Goal: Task Accomplishment & Management: Complete application form

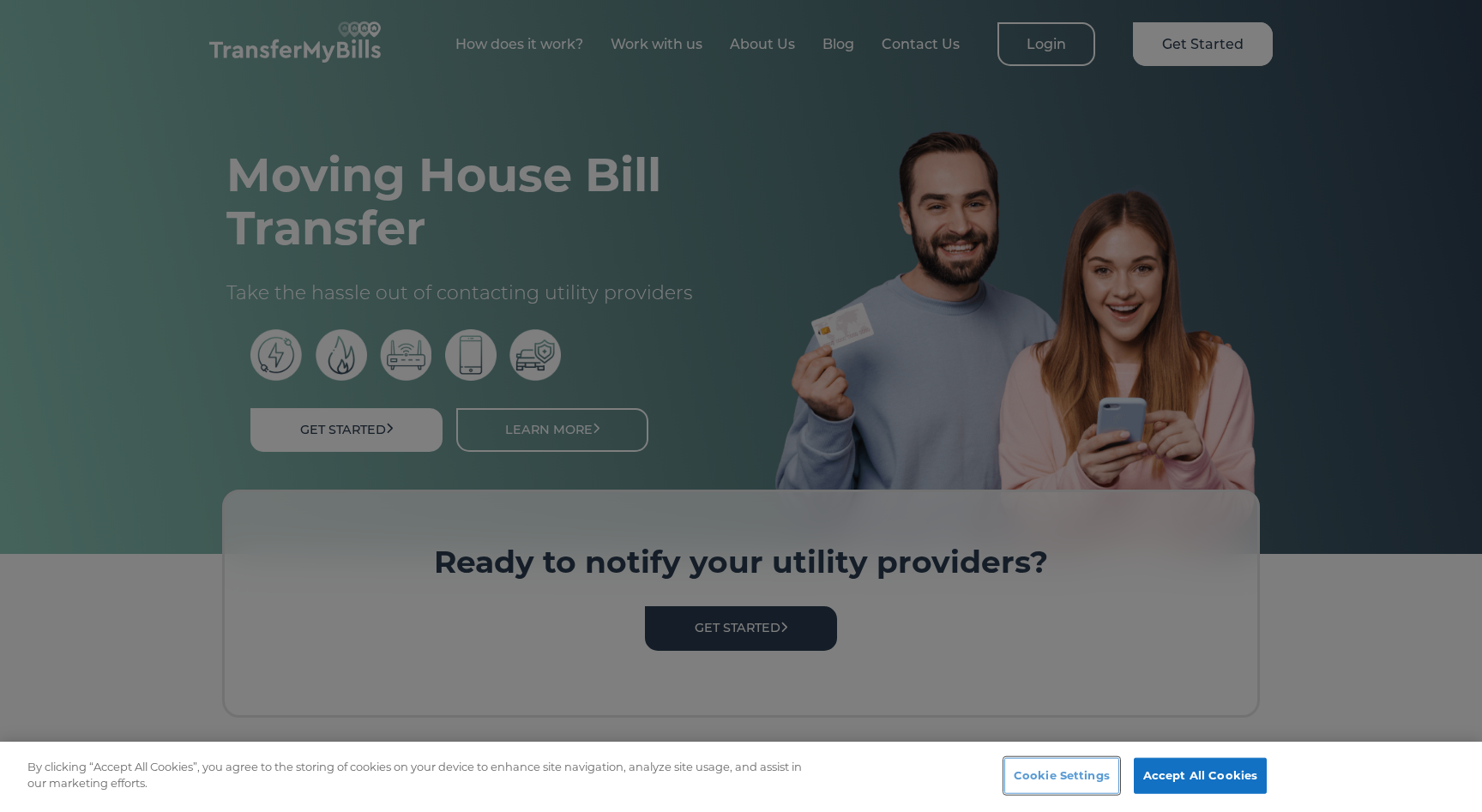
click at [1096, 770] on button "Cookie Settings" at bounding box center [1062, 776] width 115 height 36
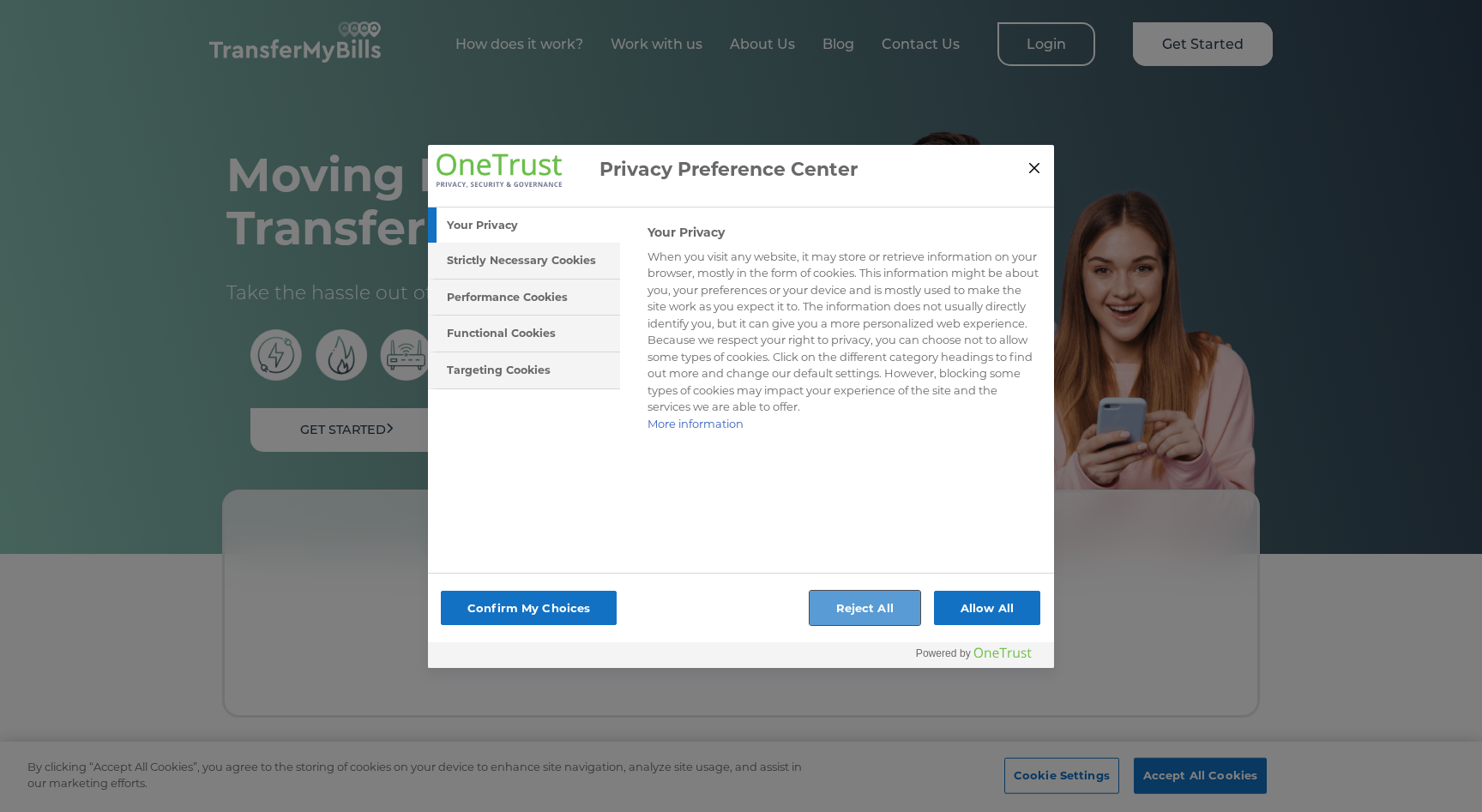
click at [892, 612] on button "Reject All" at bounding box center [864, 607] width 110 height 34
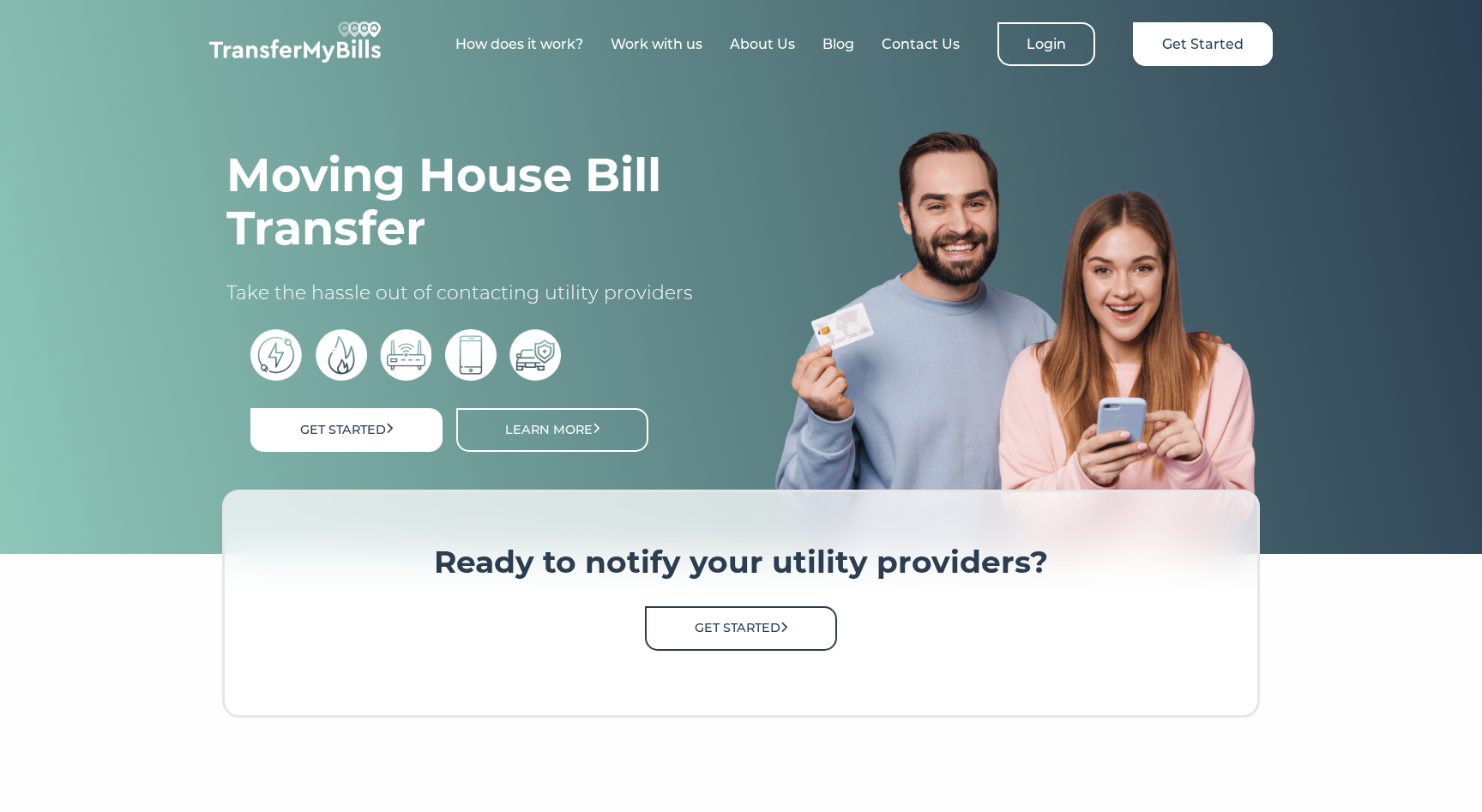
click at [692, 615] on link "Get Started" at bounding box center [741, 628] width 192 height 44
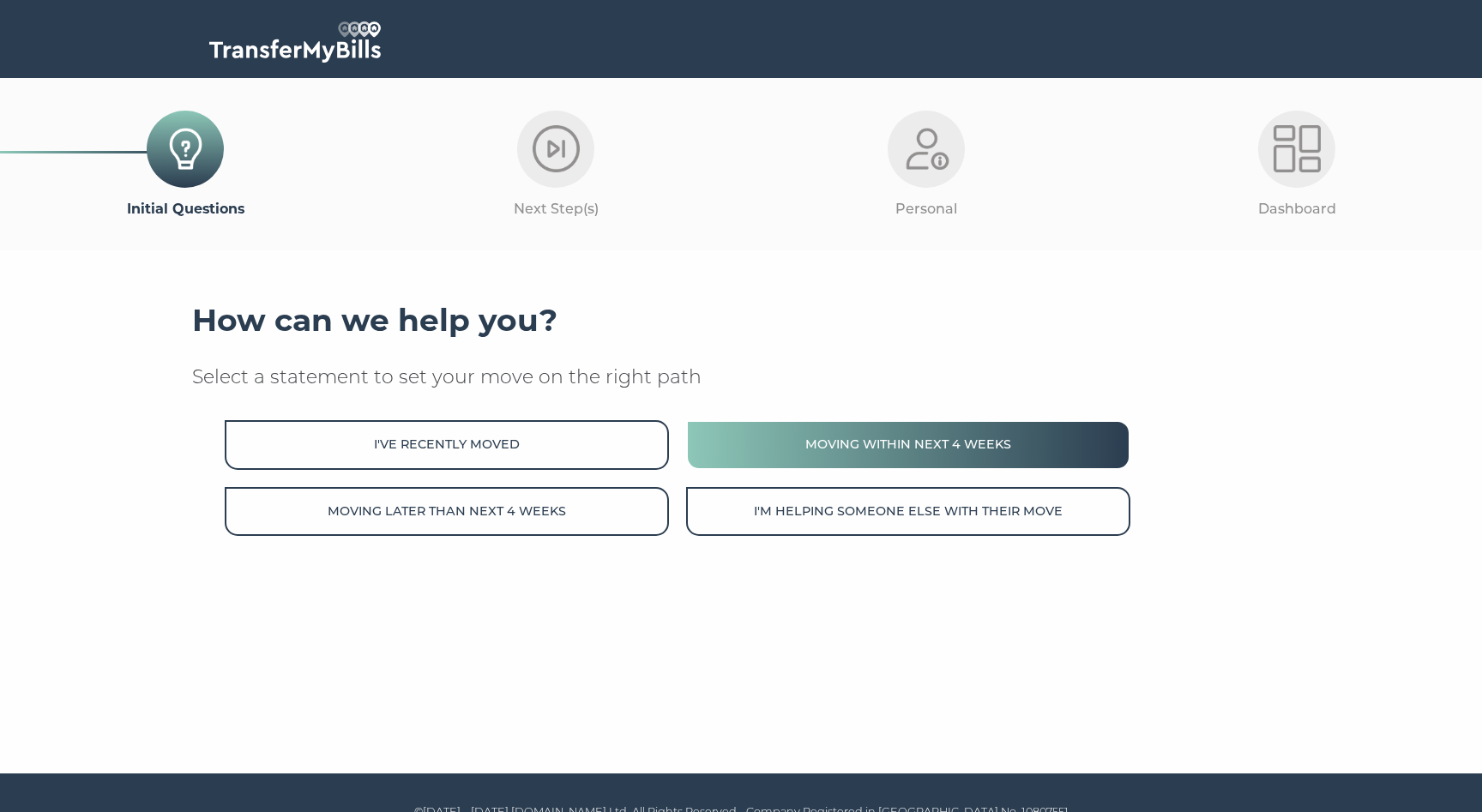
click at [891, 435] on button "Moving within next 4 weeks" at bounding box center [908, 444] width 444 height 49
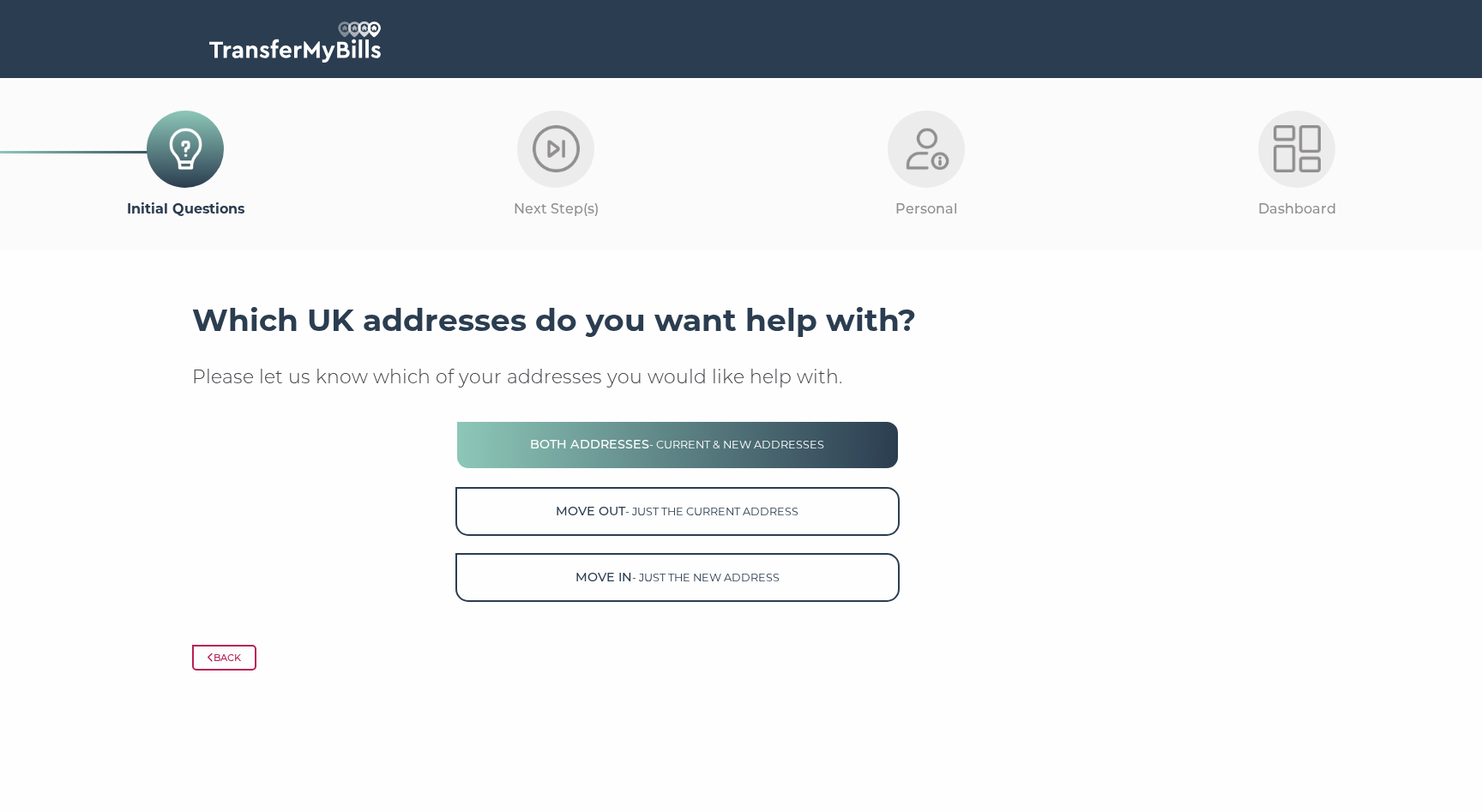
click at [855, 432] on button "Both Addresses - current & new addresses" at bounding box center [677, 444] width 444 height 49
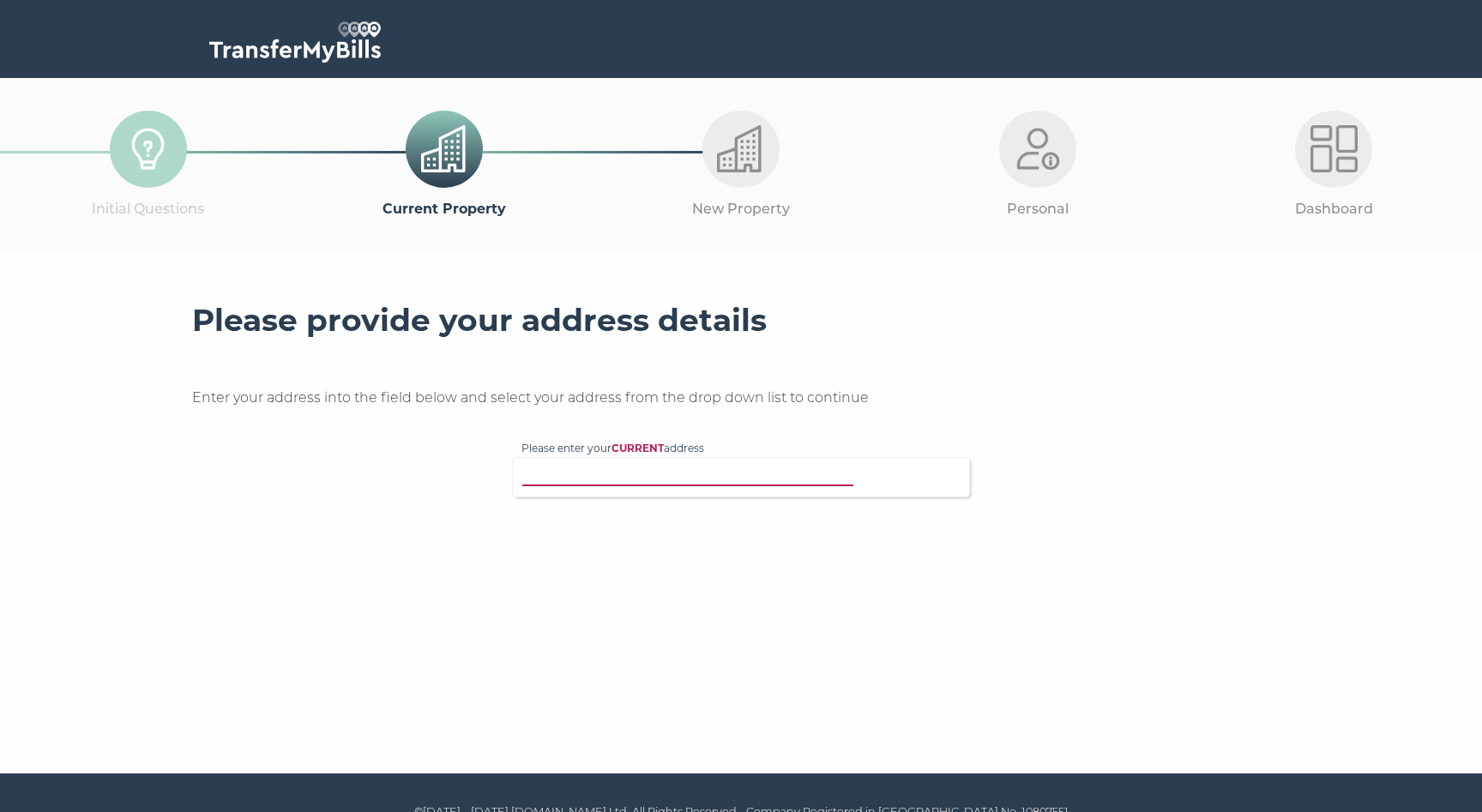
click at [684, 482] on input "Please enter your CURRENT address" at bounding box center [706, 475] width 369 height 17
type input "134 Clarence Road SW19"
click at [697, 516] on p "134 Clarence Road, London, SW19 8QD" at bounding box center [749, 509] width 422 height 19
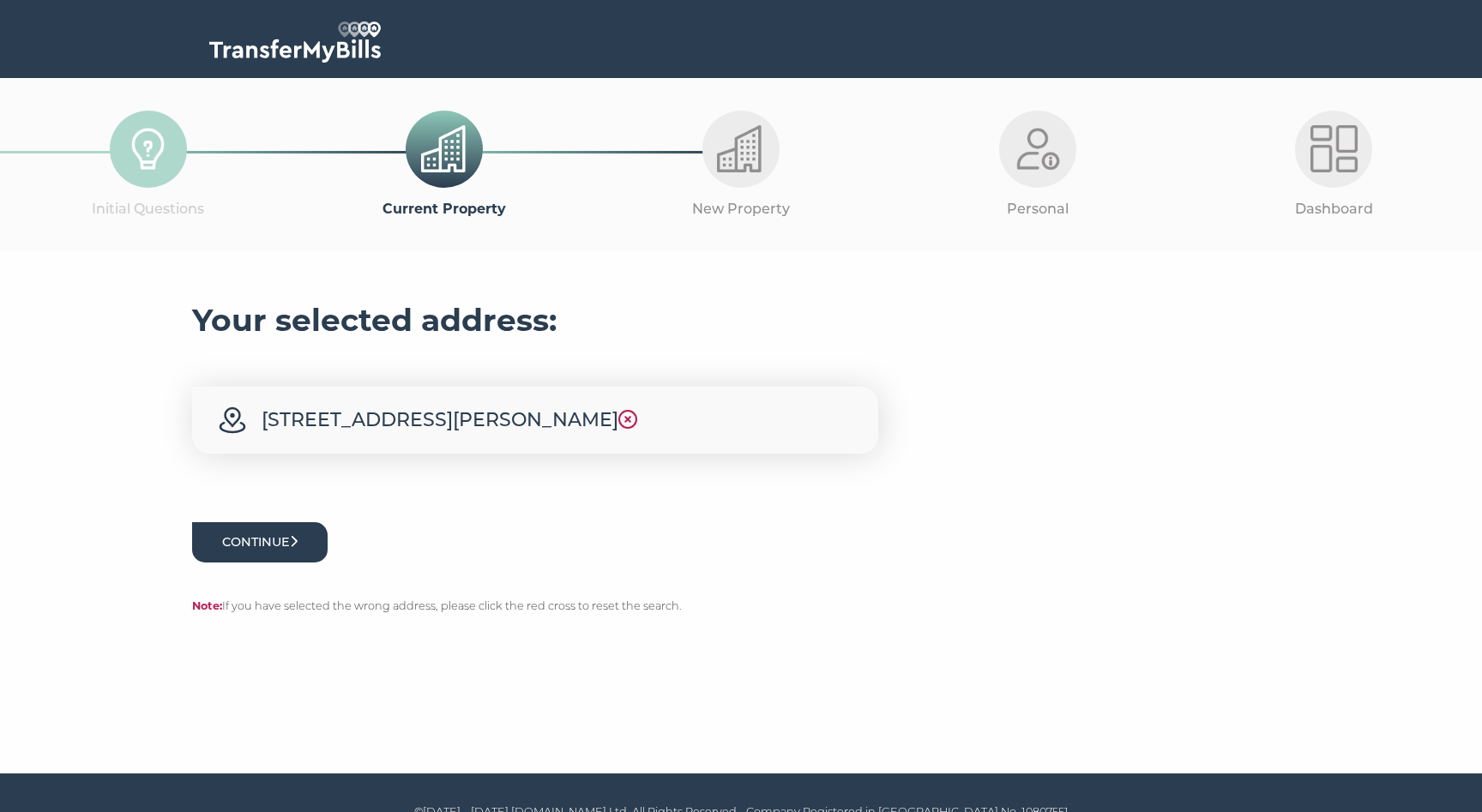
click at [305, 546] on button "Continue" at bounding box center [260, 541] width 135 height 40
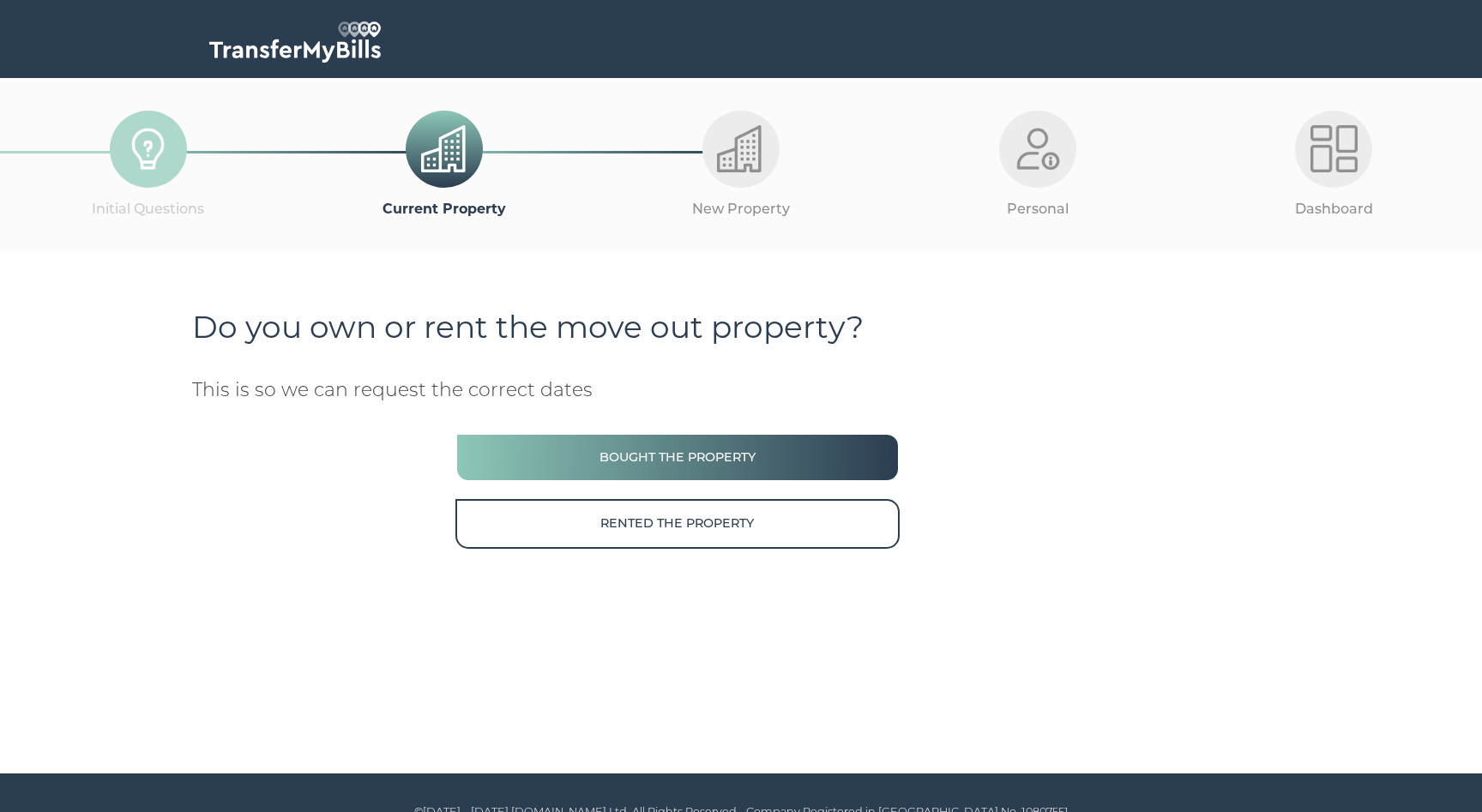
click at [788, 467] on button "Bought the property" at bounding box center [677, 457] width 444 height 49
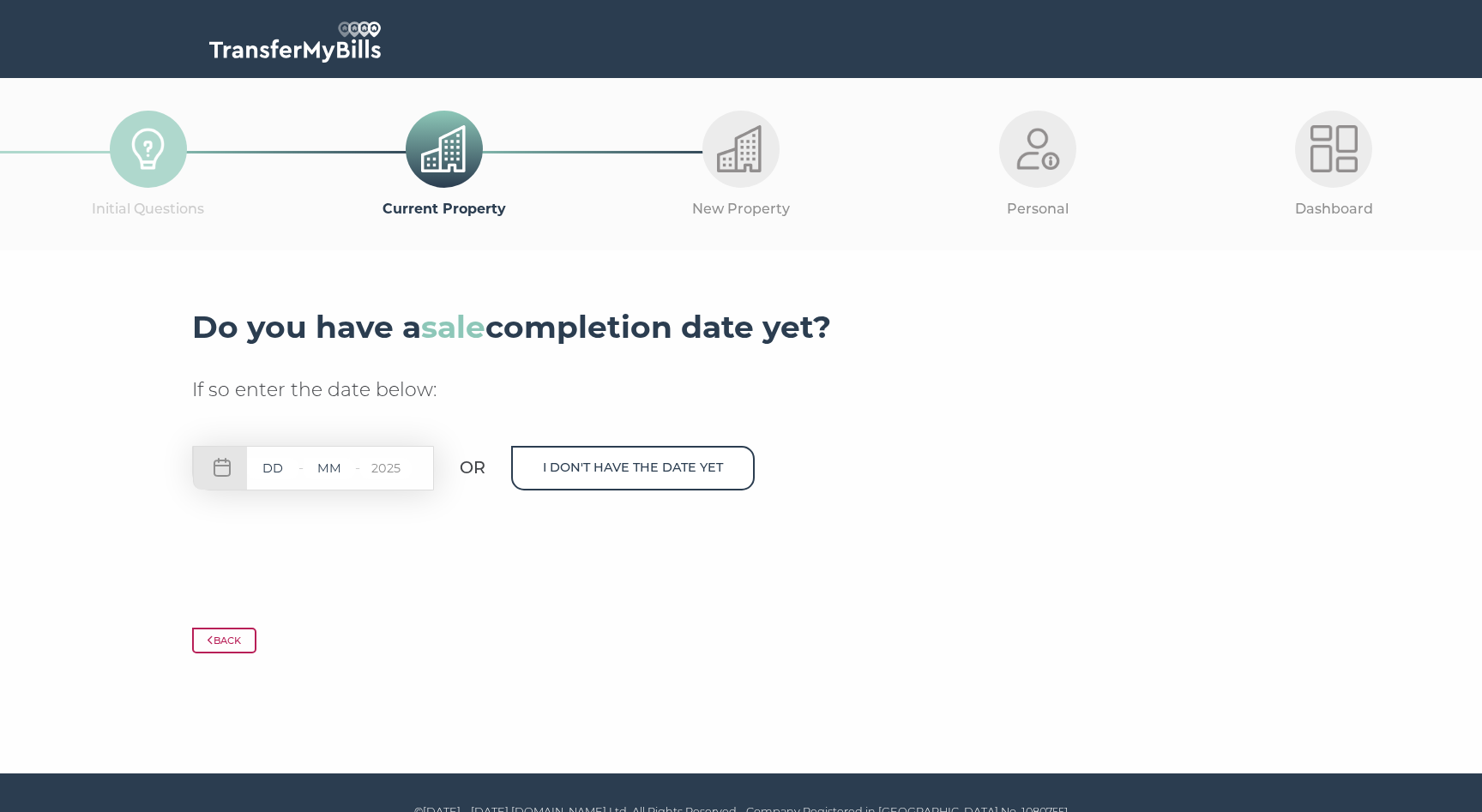
click at [273, 472] on input "text" at bounding box center [272, 468] width 51 height 21
click at [267, 472] on input "text" at bounding box center [272, 468] width 51 height 21
type input "05"
click at [332, 470] on input "text" at bounding box center [328, 468] width 51 height 21
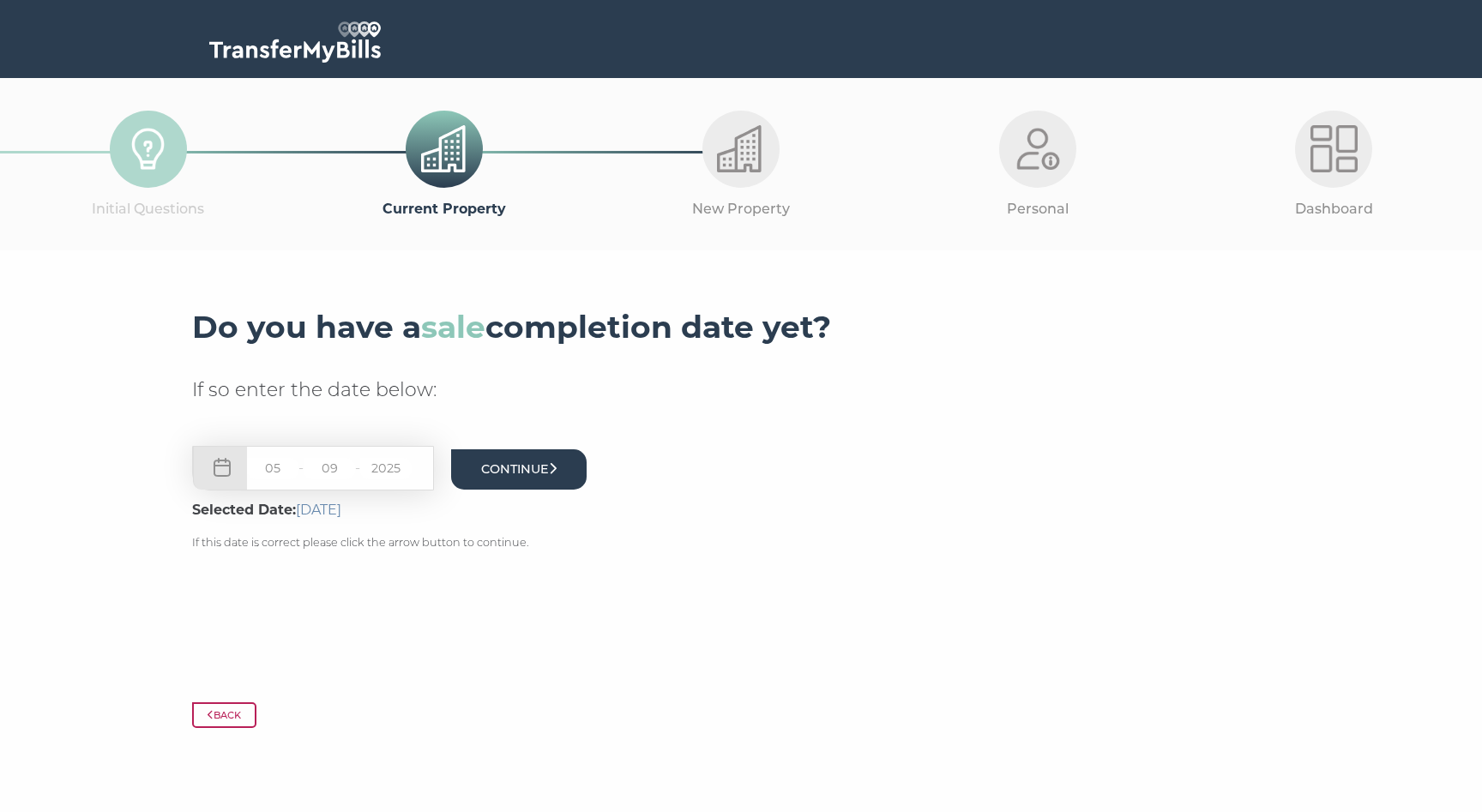
type input "09"
click at [516, 477] on button "Continue" at bounding box center [519, 469] width 135 height 40
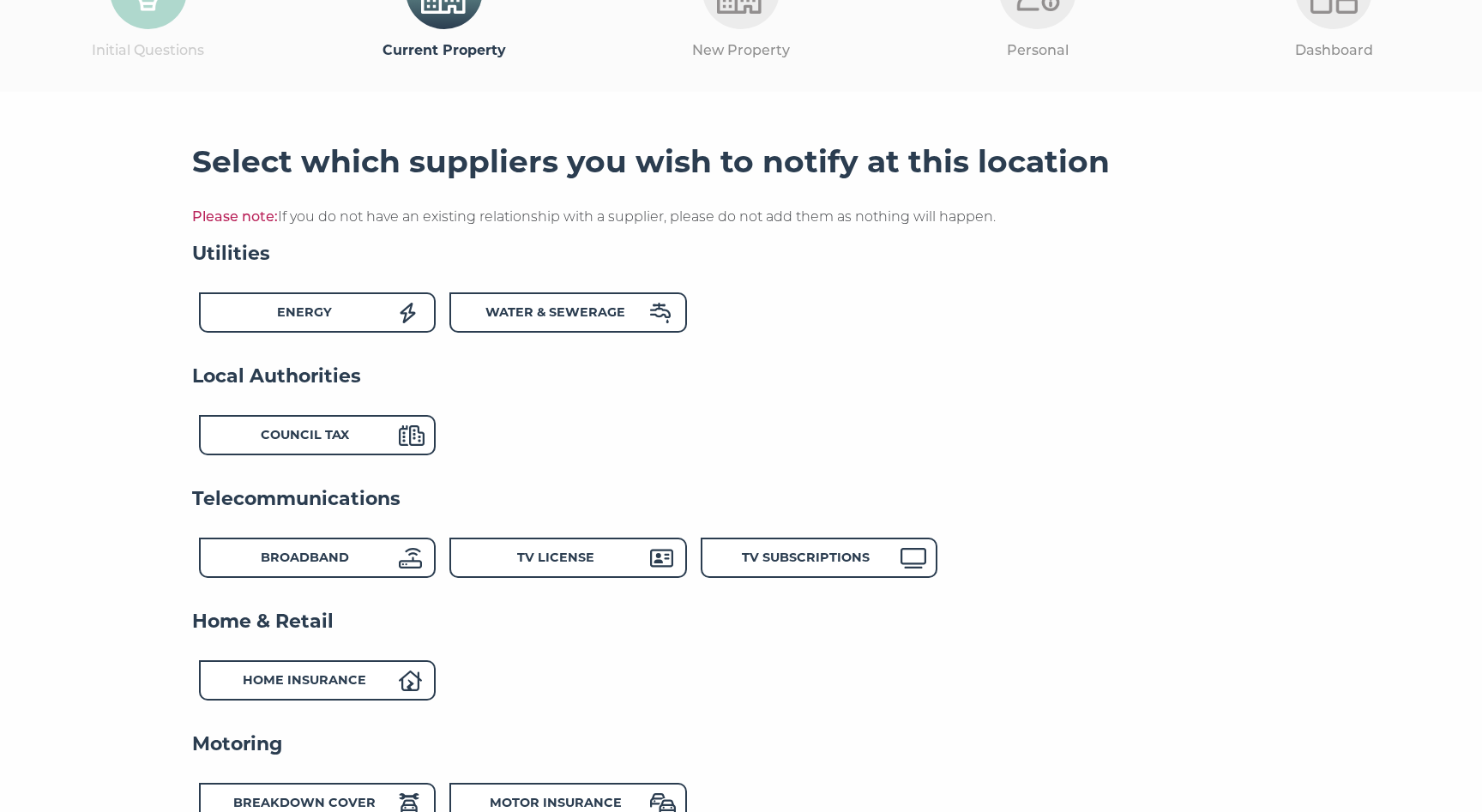
scroll to position [166, 0]
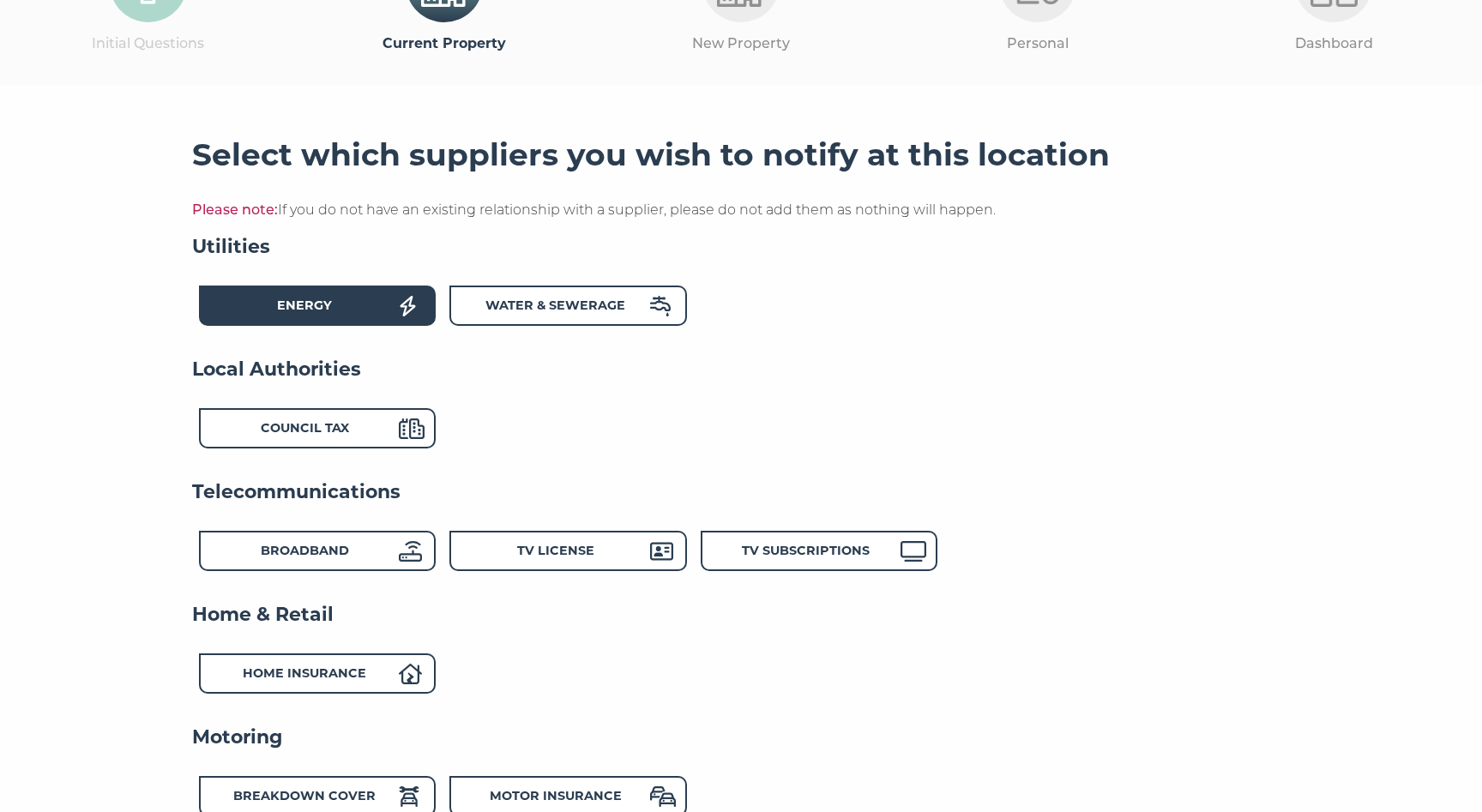
click at [294, 317] on div "Energy" at bounding box center [304, 308] width 188 height 25
click at [541, 320] on div "Water & Sewerage" at bounding box center [568, 305] width 236 height 40
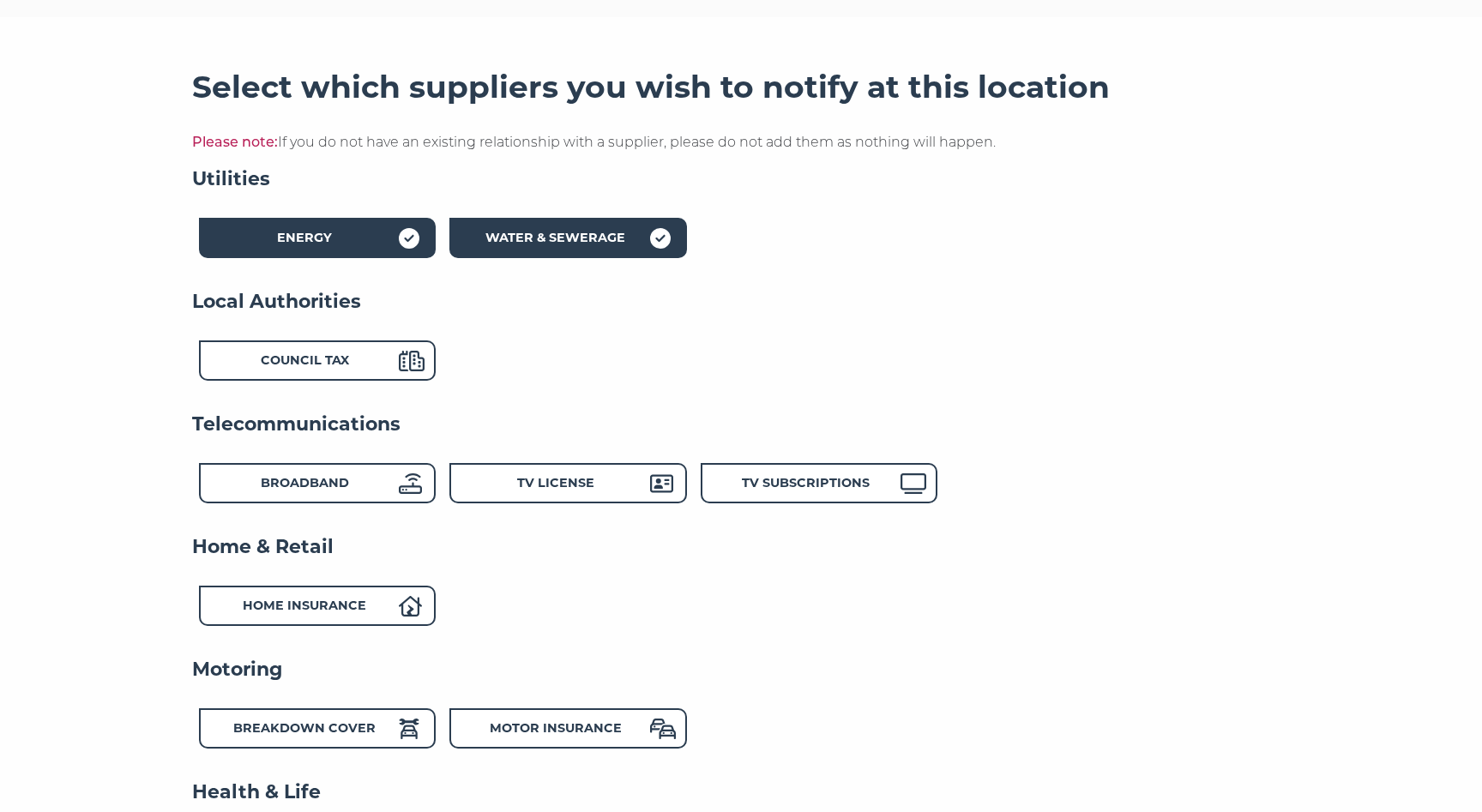
scroll to position [262, 0]
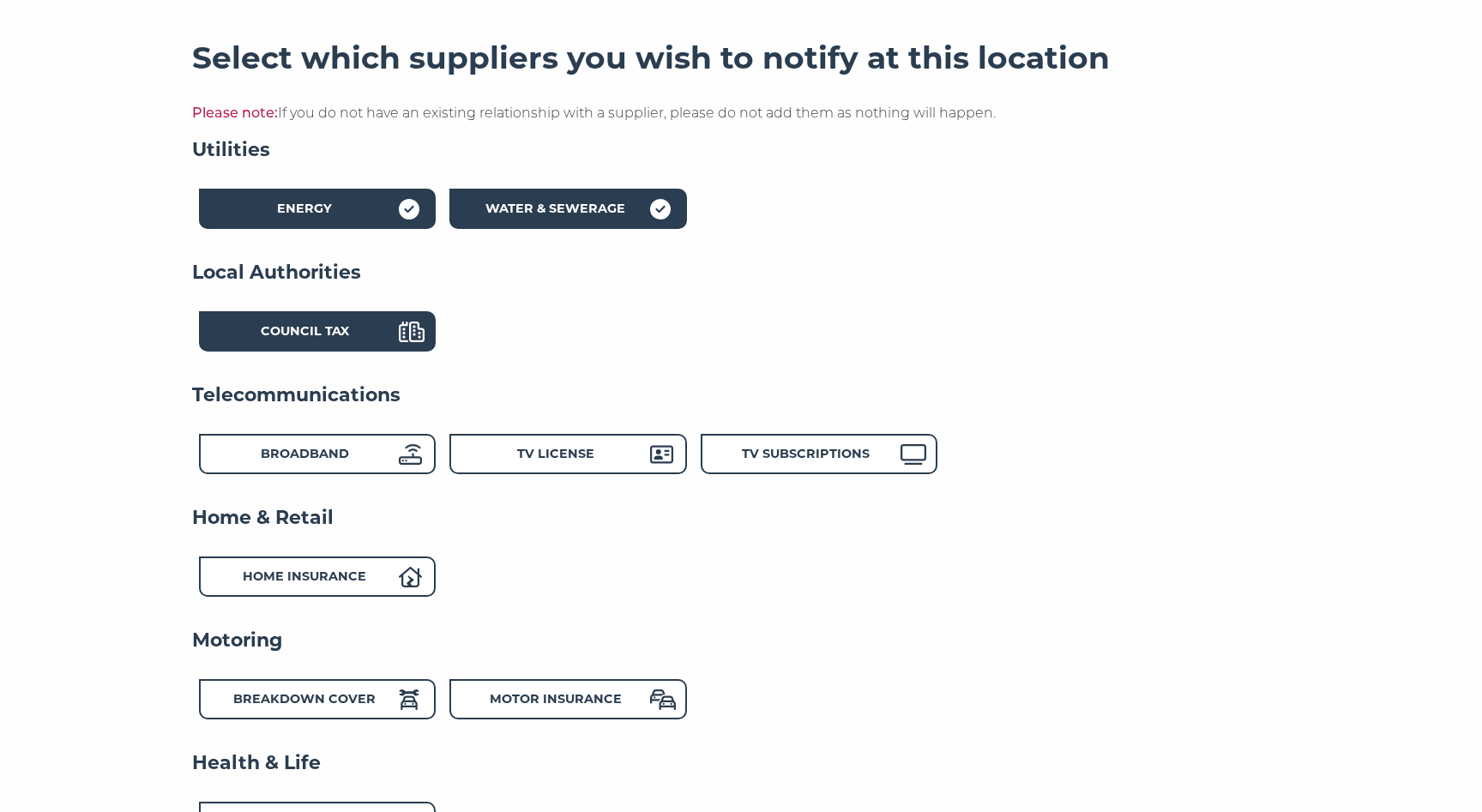
click at [339, 327] on strong "Council Tax" at bounding box center [304, 331] width 88 height 16
click at [340, 453] on strong "Broadband" at bounding box center [304, 453] width 88 height 16
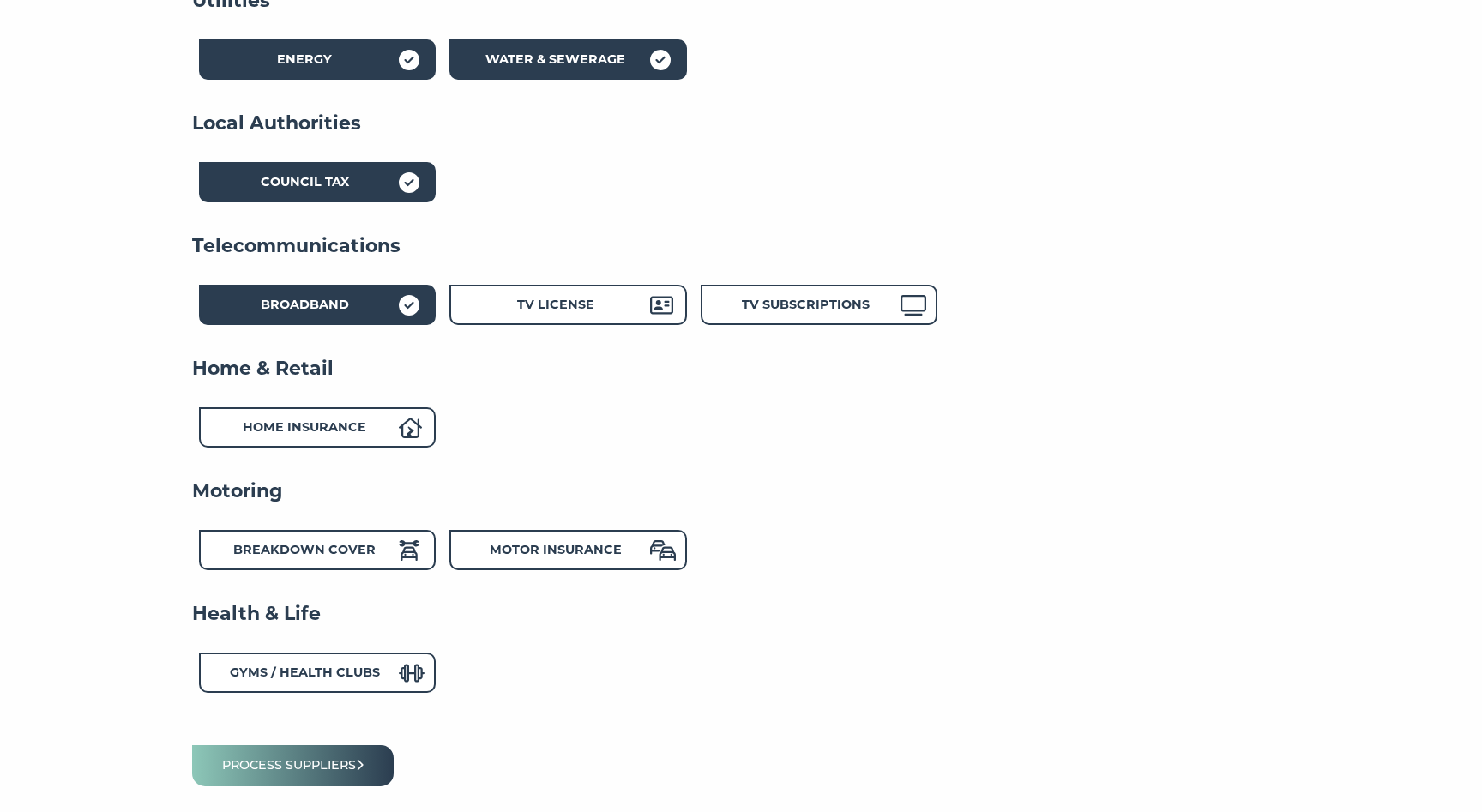
scroll to position [413, 0]
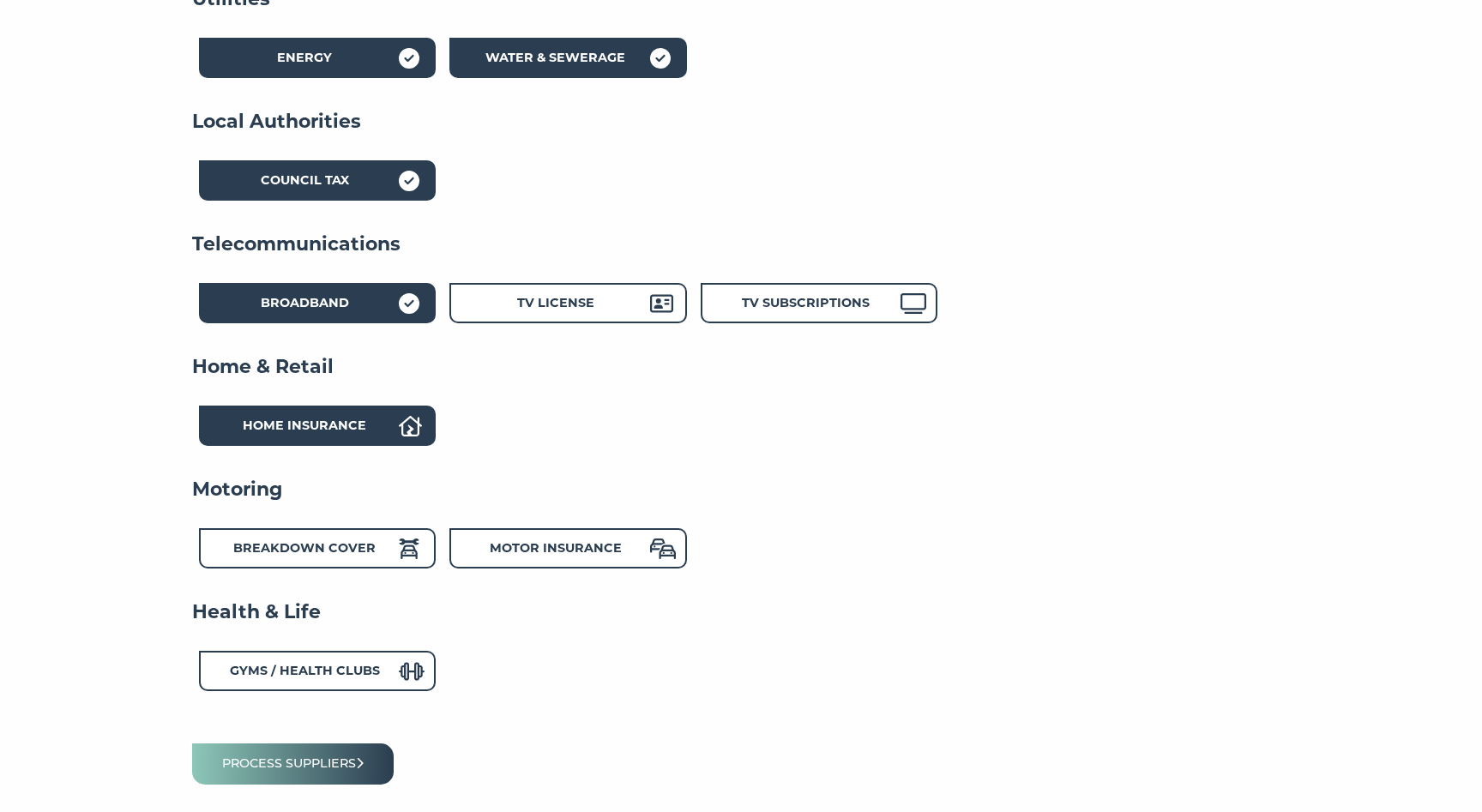
click at [364, 421] on strong "Home Insurance" at bounding box center [304, 425] width 123 height 16
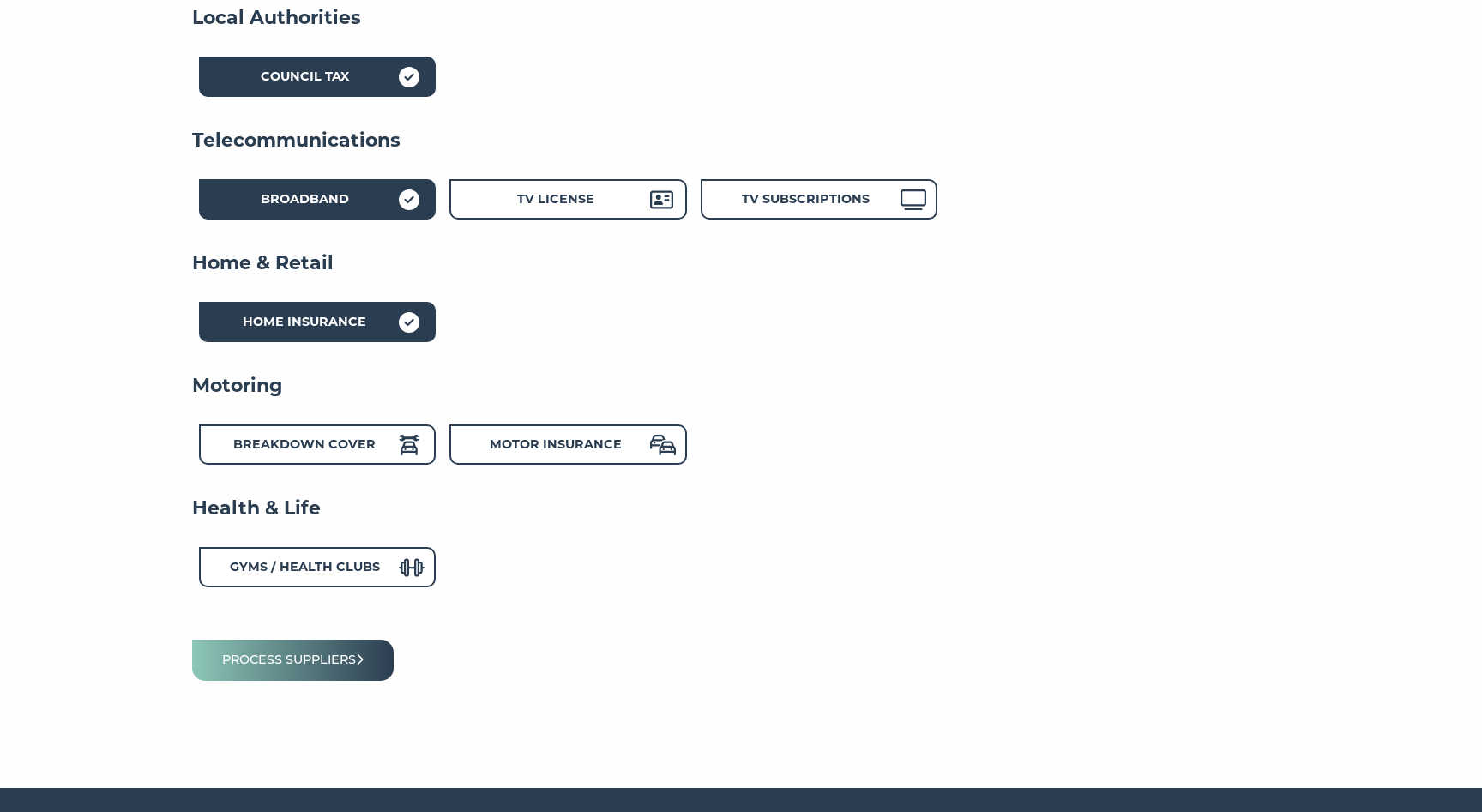
scroll to position [527, 0]
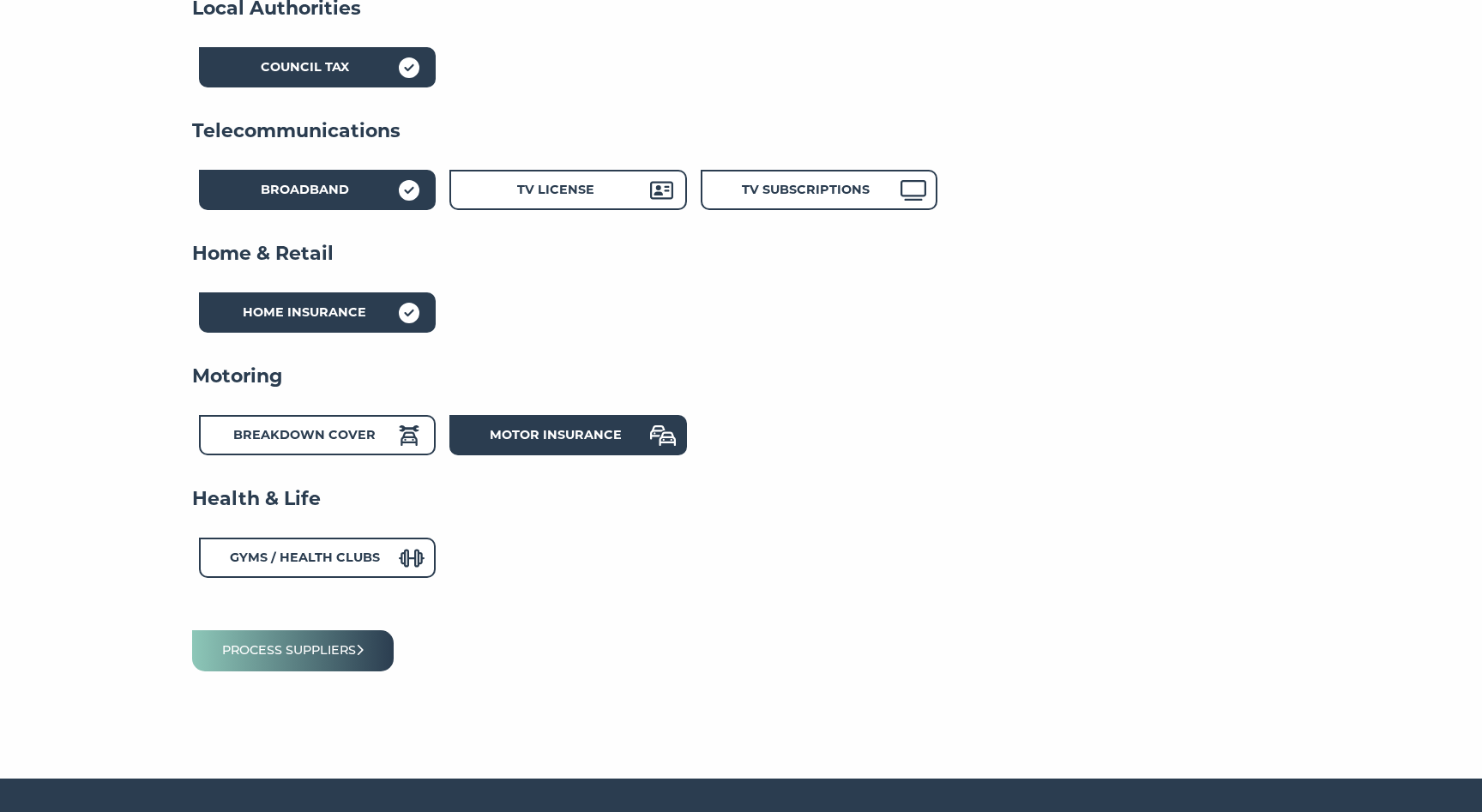
click at [576, 423] on div "Motor Insurance" at bounding box center [568, 435] width 236 height 40
click at [291, 440] on strong "Breakdown Cover" at bounding box center [305, 435] width 143 height 16
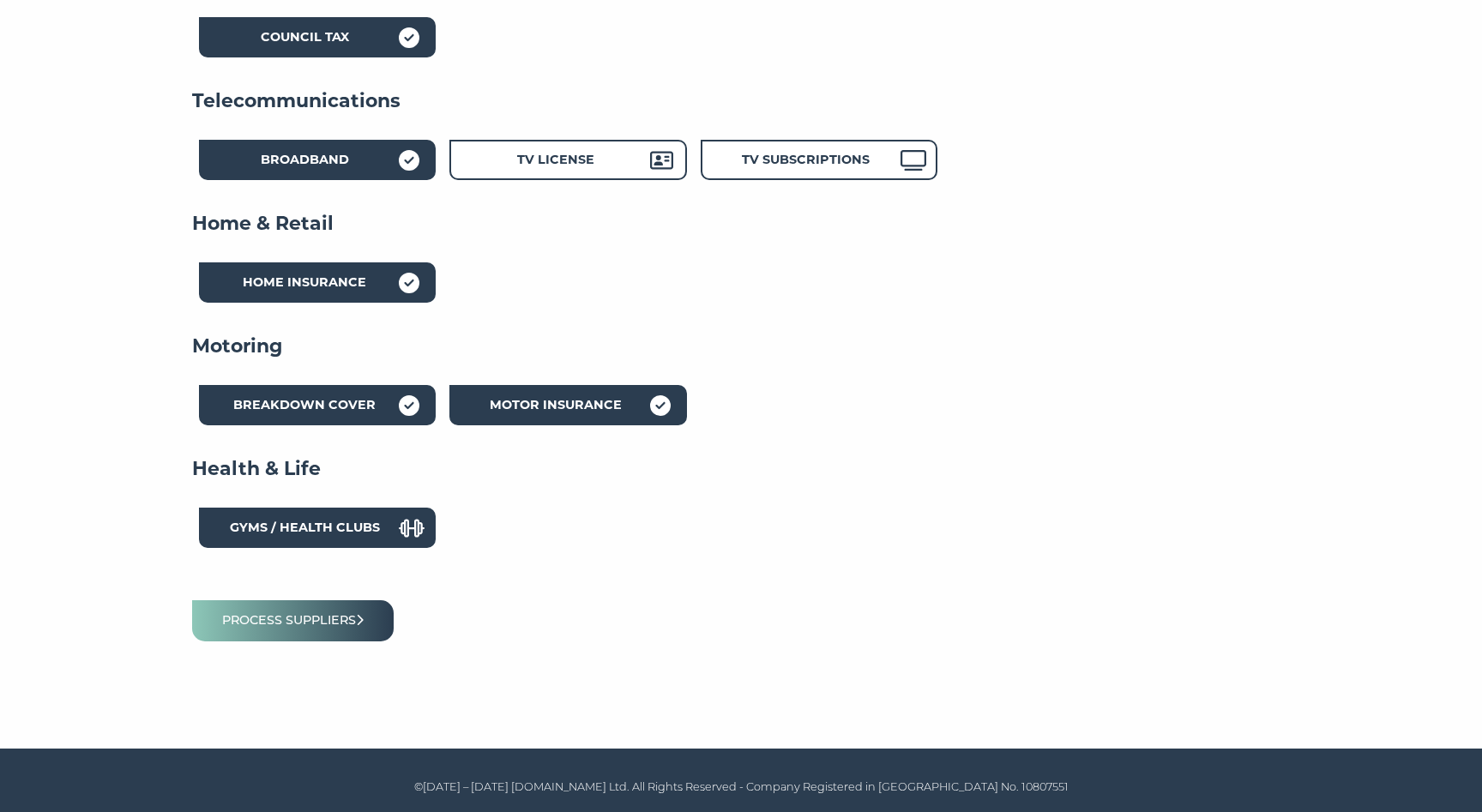
click at [396, 533] on div "Gyms / Health Clubs" at bounding box center [304, 530] width 188 height 25
click at [314, 625] on button "Process suppliers" at bounding box center [292, 619] width 201 height 40
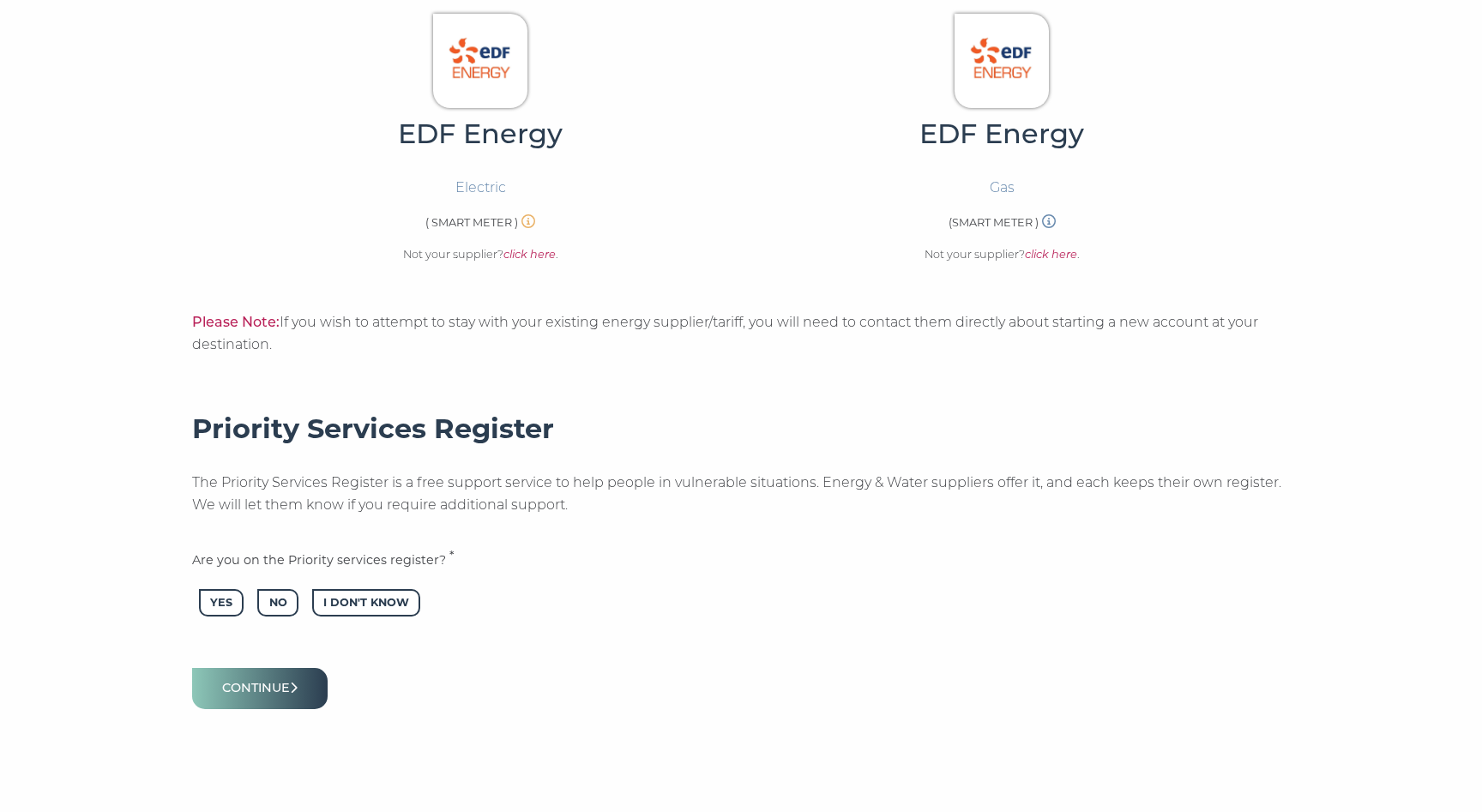
scroll to position [619, 0]
click at [268, 602] on span "No" at bounding box center [276, 602] width 40 height 29
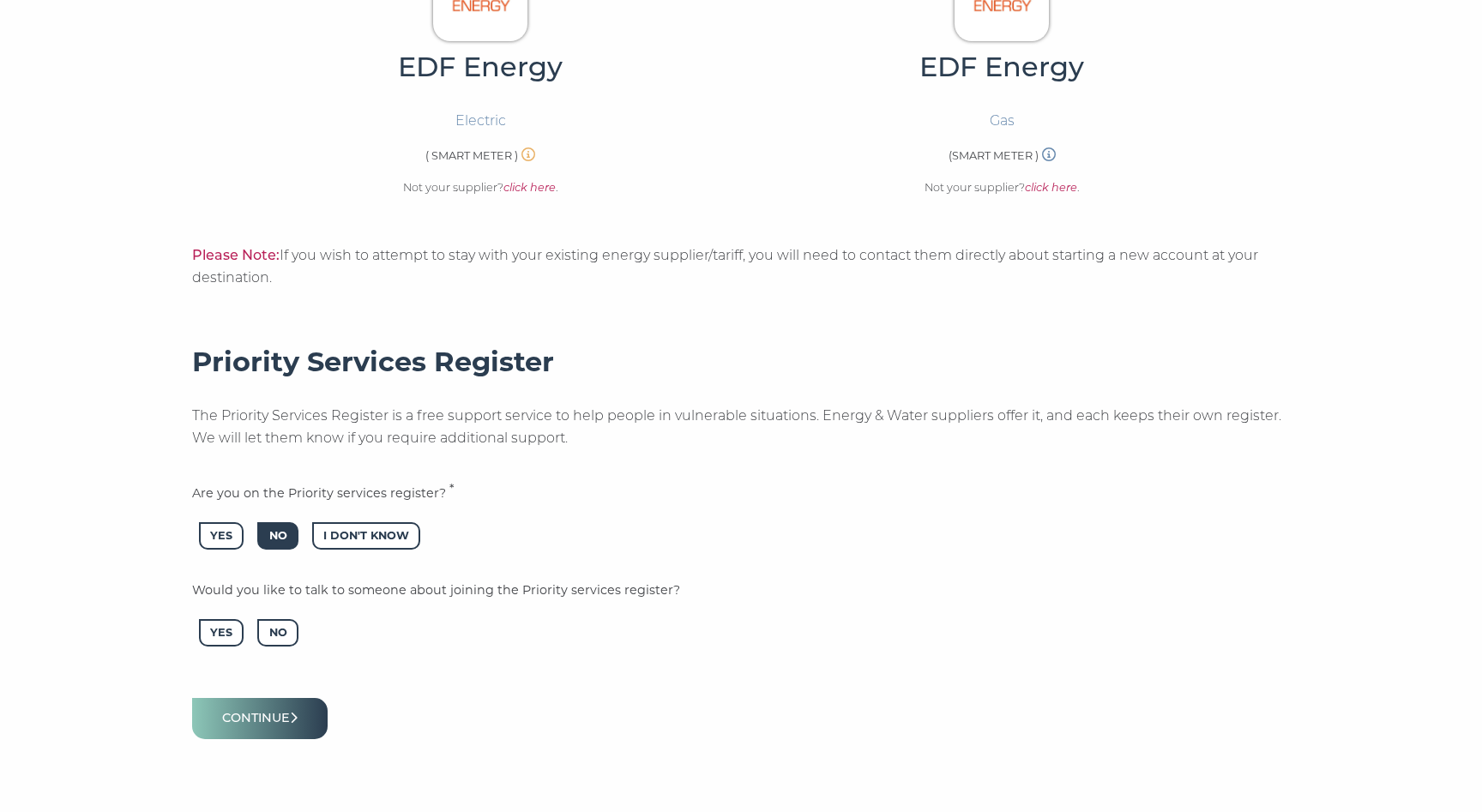
scroll to position [707, 0]
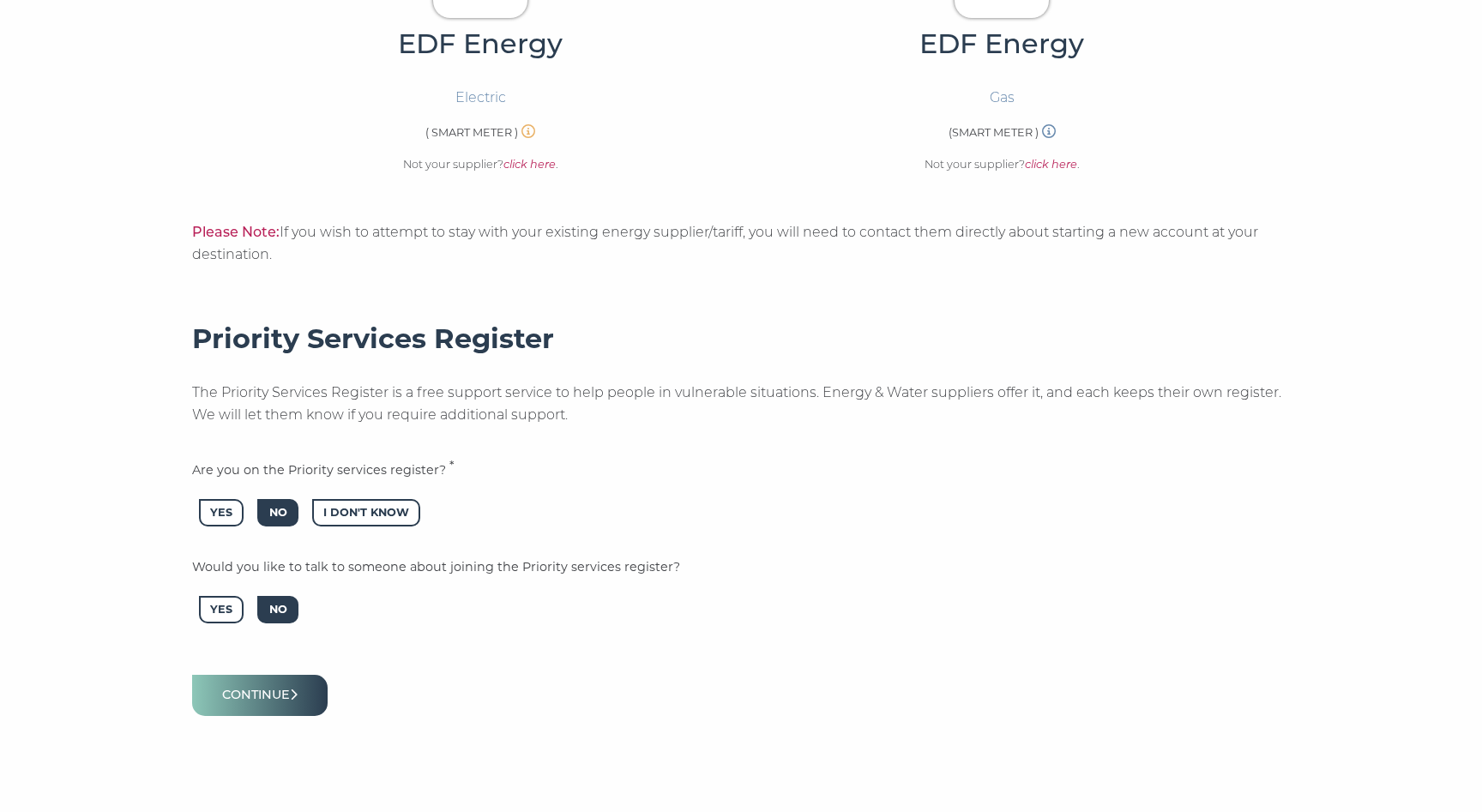
click at [290, 603] on span "No" at bounding box center [276, 610] width 40 height 29
click at [290, 703] on button "Continue" at bounding box center [260, 694] width 135 height 40
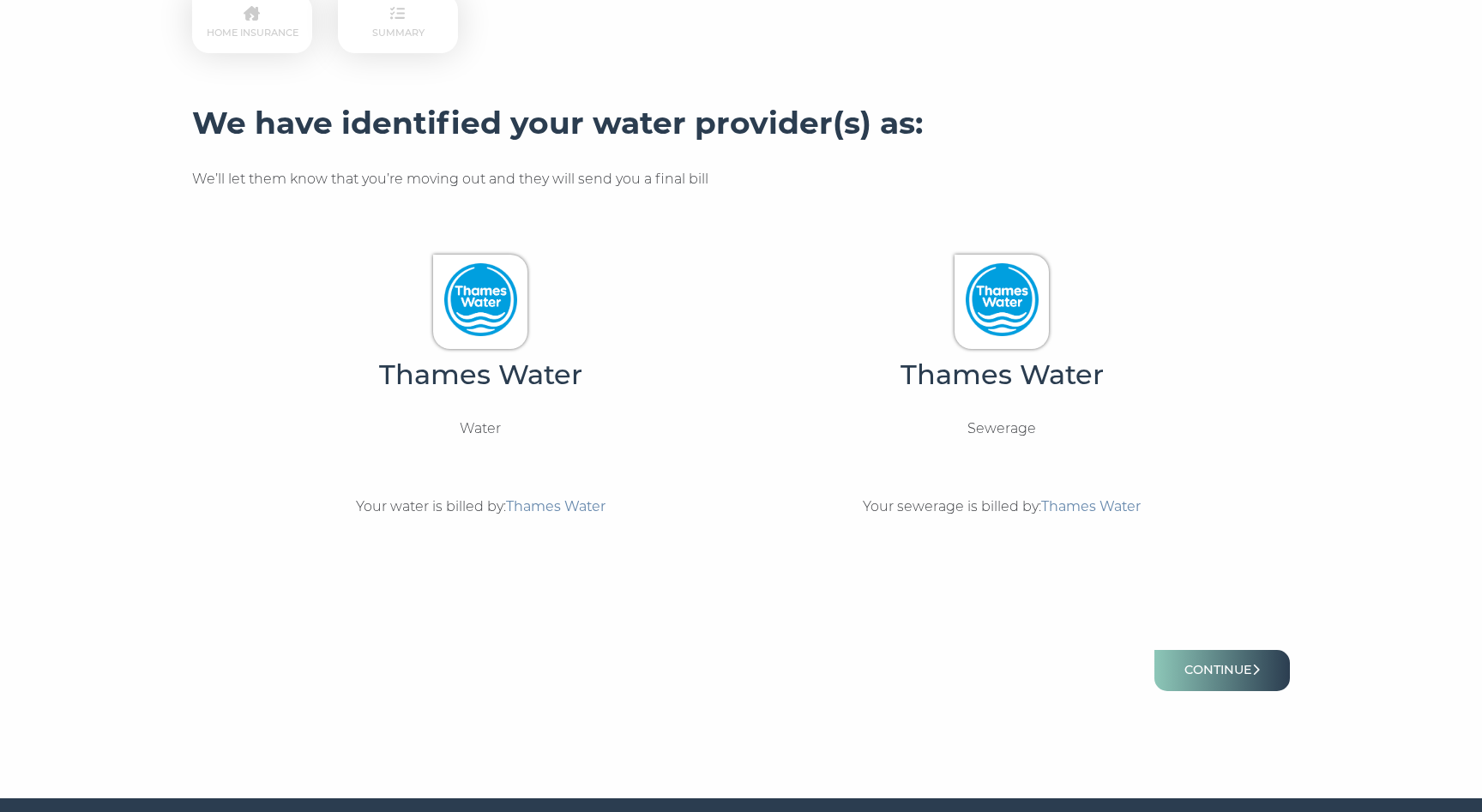
scroll to position [435, 0]
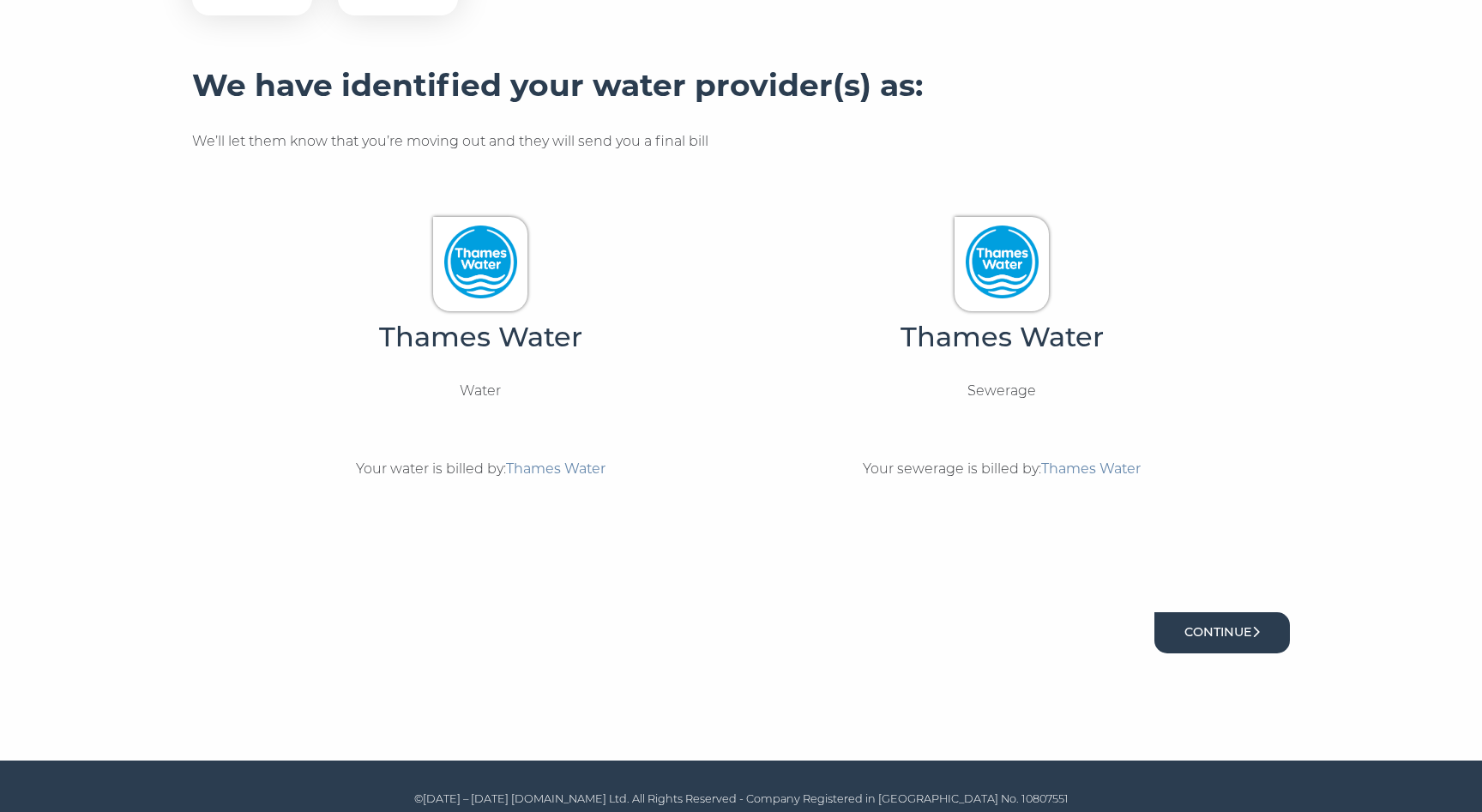
click at [1200, 627] on button "Continue" at bounding box center [1222, 631] width 135 height 40
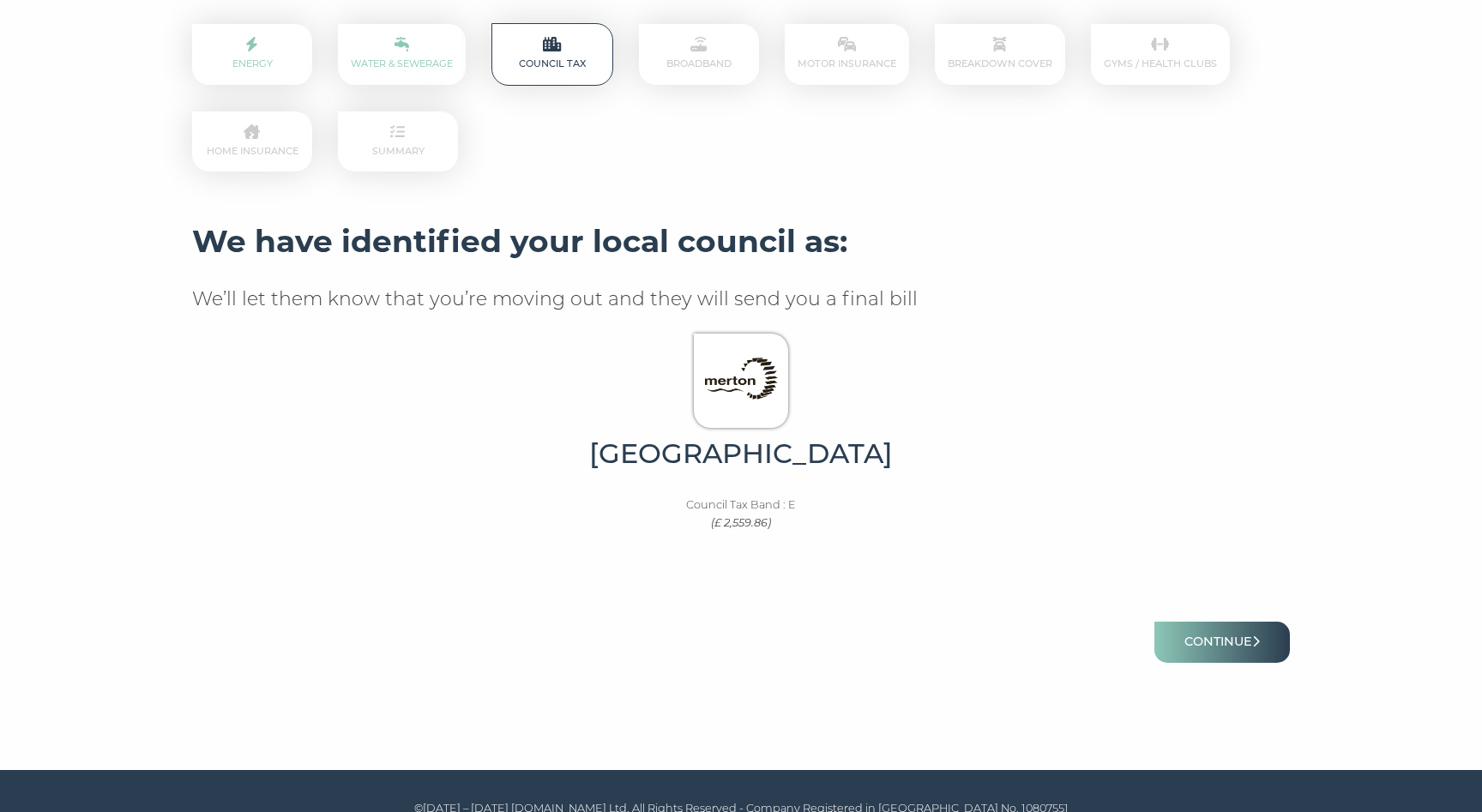
scroll to position [300, 0]
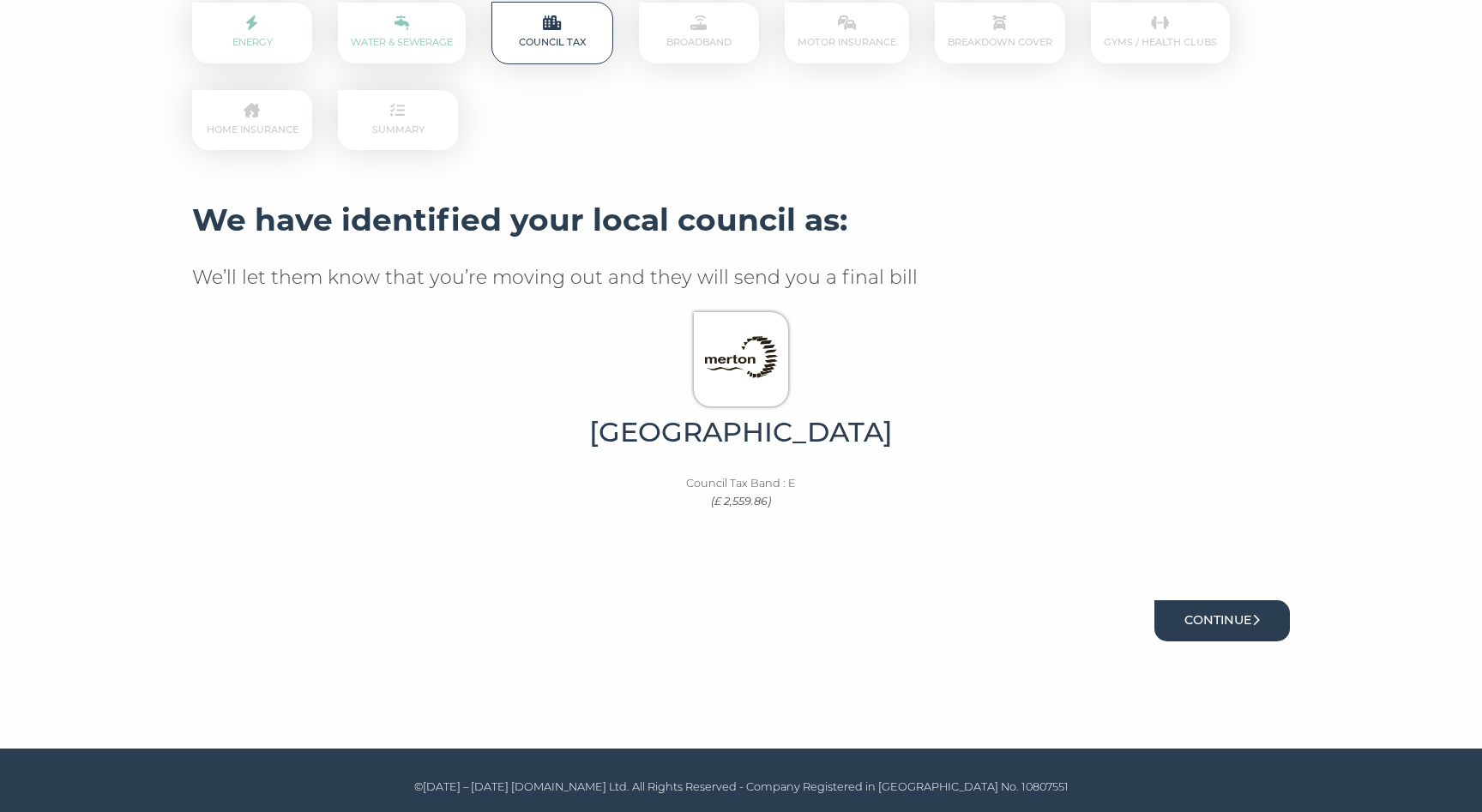
click at [1205, 619] on button "Continue" at bounding box center [1222, 619] width 135 height 40
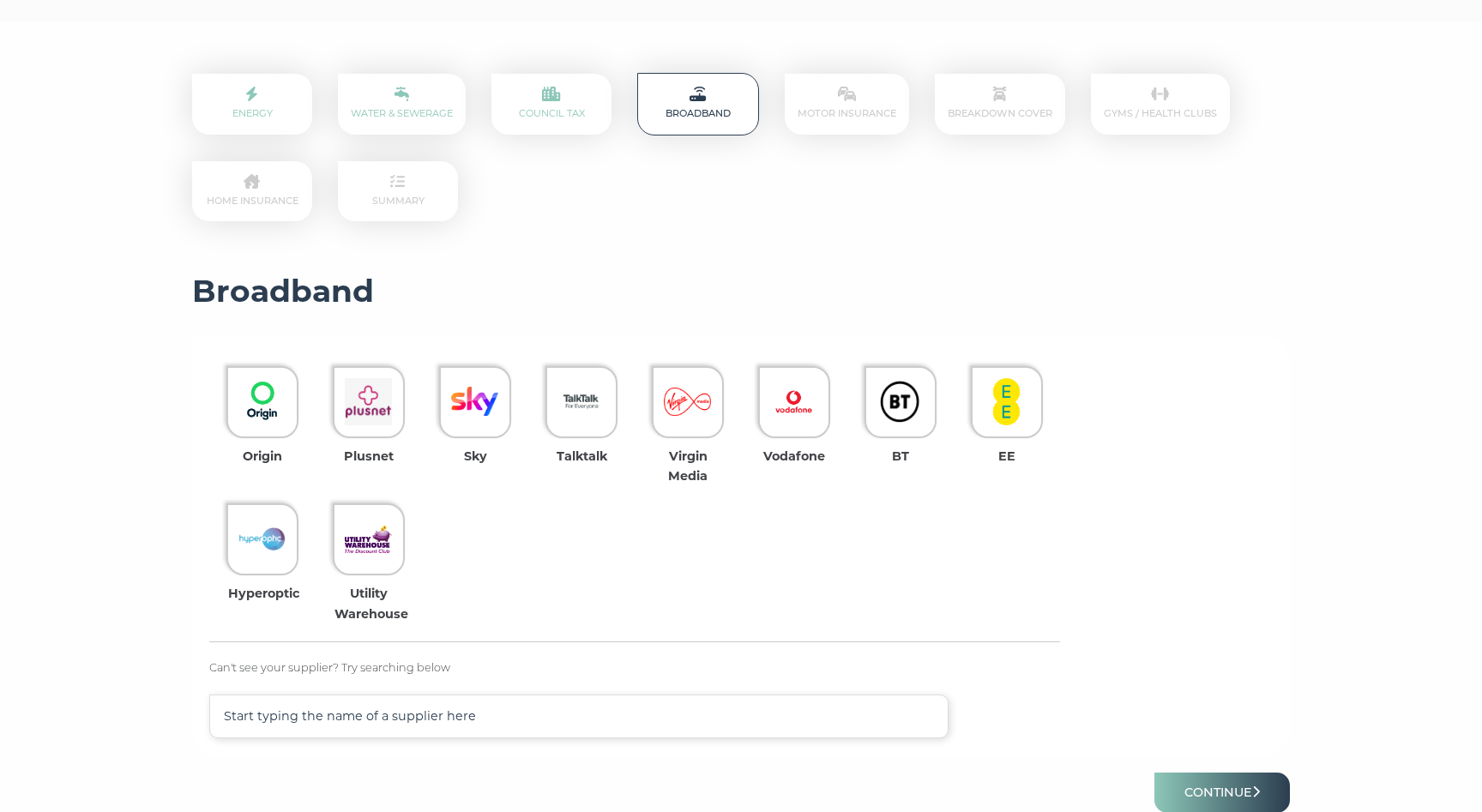
scroll to position [231, 0]
click at [775, 414] on img at bounding box center [794, 400] width 47 height 47
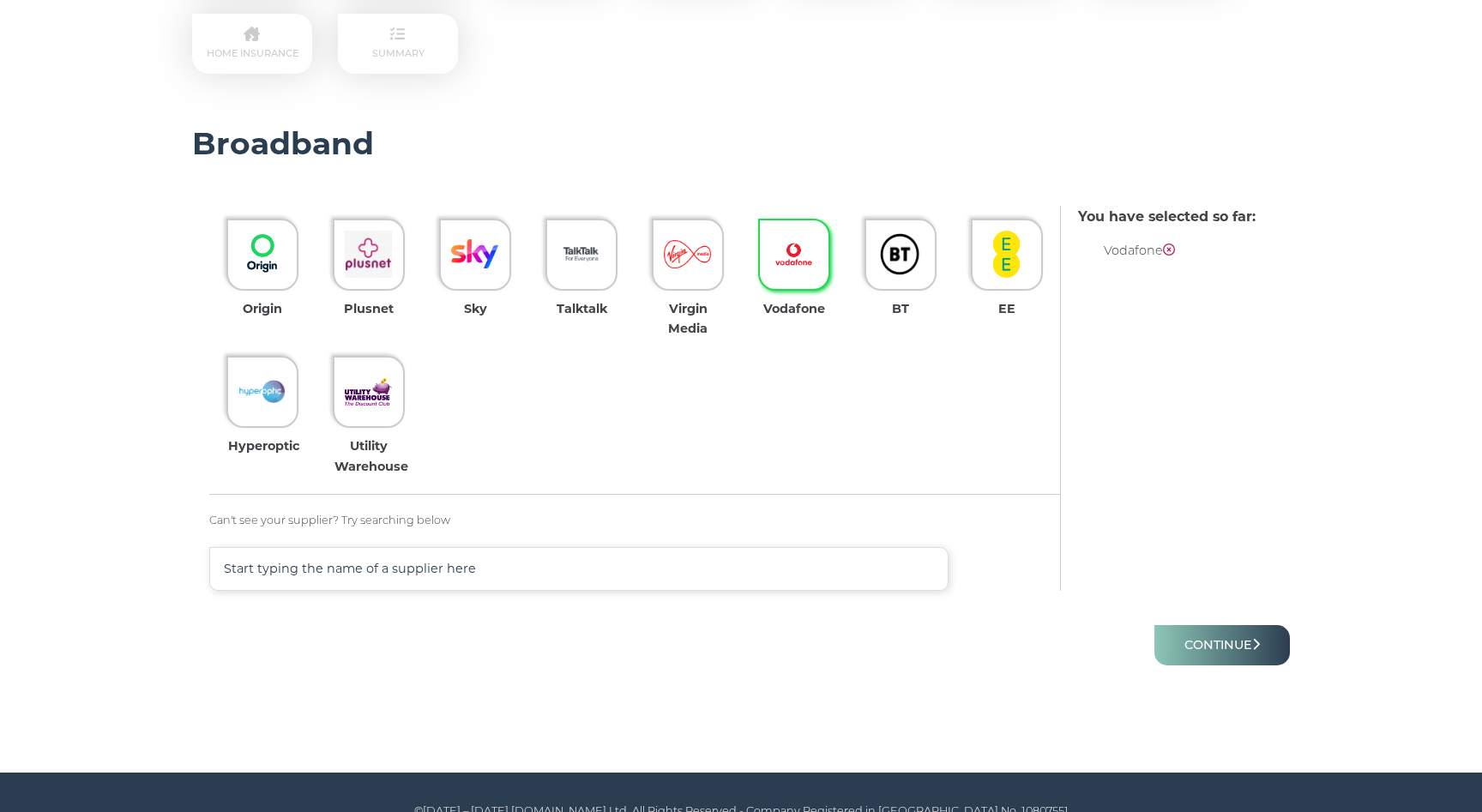
scroll to position [378, 0]
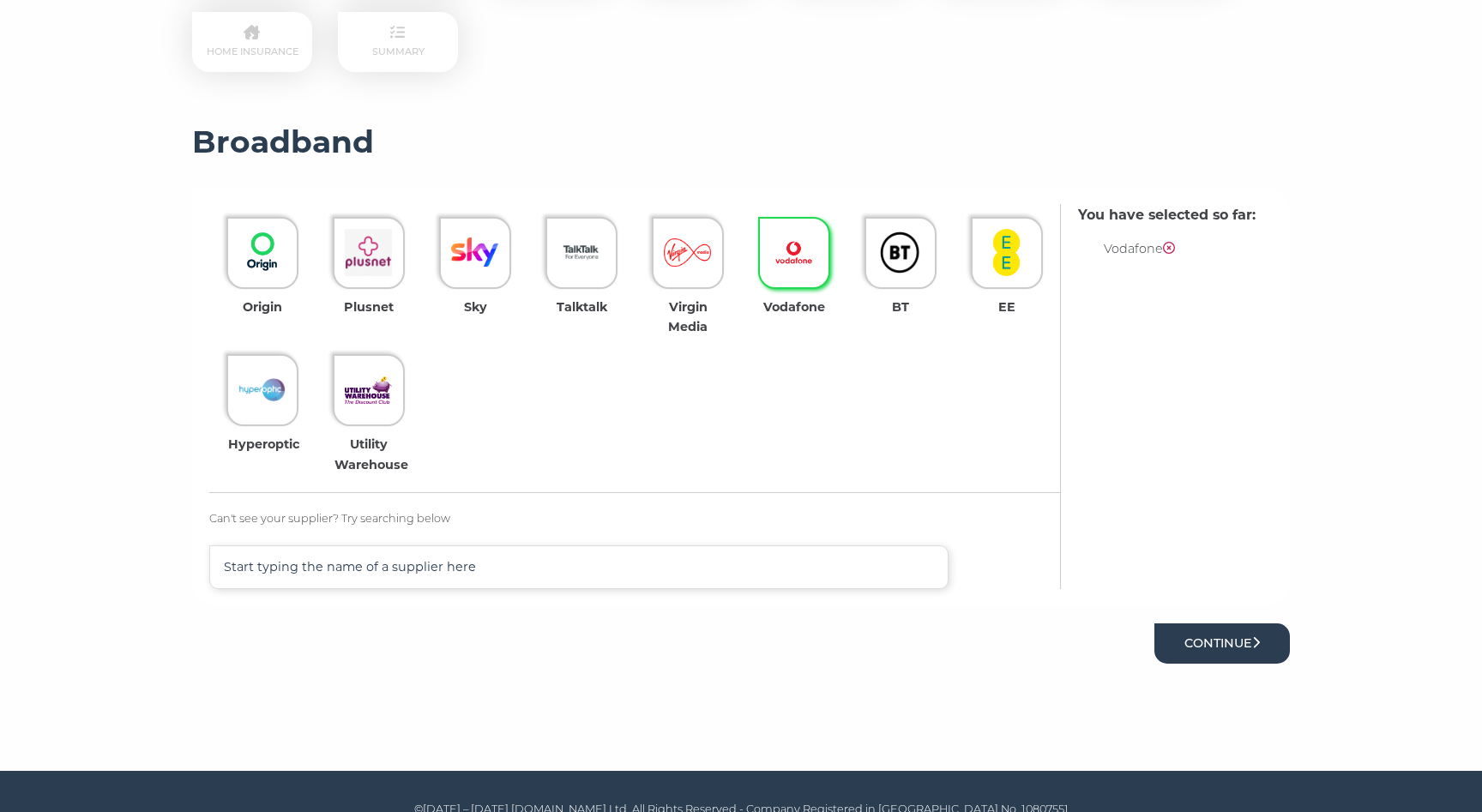
click at [1234, 646] on button "Continue" at bounding box center [1222, 642] width 135 height 40
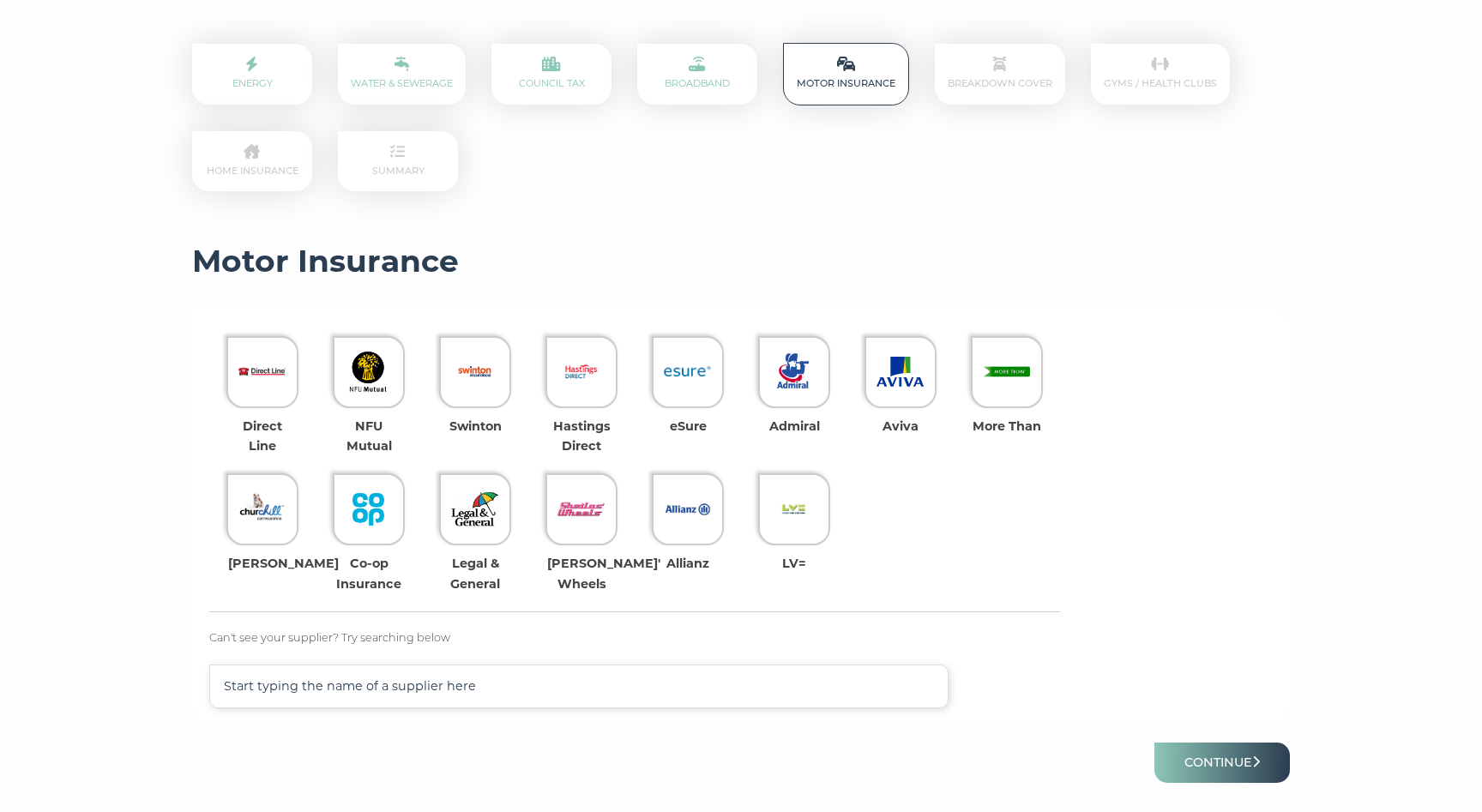
scroll to position [260, 0]
click at [804, 401] on div at bounding box center [795, 372] width 72 height 72
click at [779, 399] on div at bounding box center [795, 372] width 72 height 72
click at [782, 387] on img at bounding box center [794, 371] width 47 height 47
click at [796, 388] on img at bounding box center [794, 371] width 47 height 47
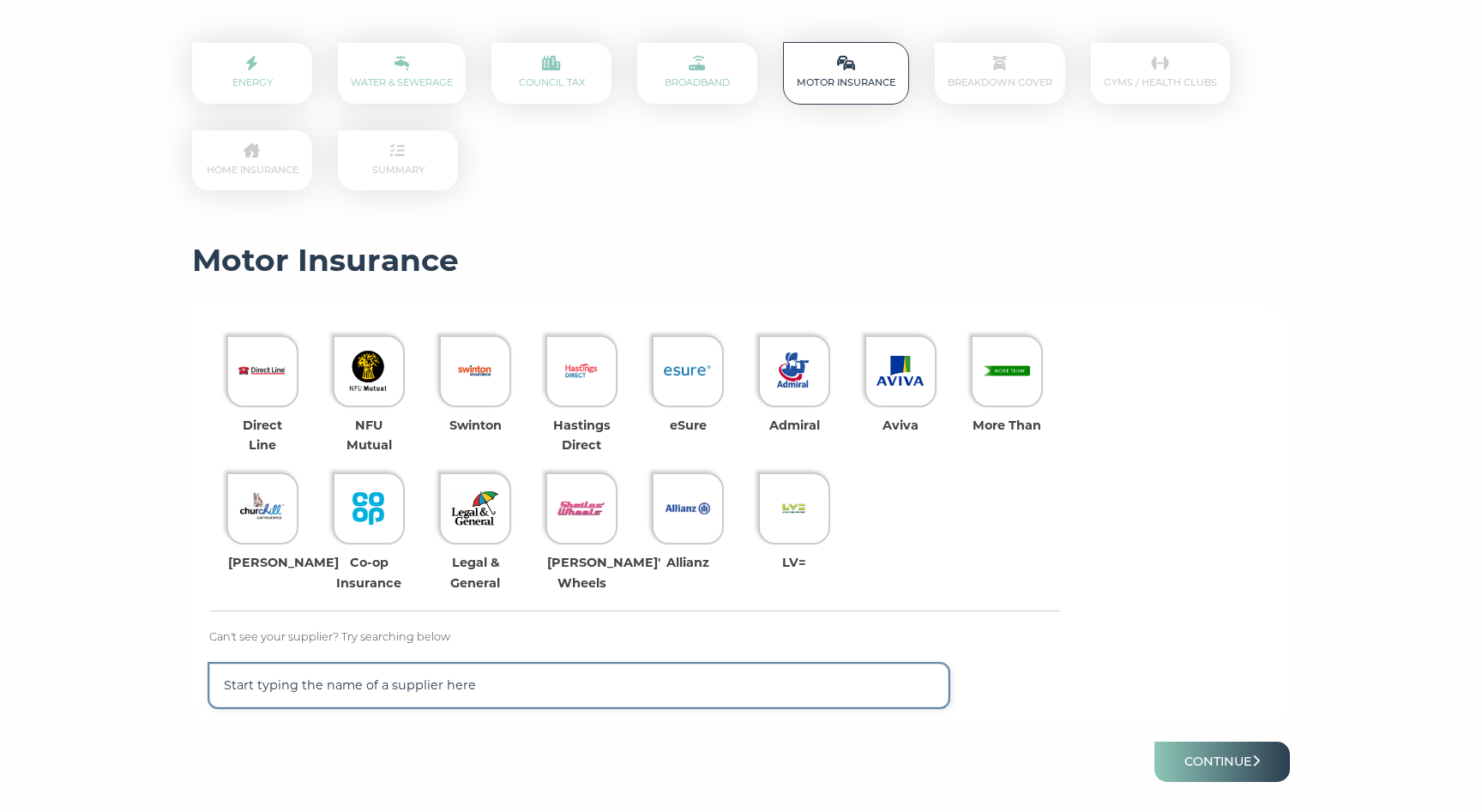
click at [632, 690] on input "text" at bounding box center [579, 685] width 739 height 44
type input "Marshm"
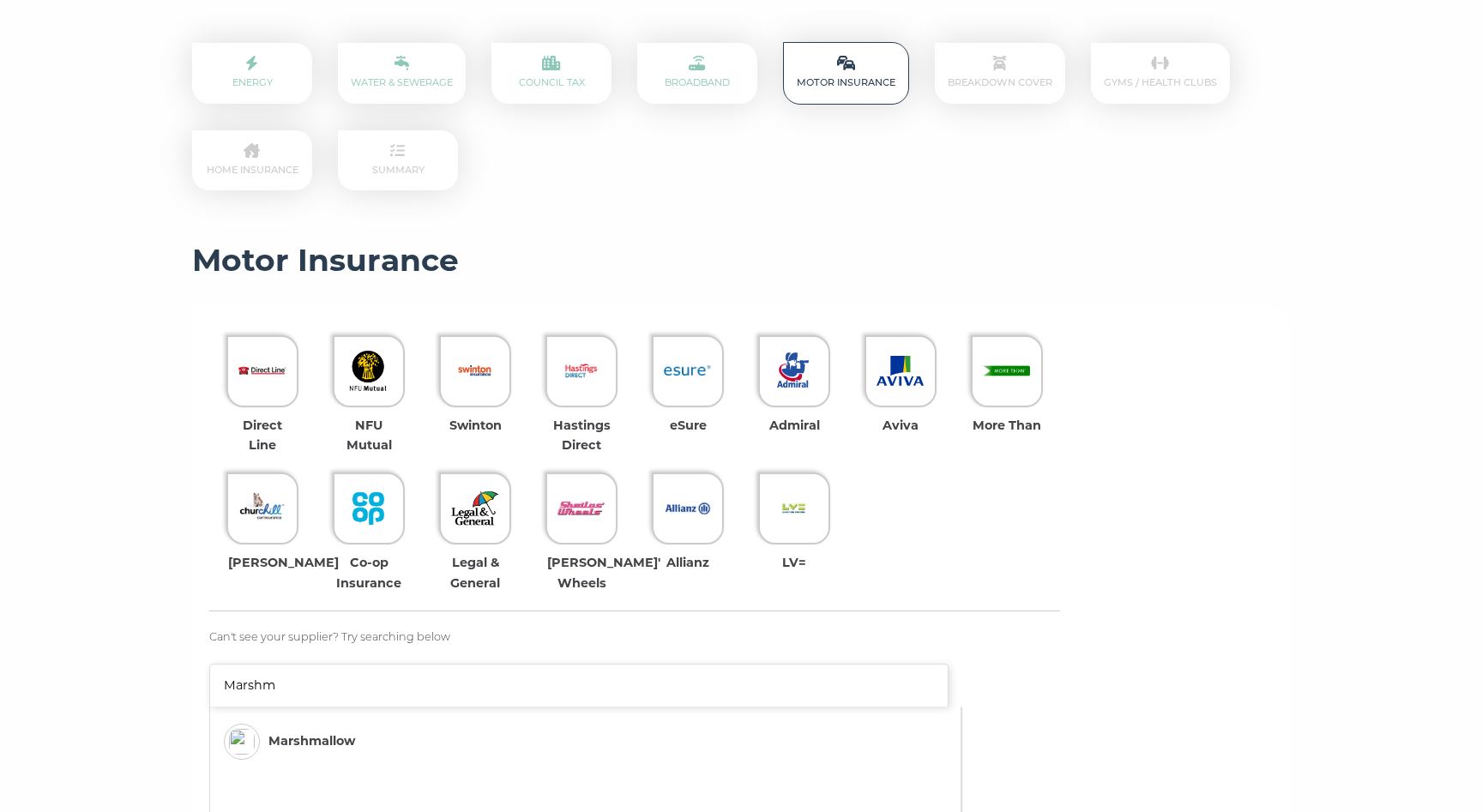
click at [329, 745] on span "Marshmallow" at bounding box center [312, 741] width 86 height 19
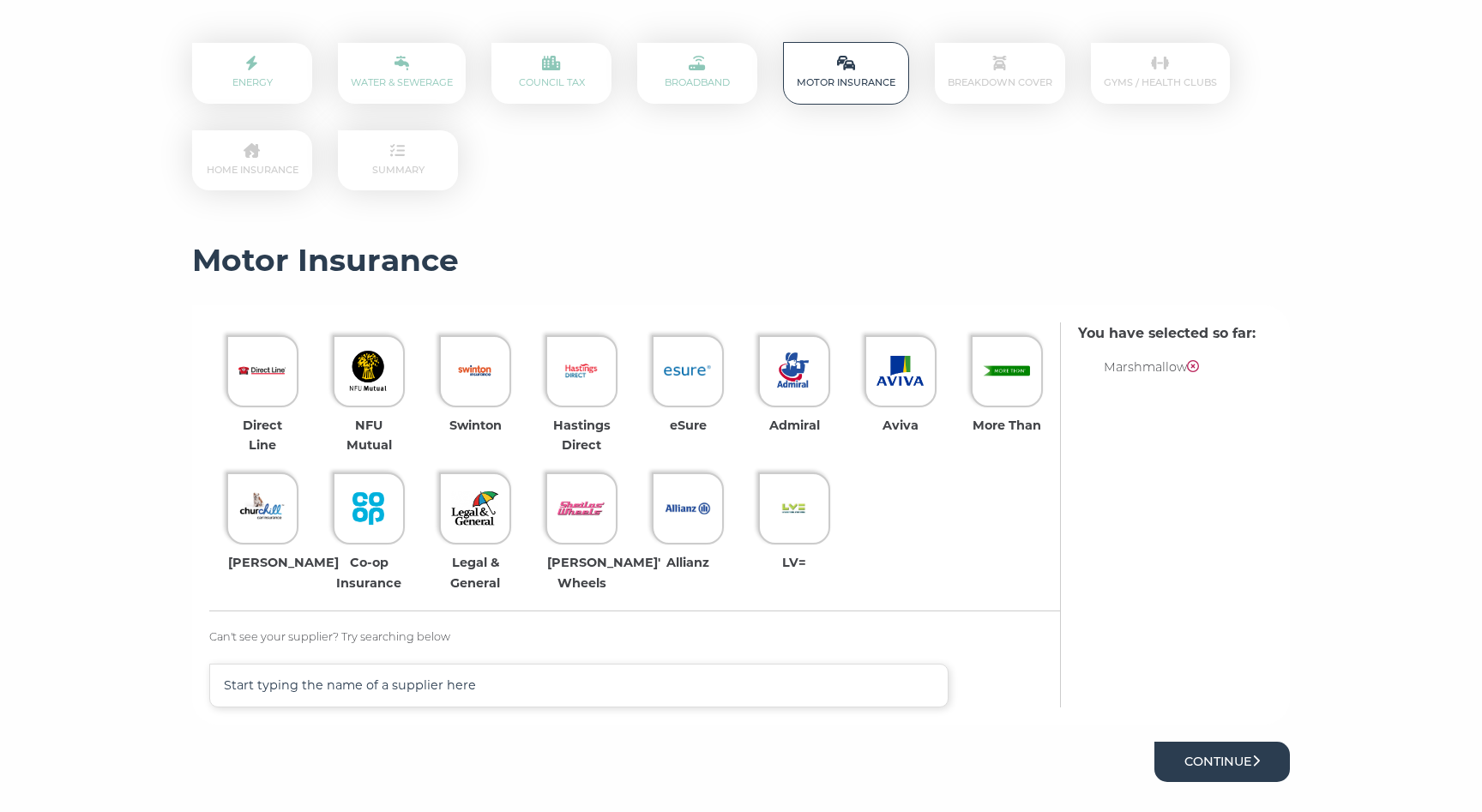
click at [1243, 758] on button "Continue" at bounding box center [1222, 761] width 135 height 40
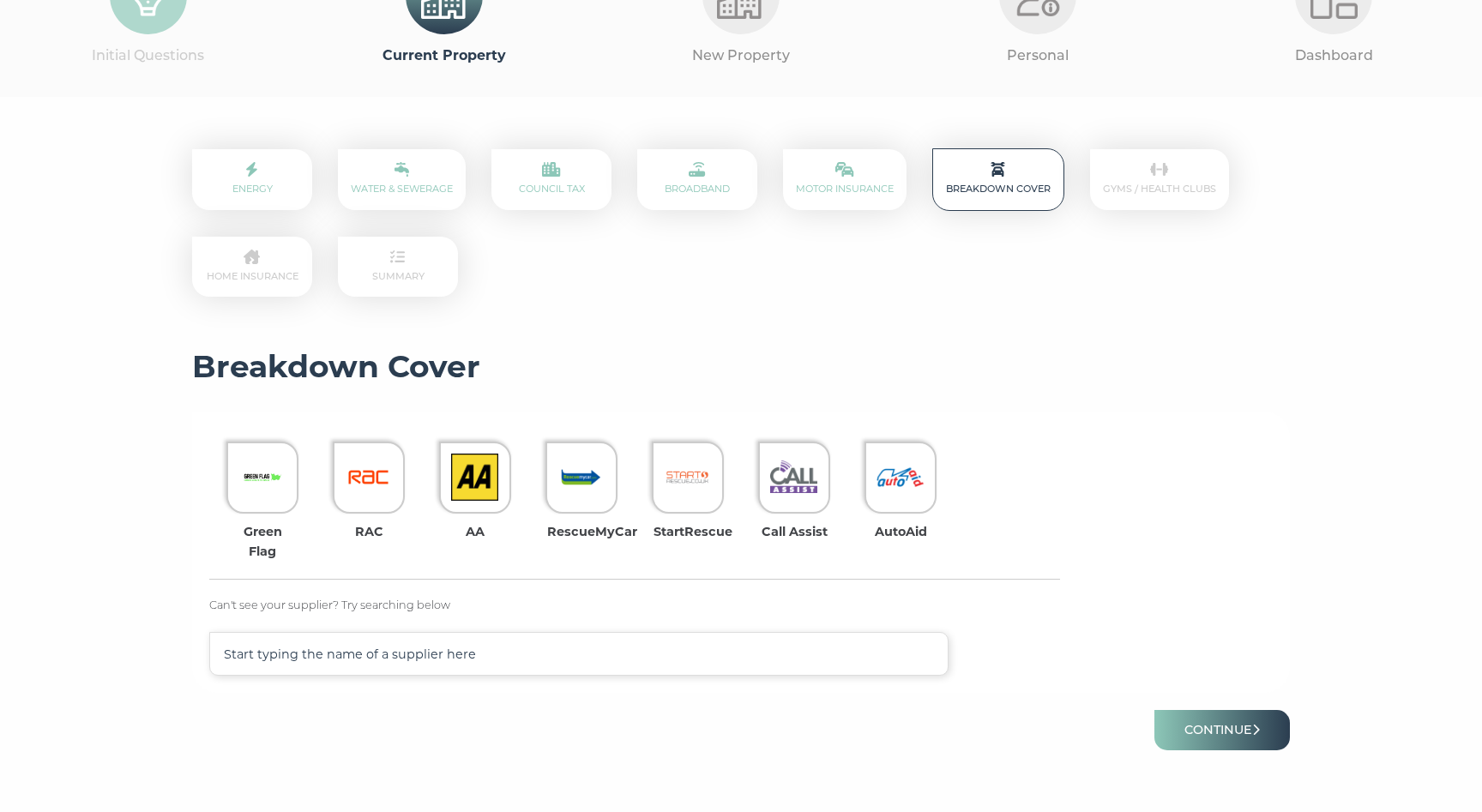
scroll to position [159, 0]
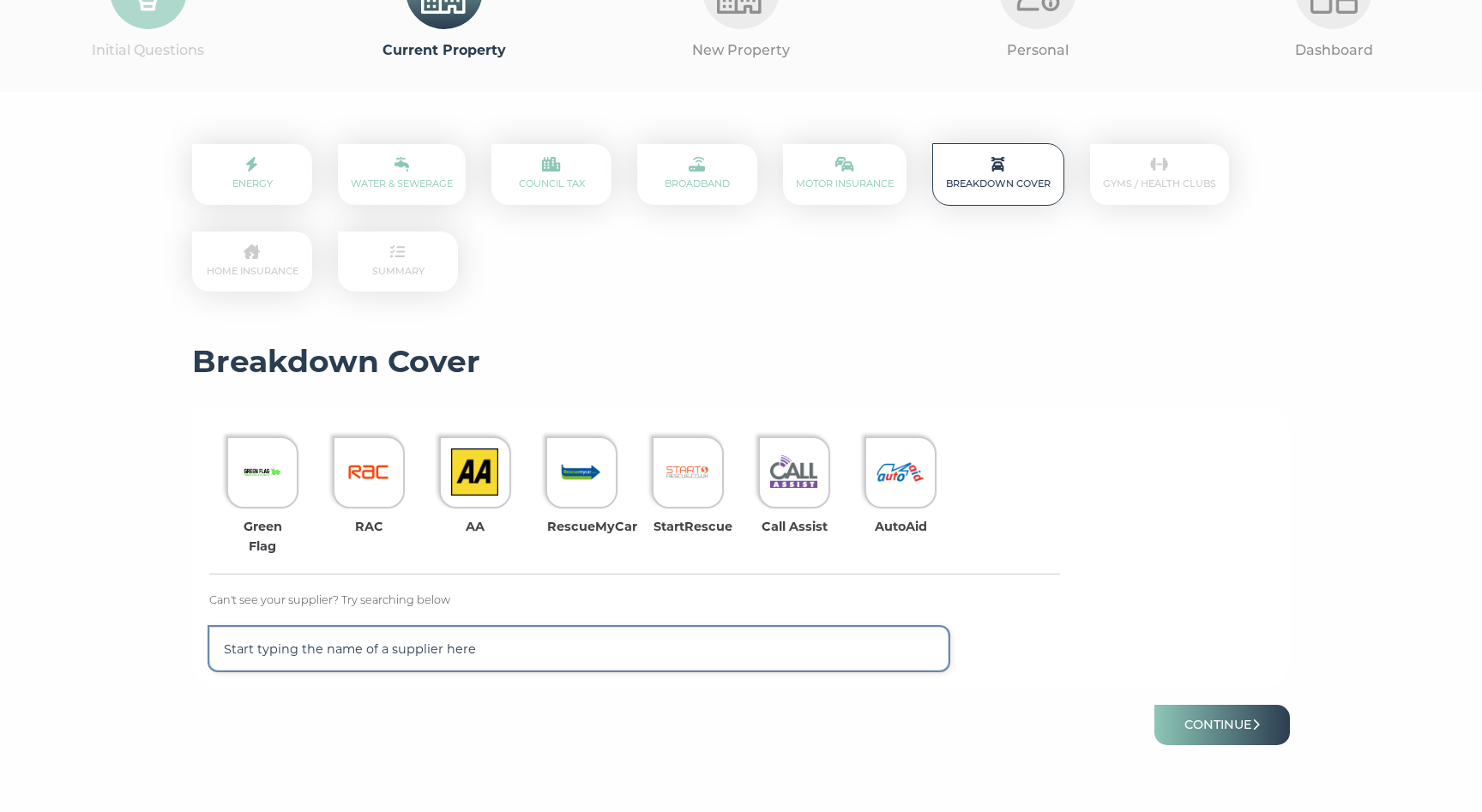
click at [694, 659] on input "text" at bounding box center [579, 648] width 739 height 44
type input "Volvo"
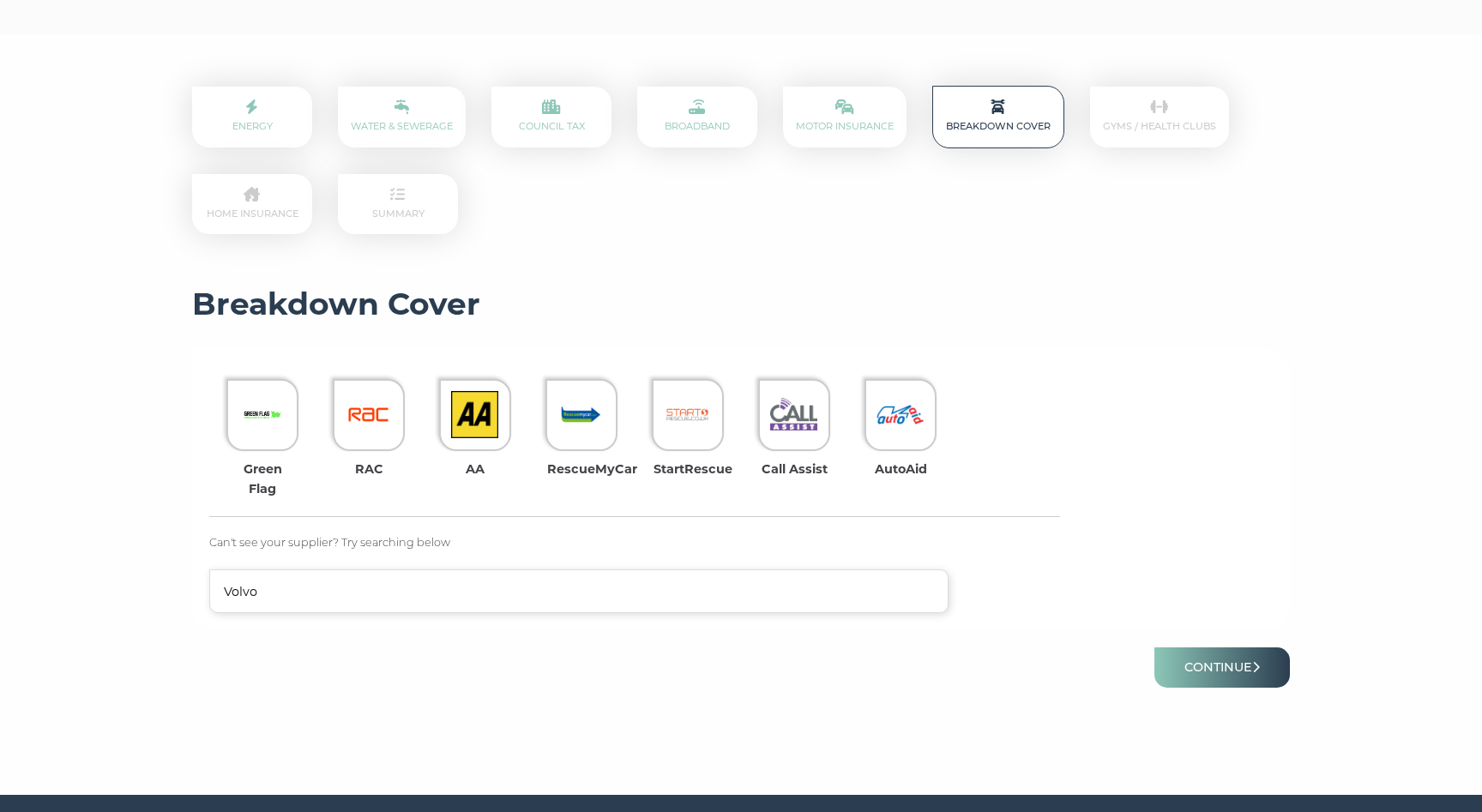
scroll to position [218, 0]
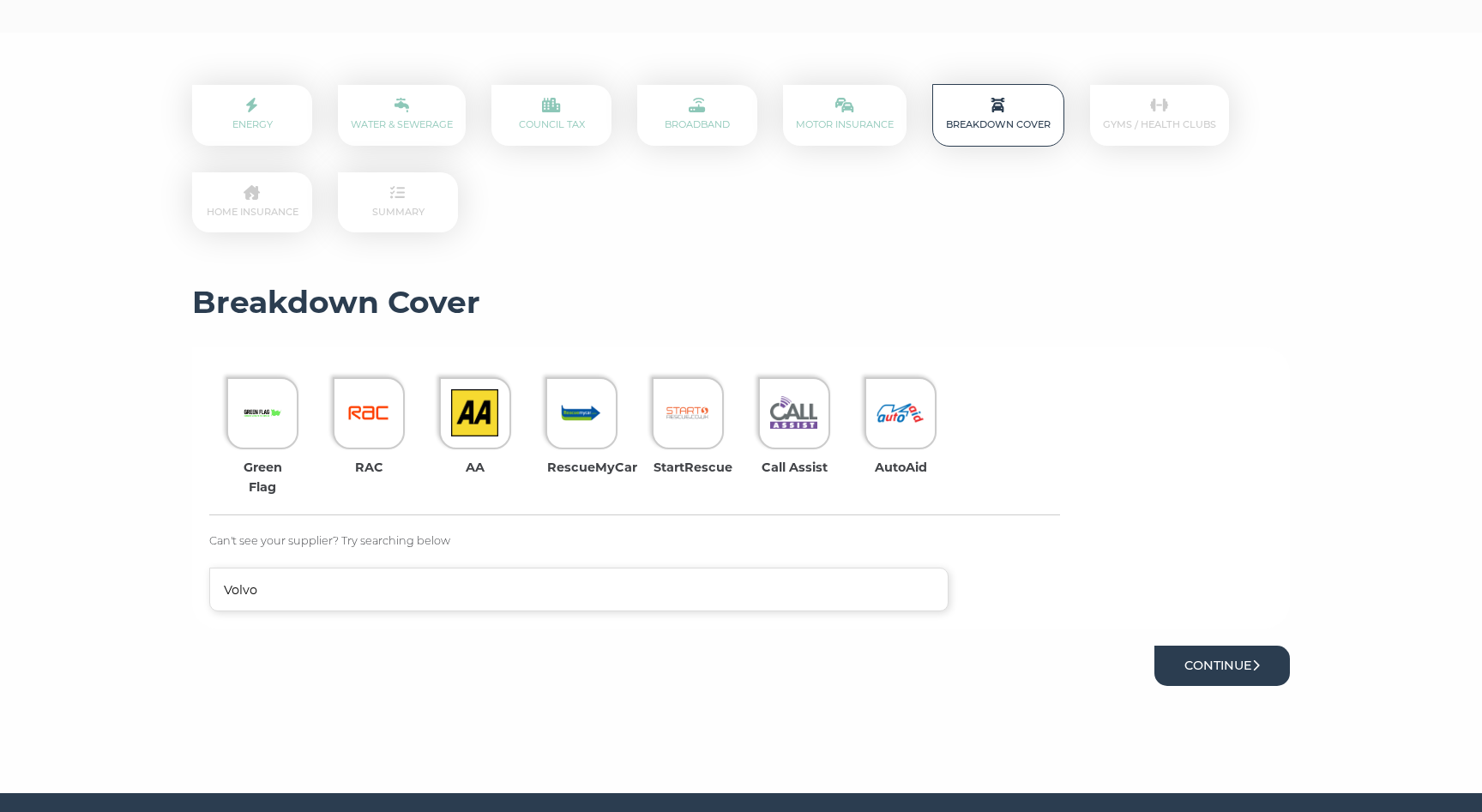
click at [1200, 658] on button "Continue" at bounding box center [1222, 665] width 135 height 40
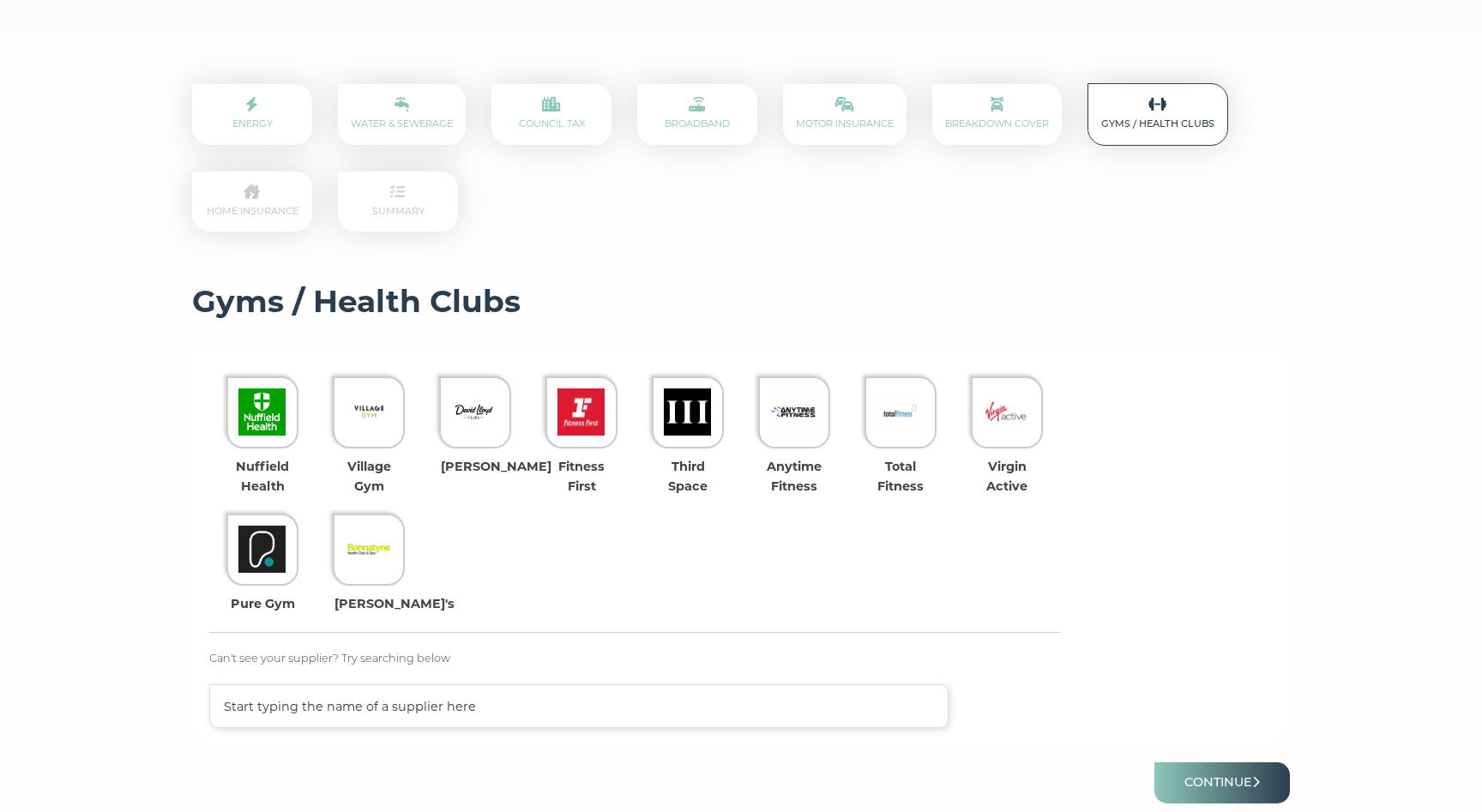
scroll to position [222, 0]
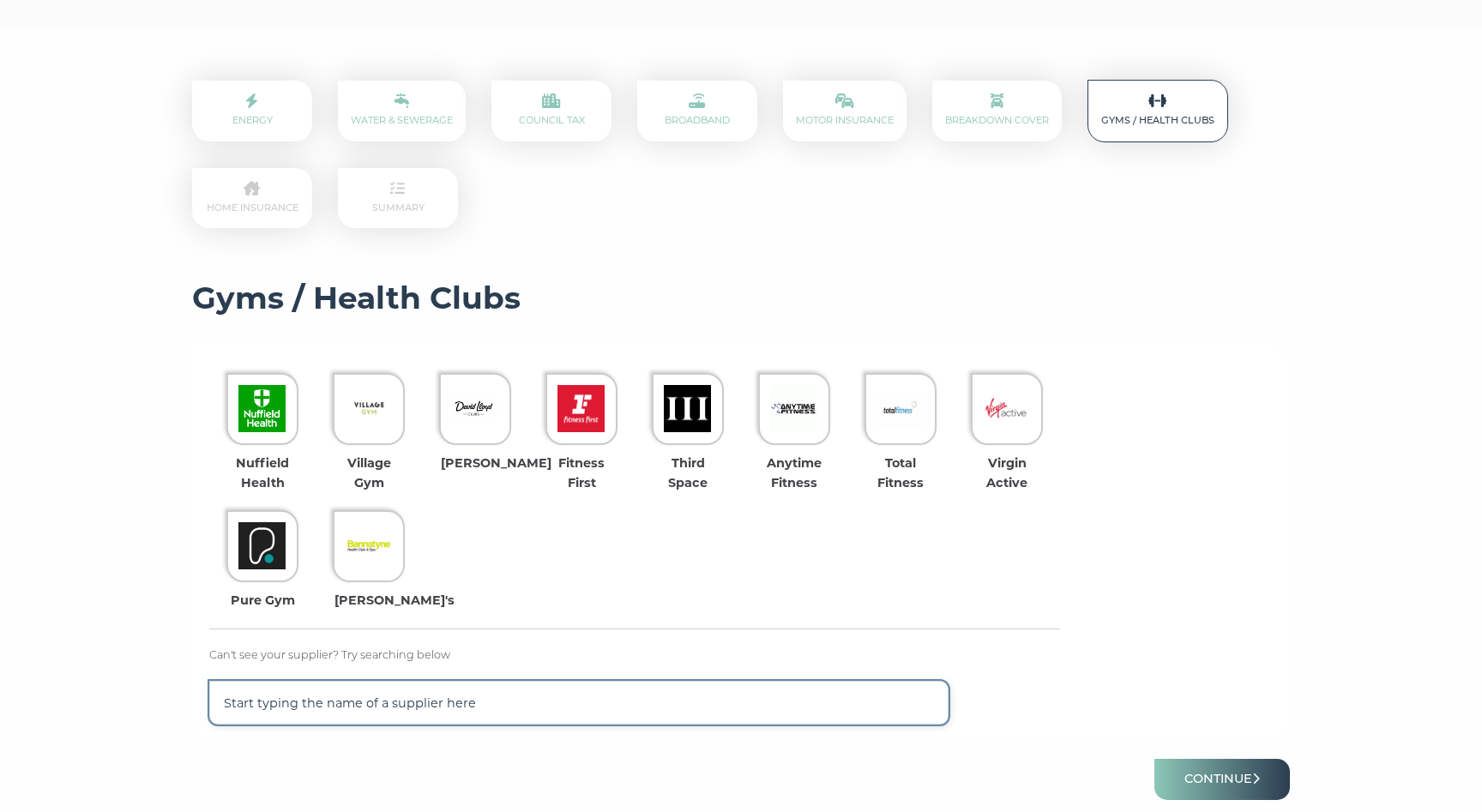
click at [545, 701] on input "text" at bounding box center [579, 702] width 739 height 44
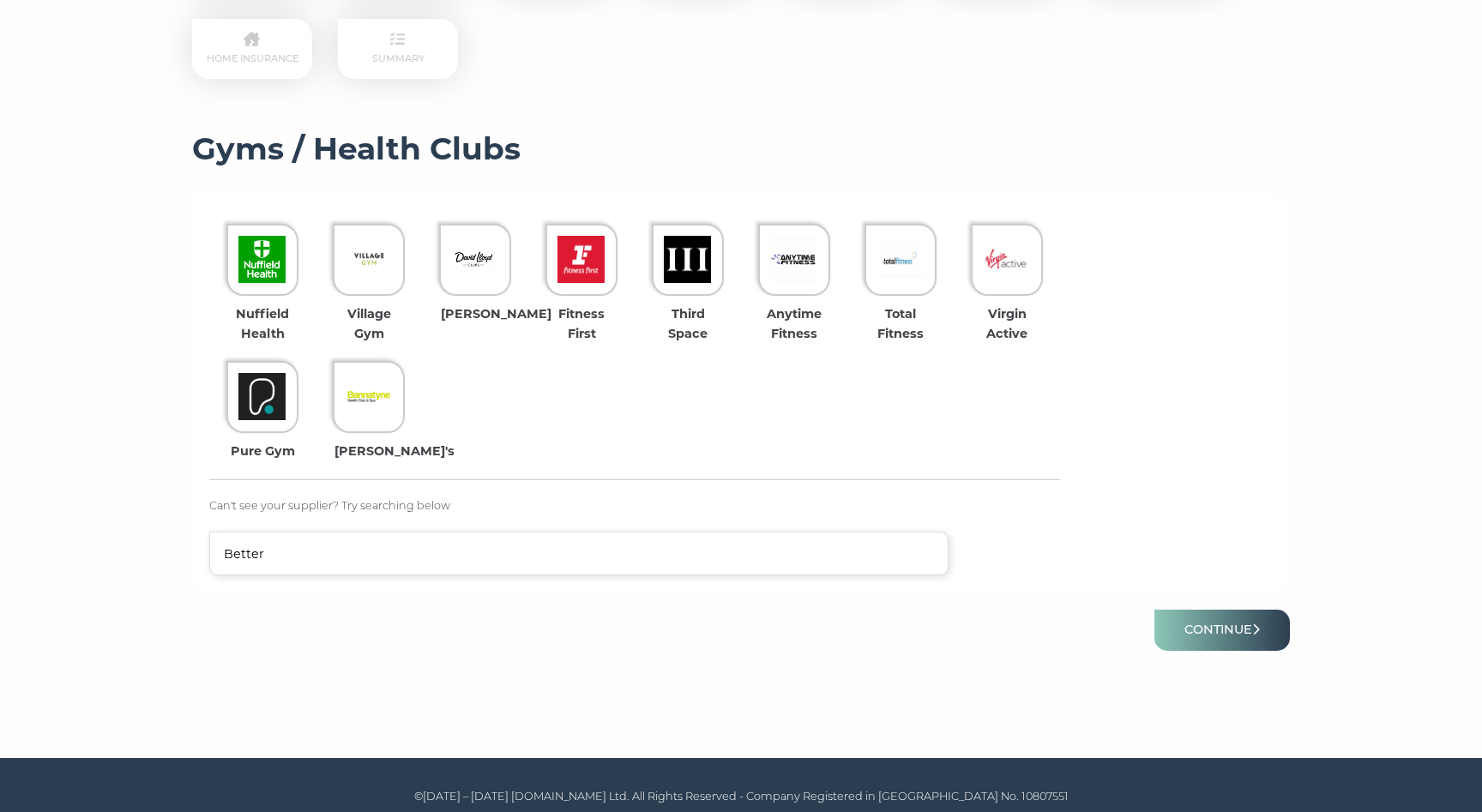
scroll to position [372, 0]
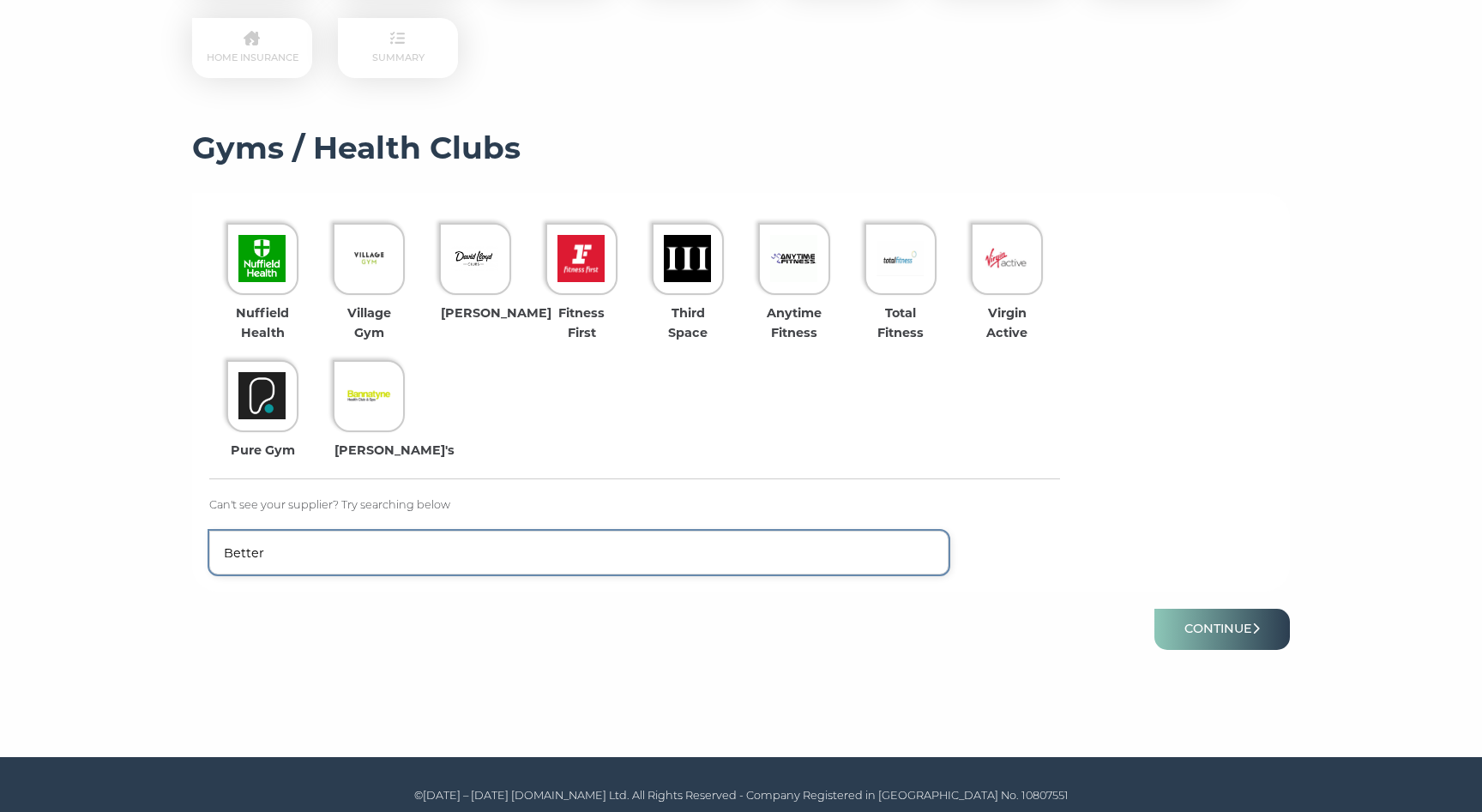
click at [499, 567] on input "Better" at bounding box center [579, 552] width 739 height 44
click at [428, 551] on input "Better" at bounding box center [579, 552] width 739 height 44
click at [375, 548] on input "Wimblendon" at bounding box center [579, 552] width 739 height 44
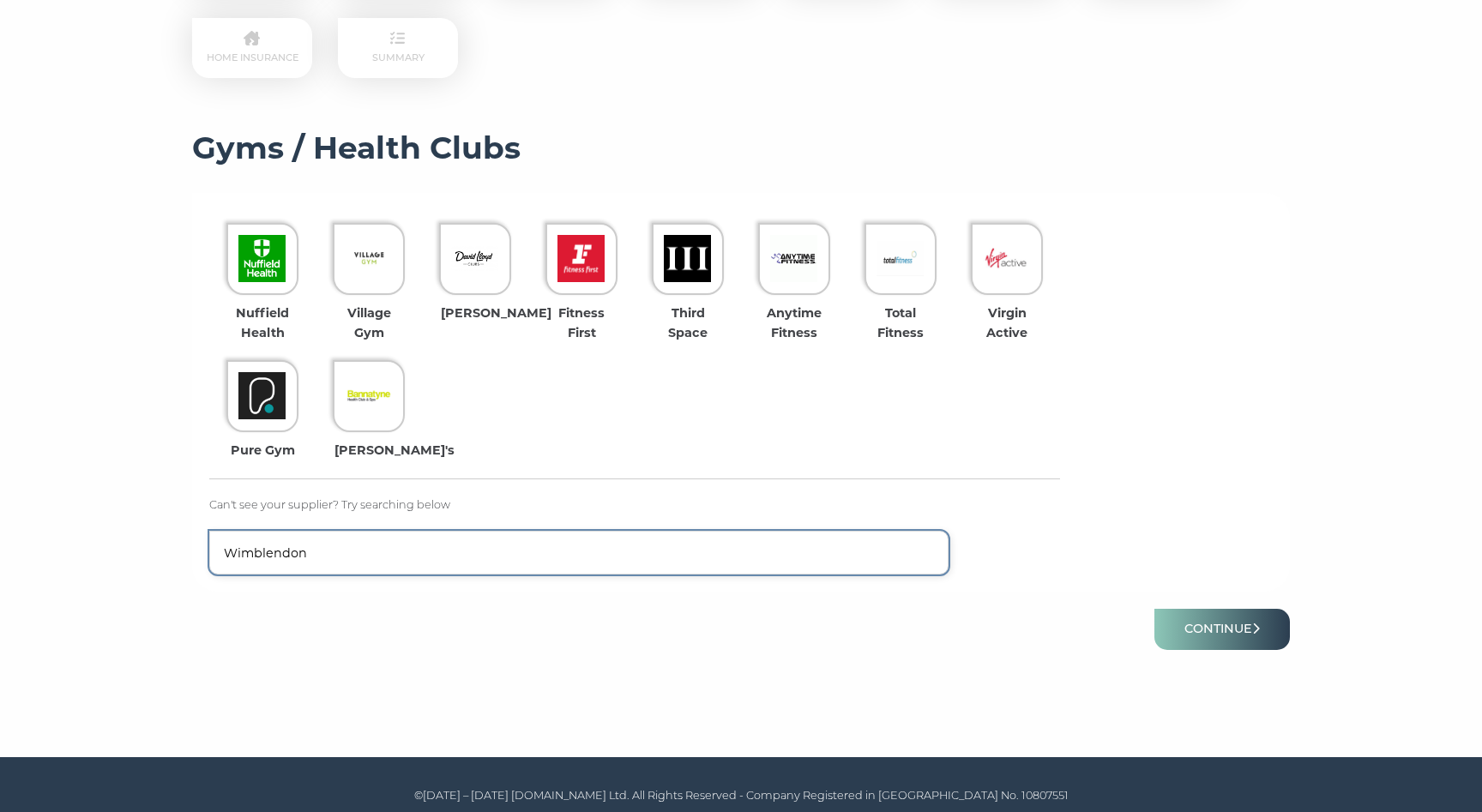
click at [375, 548] on input "Wimblendon" at bounding box center [579, 552] width 739 height 44
type input "Better"
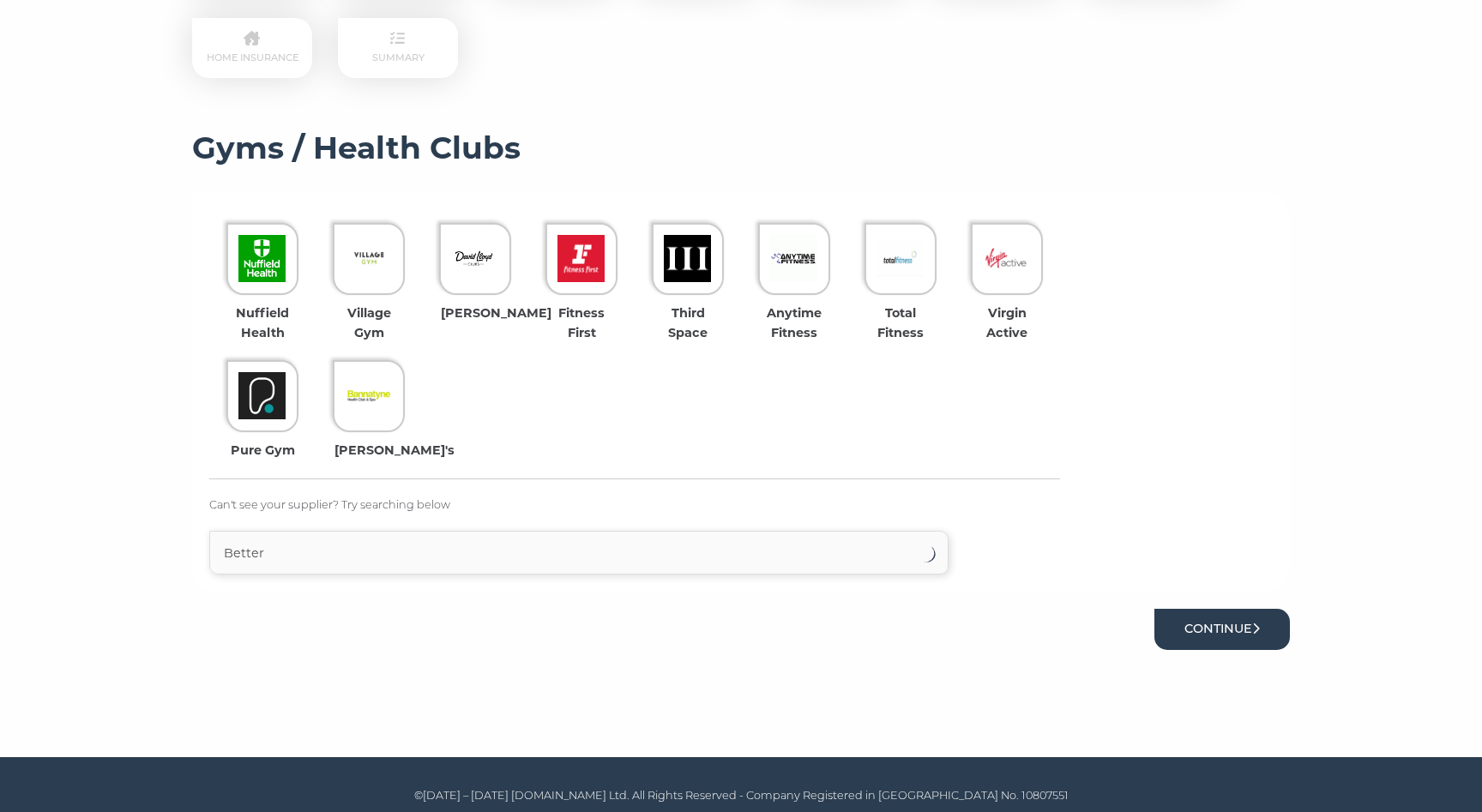
click at [1188, 623] on button "Continue" at bounding box center [1222, 628] width 135 height 40
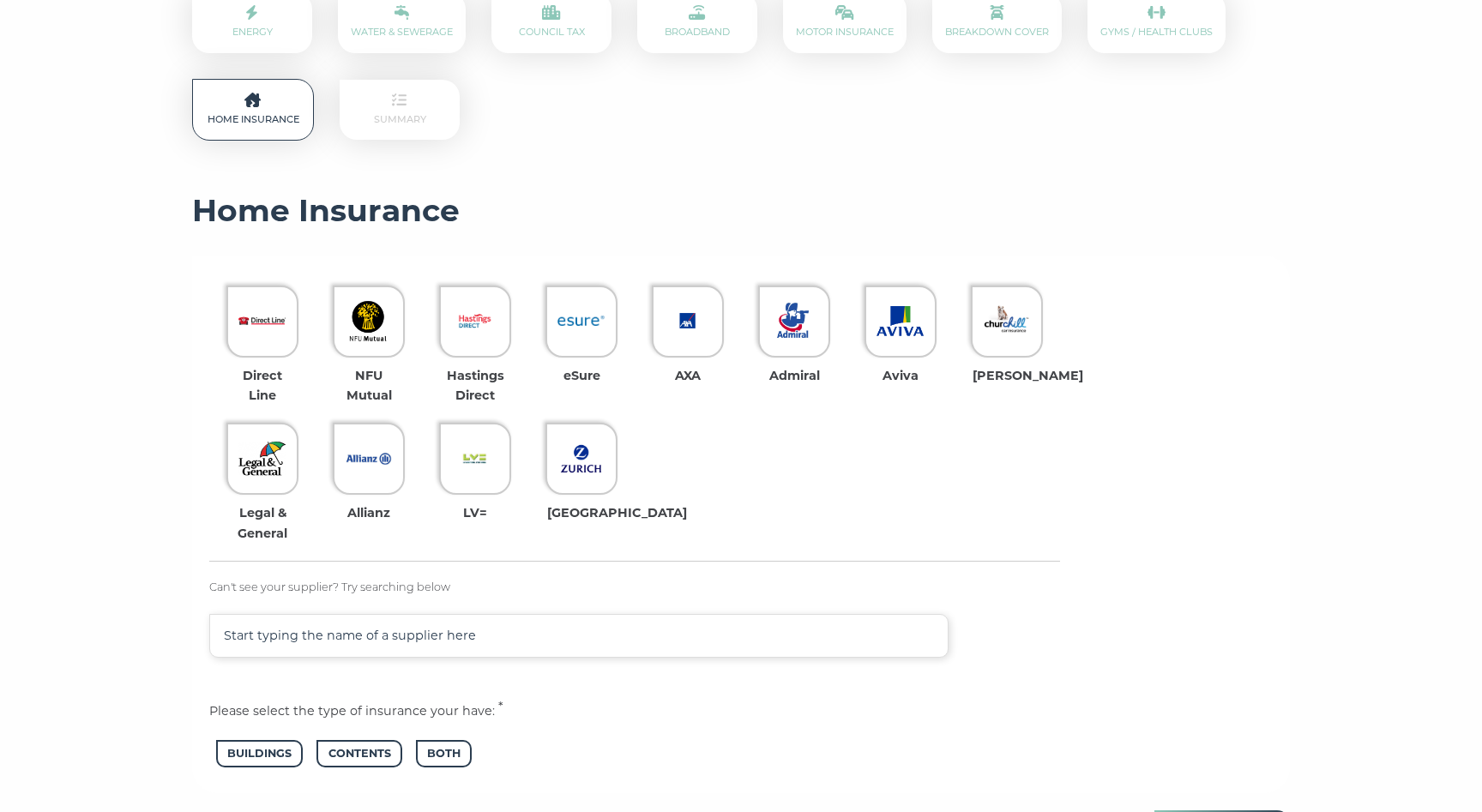
scroll to position [328, 0]
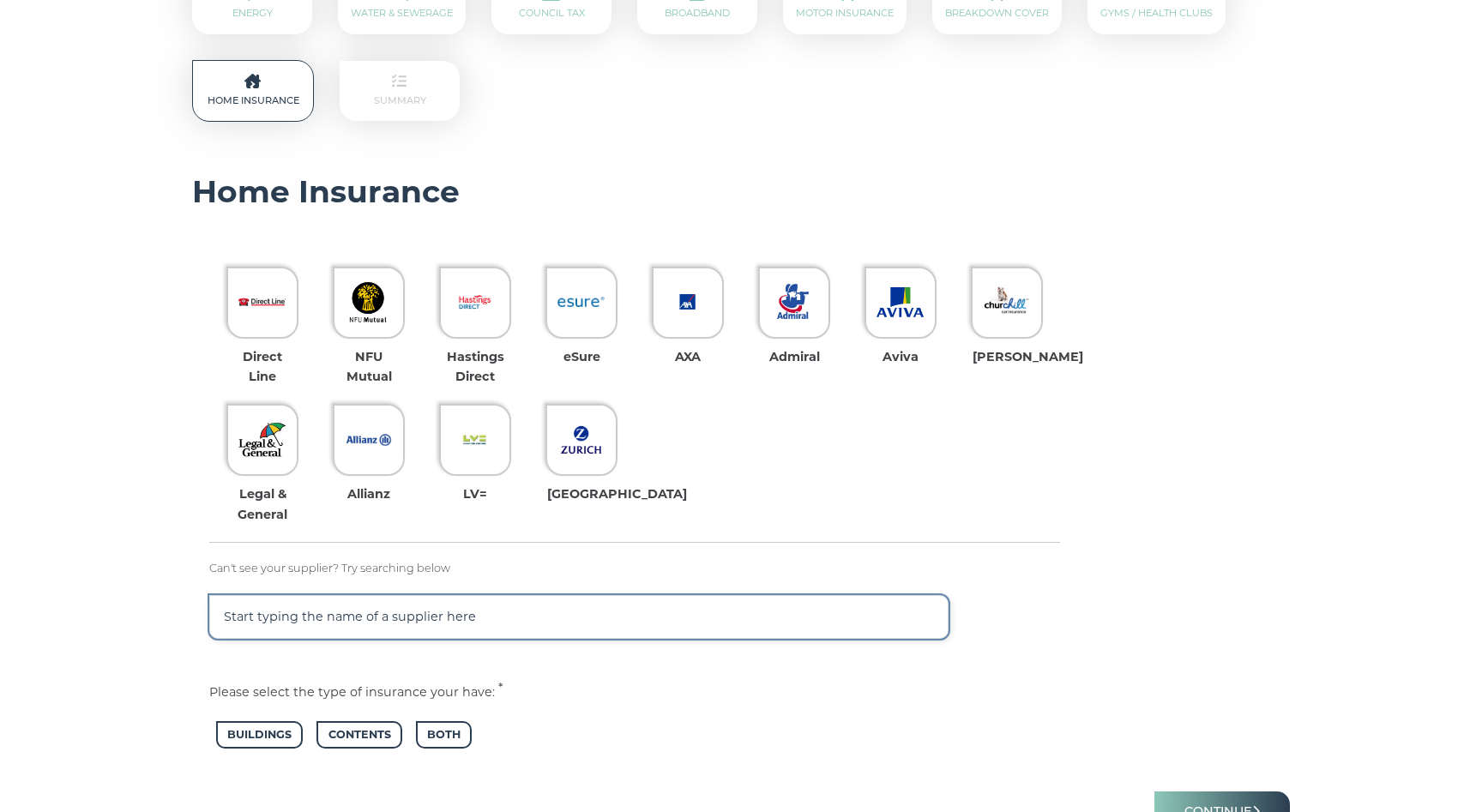
click at [694, 613] on input "text" at bounding box center [579, 616] width 739 height 44
click at [631, 628] on input "mbn" at bounding box center [579, 616] width 739 height 44
type input "mbna"
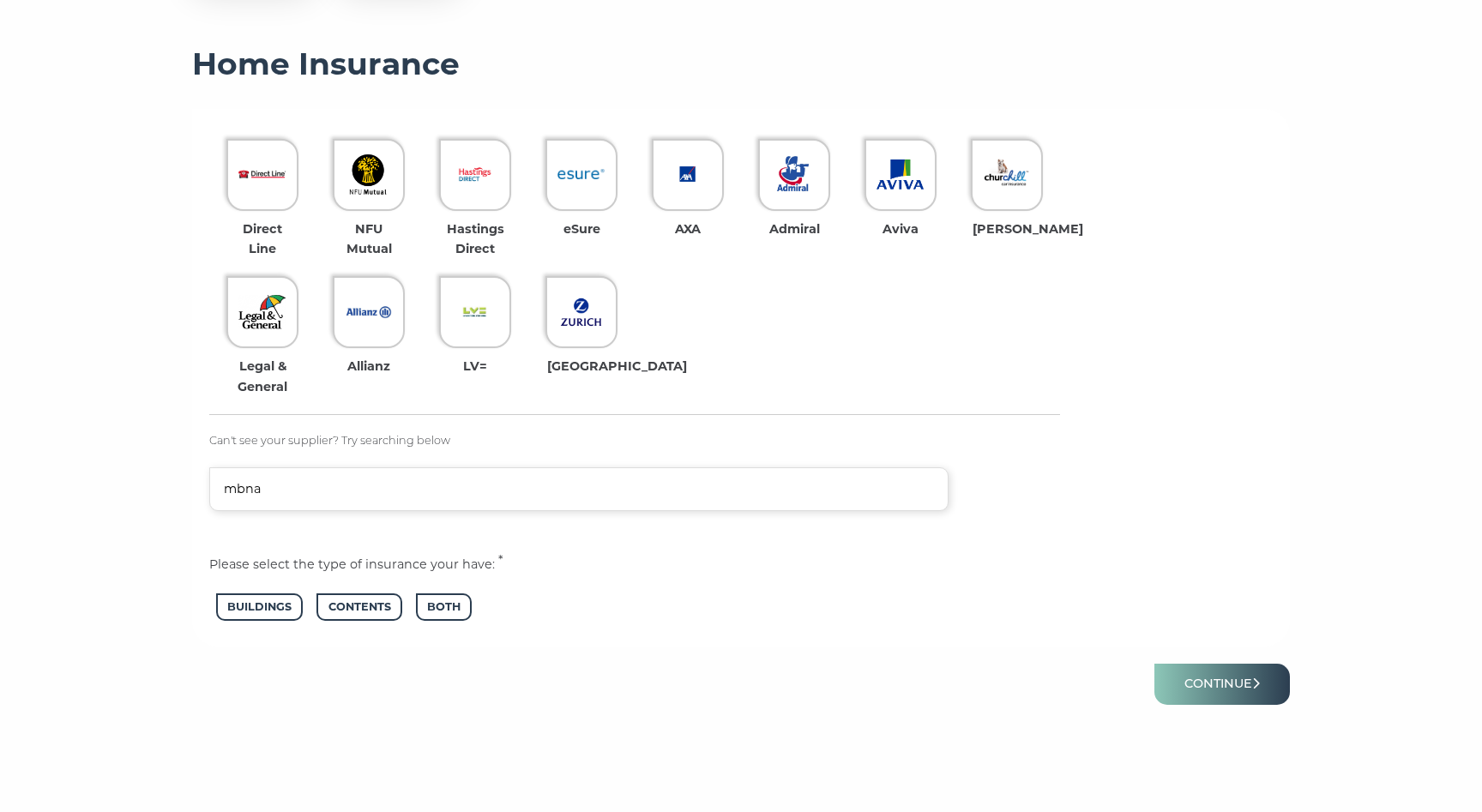
scroll to position [458, 0]
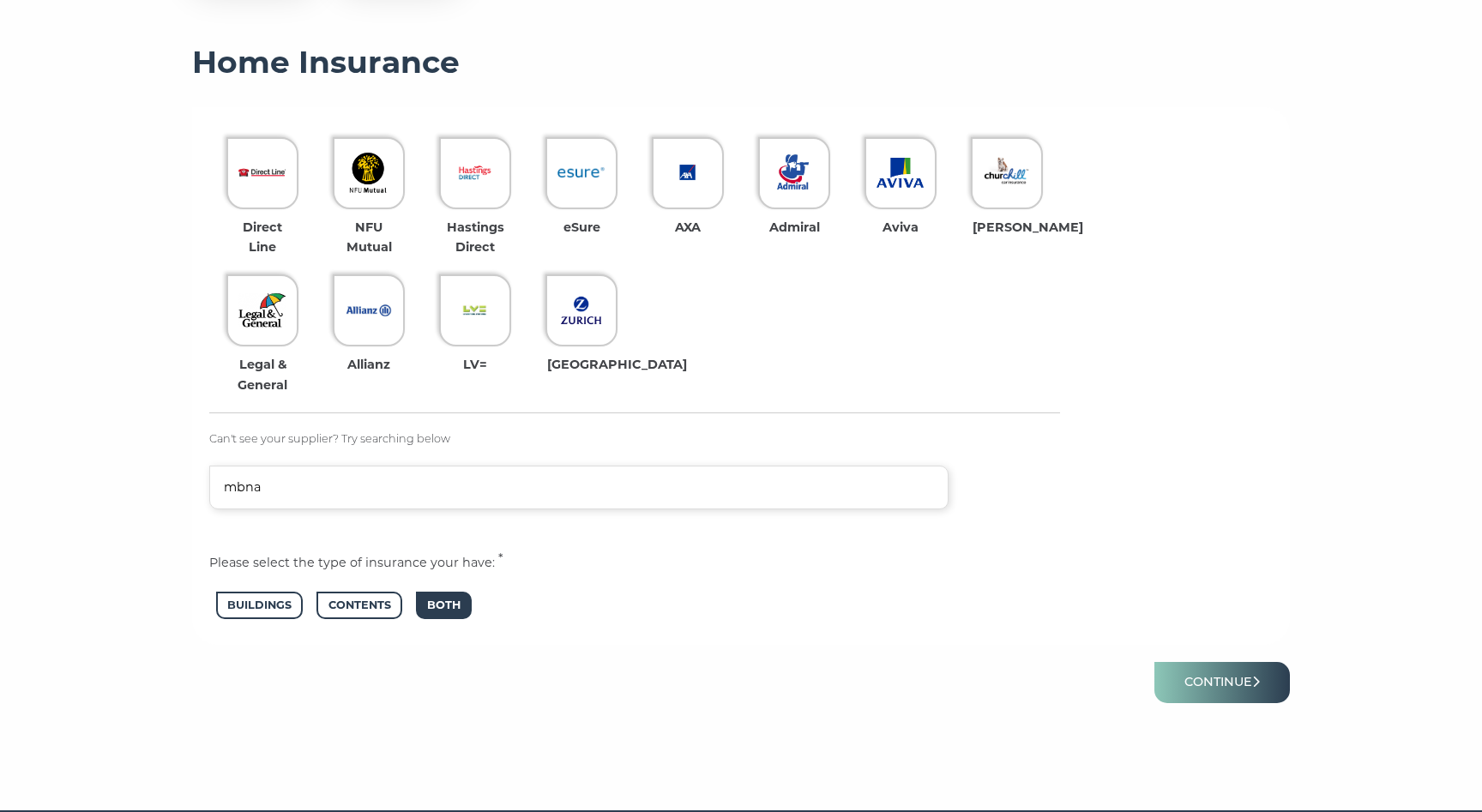
click at [433, 609] on span "Both" at bounding box center [444, 605] width 56 height 29
click at [1183, 674] on button "Continue" at bounding box center [1222, 681] width 135 height 40
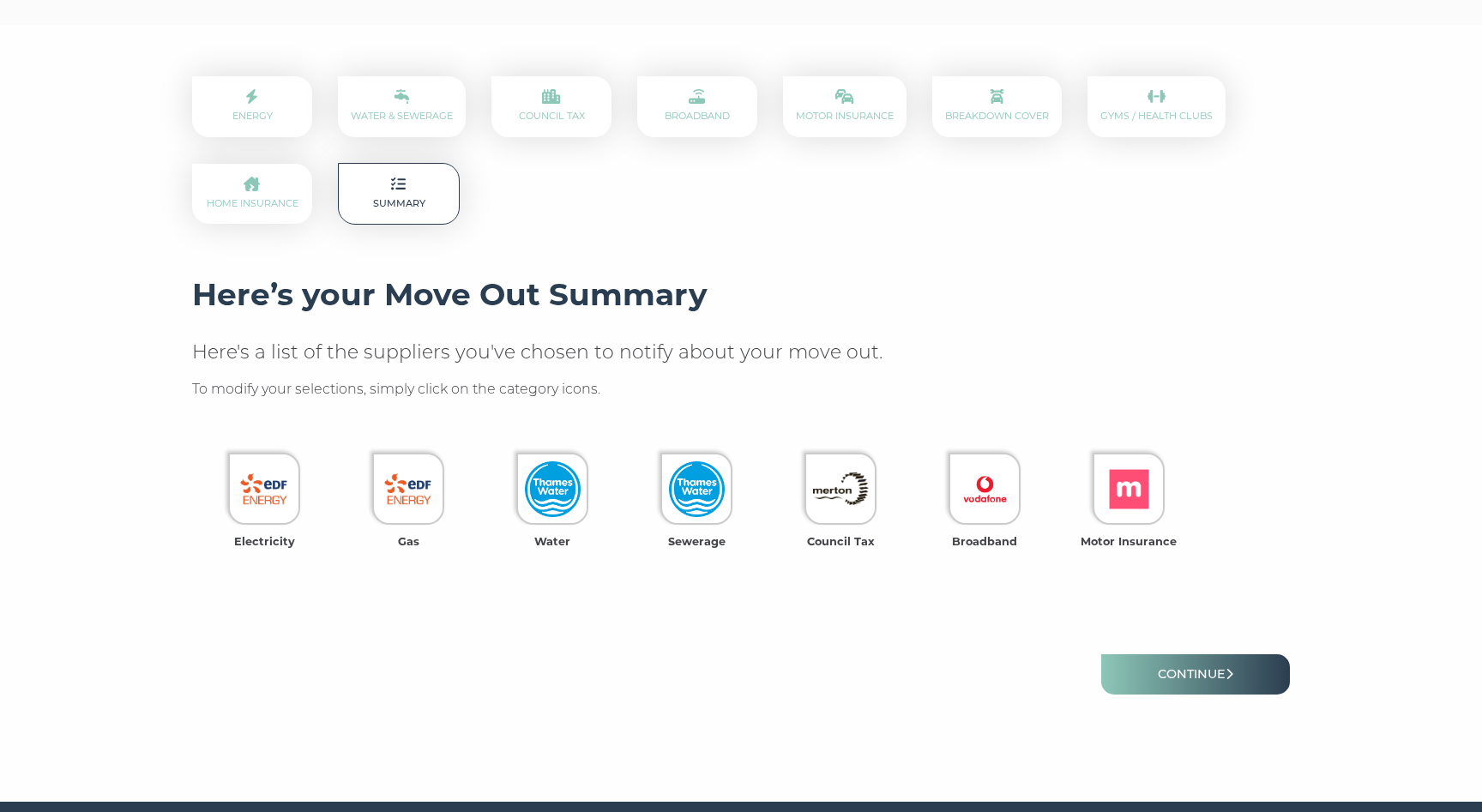
scroll to position [237, 0]
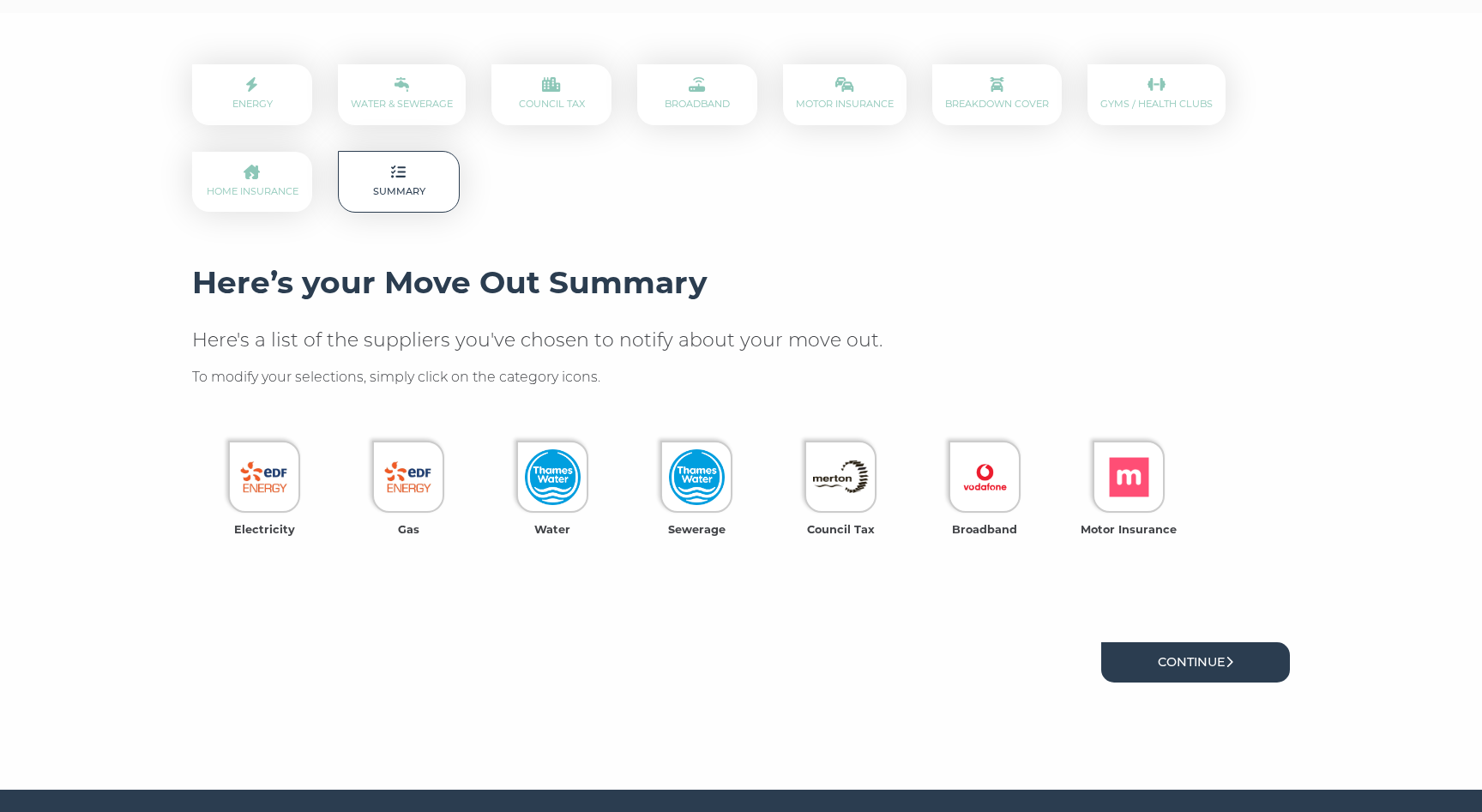
click at [1200, 657] on link "Continue" at bounding box center [1195, 662] width 188 height 40
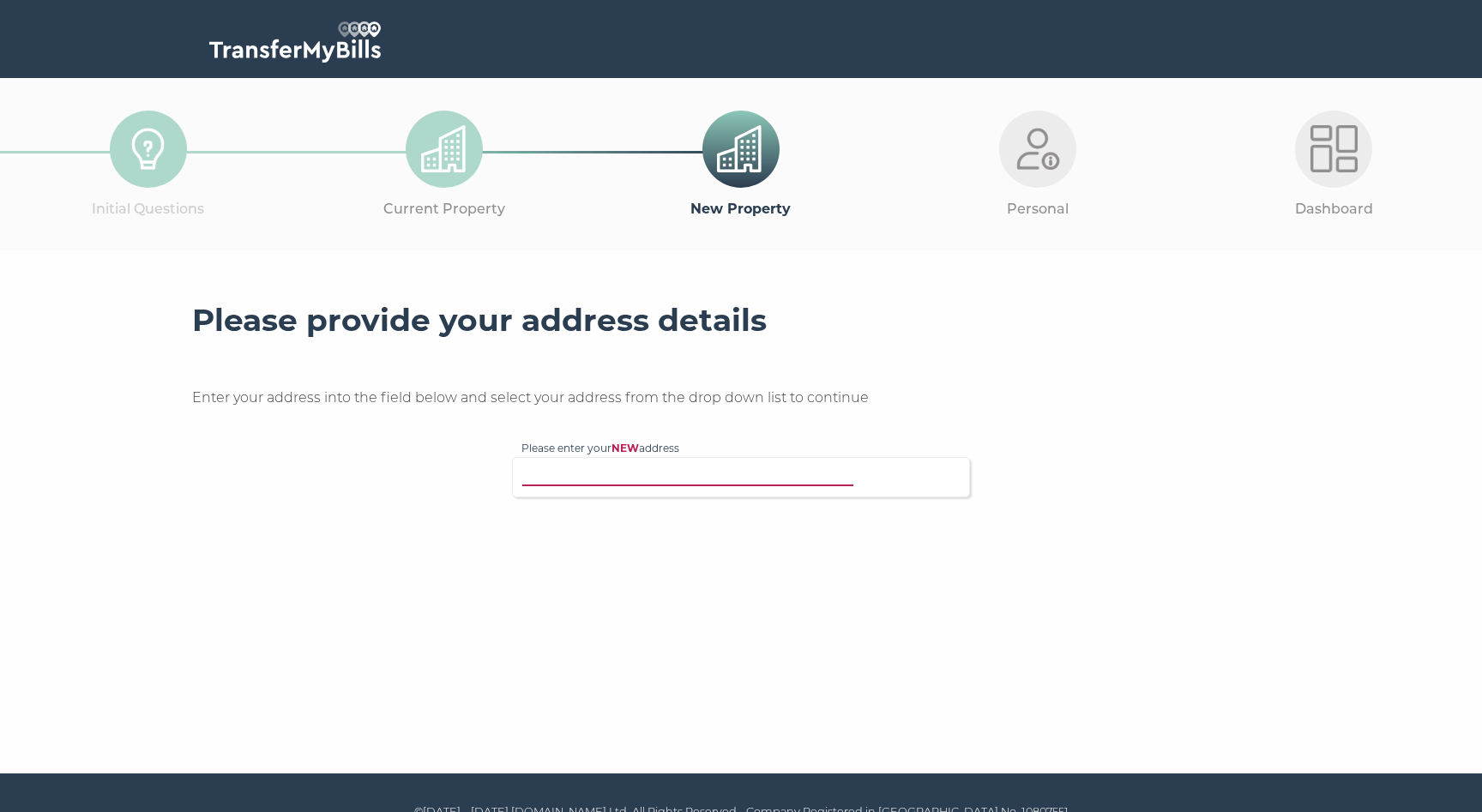
click at [762, 481] on input "Please enter your NEW address" at bounding box center [706, 475] width 369 height 17
click at [649, 466] on input "SW20 9NJ" at bounding box center [706, 475] width 369 height 17
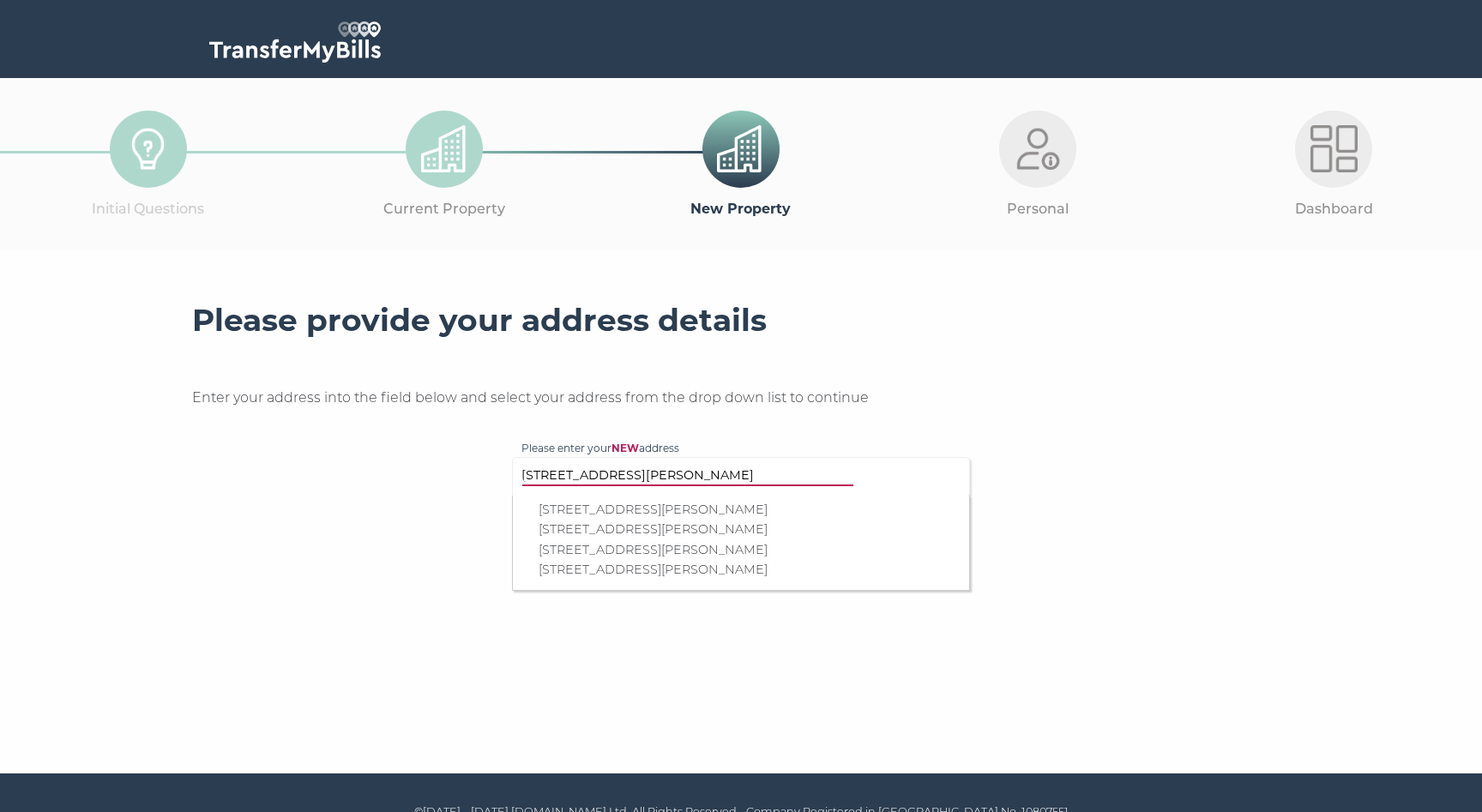
type input "11 Pepys Road"
click at [632, 565] on p "11 Pepys Road, London, SW20 8NJ" at bounding box center [749, 569] width 422 height 19
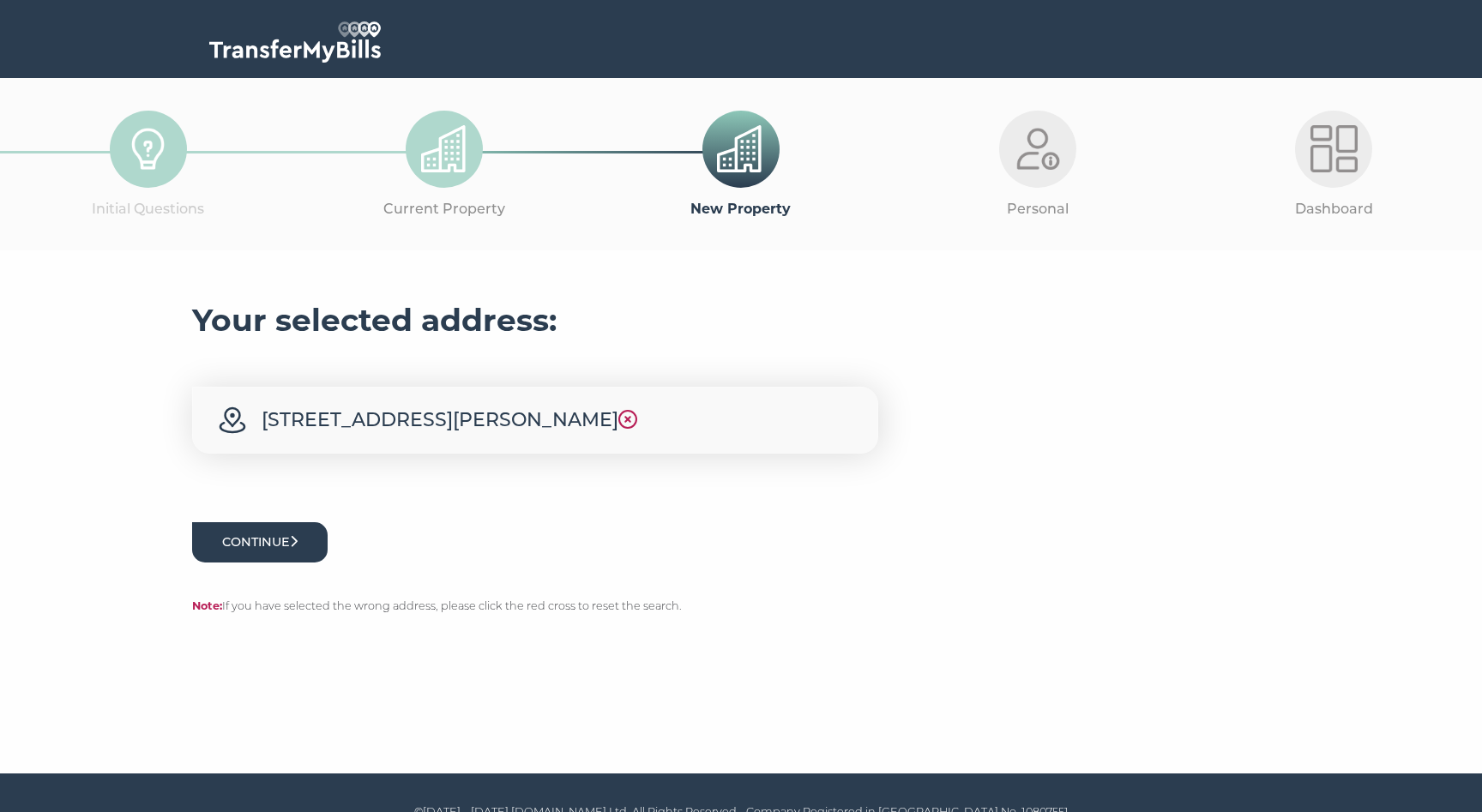
click at [248, 561] on button "Continue" at bounding box center [260, 541] width 135 height 40
click at [237, 543] on button "Continue" at bounding box center [260, 541] width 135 height 40
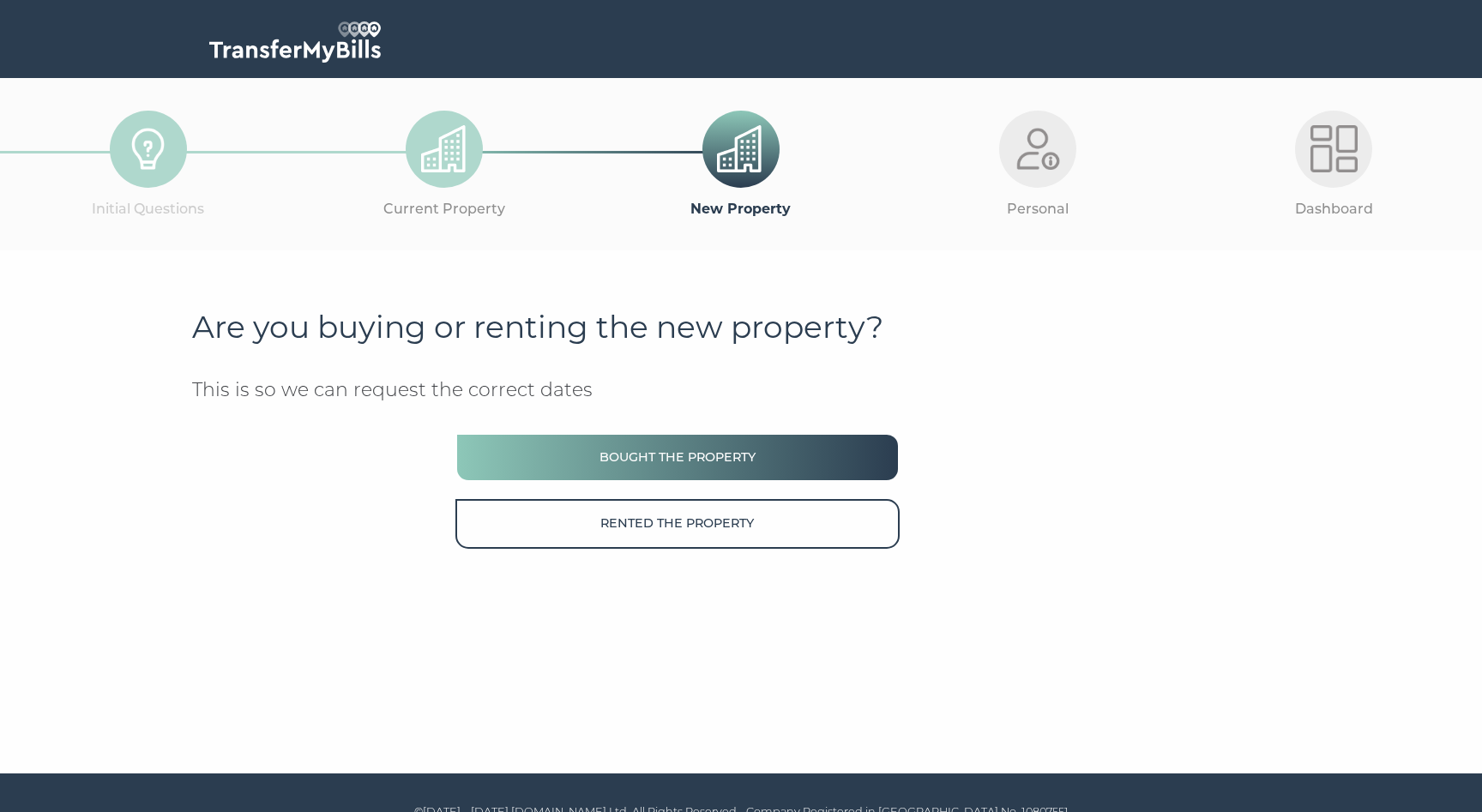
click at [474, 461] on button "Bought the property" at bounding box center [677, 457] width 444 height 49
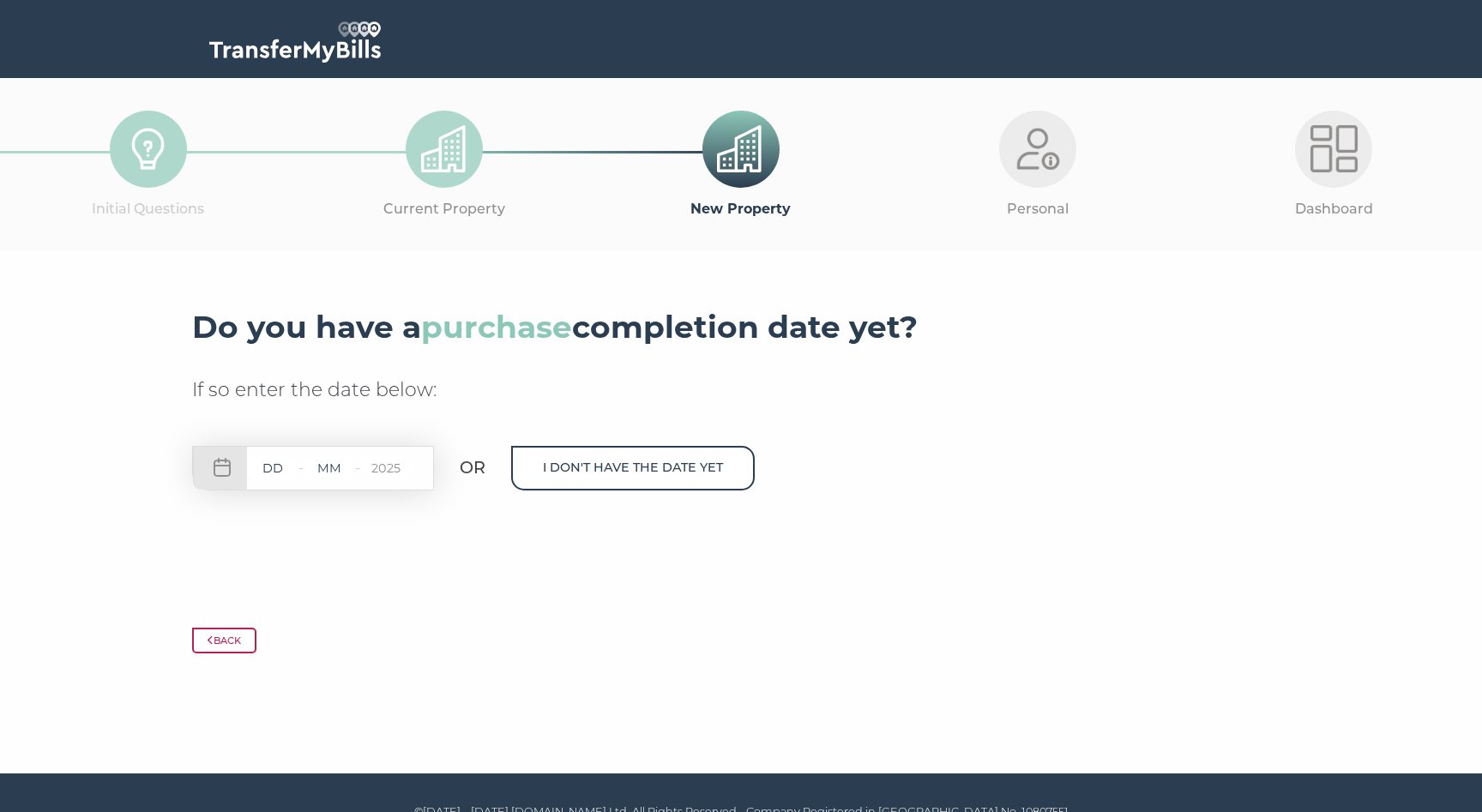
click at [282, 469] on input "text" at bounding box center [272, 468] width 51 height 21
type input "05"
click at [338, 474] on input "text" at bounding box center [328, 468] width 51 height 21
type input "09"
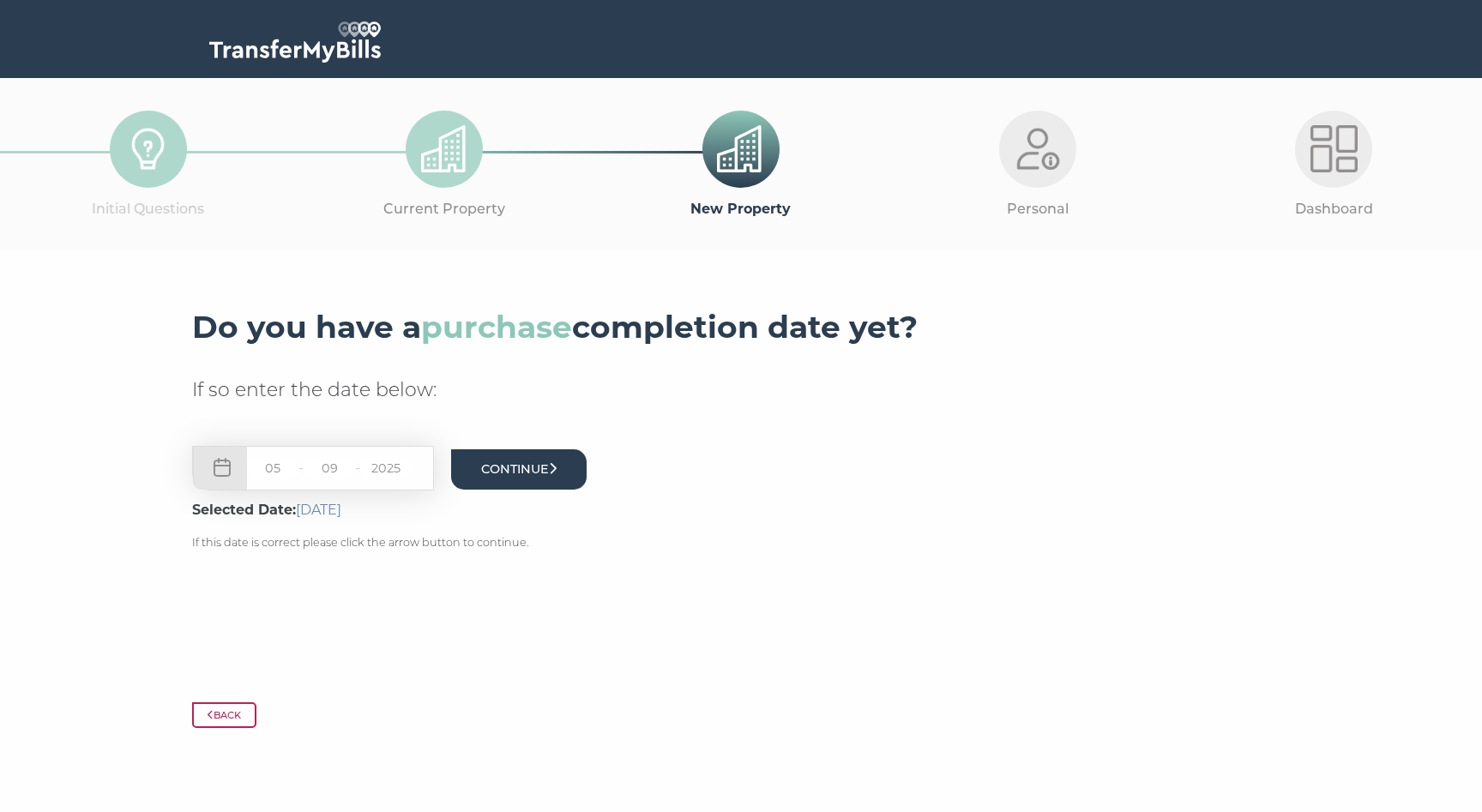
click at [520, 470] on button "Continue" at bounding box center [519, 469] width 135 height 40
click at [545, 466] on button "Continue" at bounding box center [519, 469] width 135 height 40
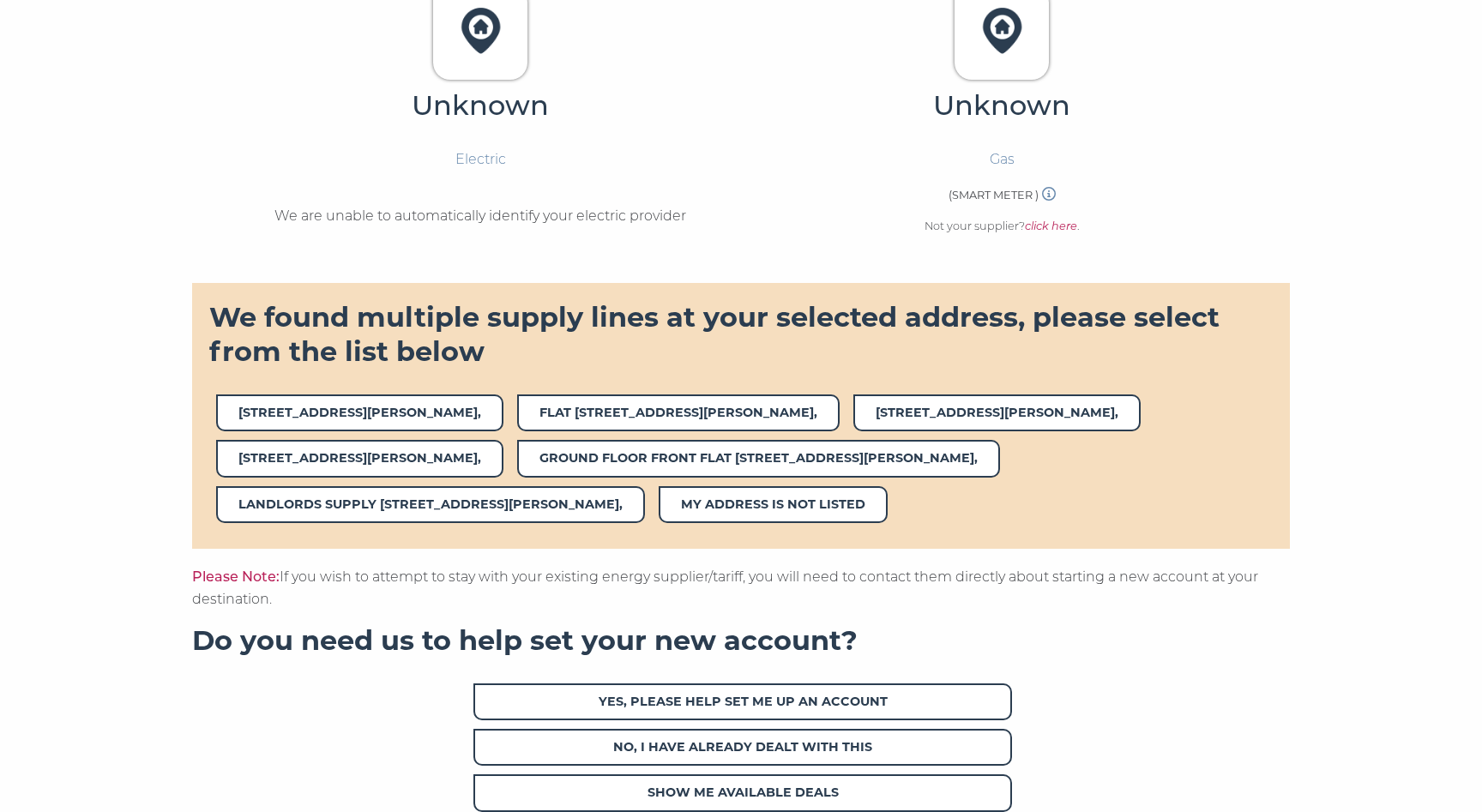
scroll to position [590, 0]
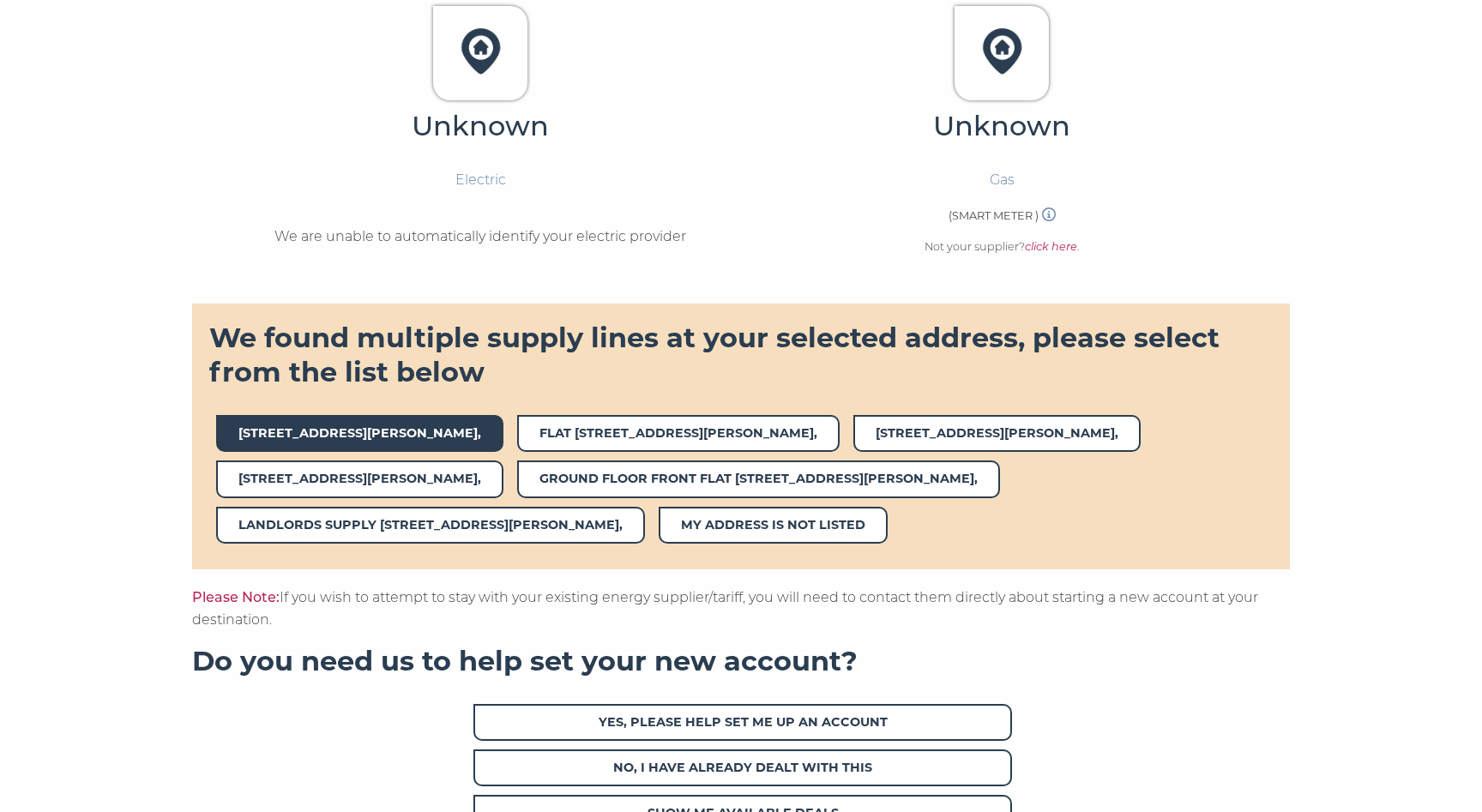
click at [300, 432] on span "11,PEPYS ROAD," at bounding box center [360, 434] width 287 height 37
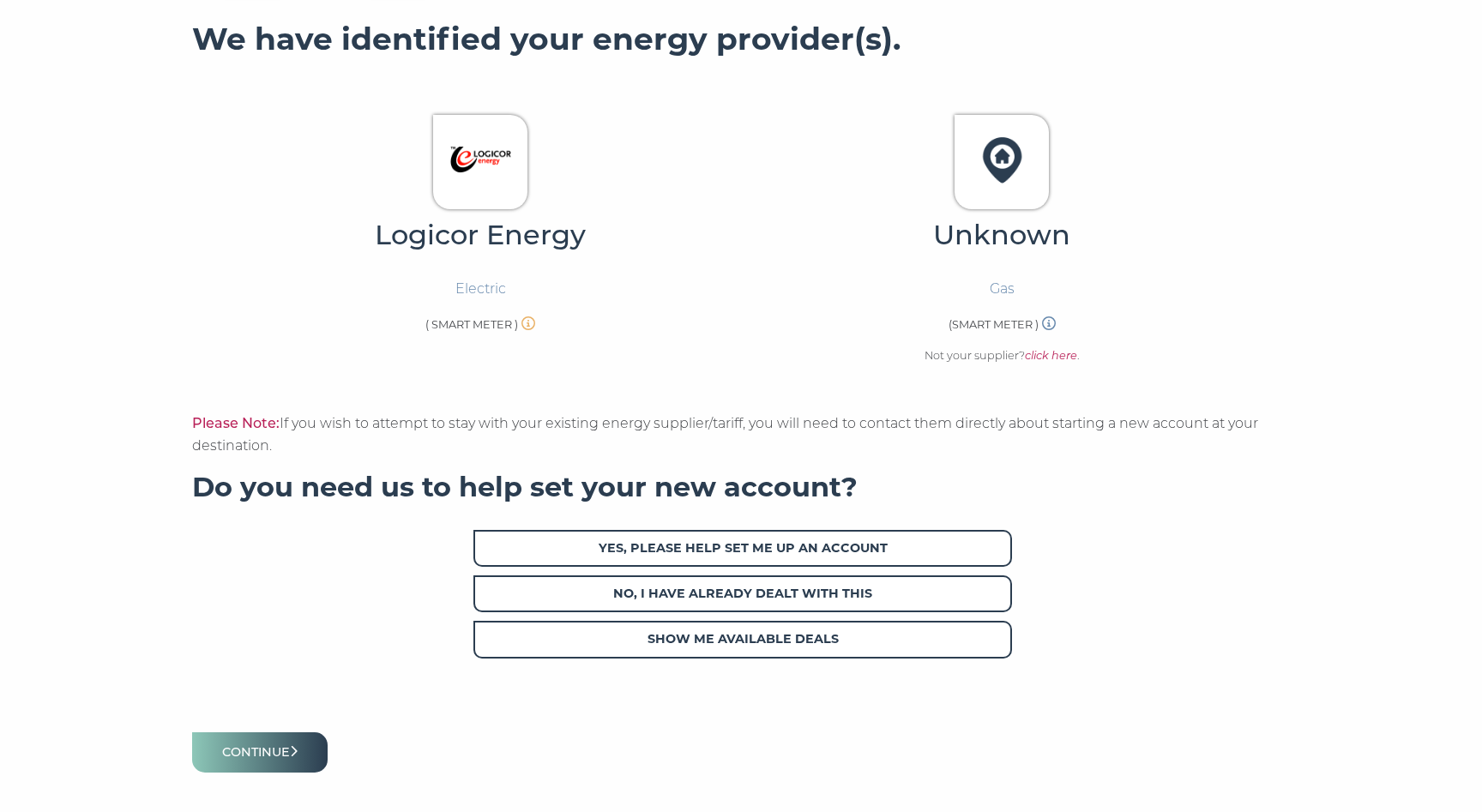
scroll to position [447, 0]
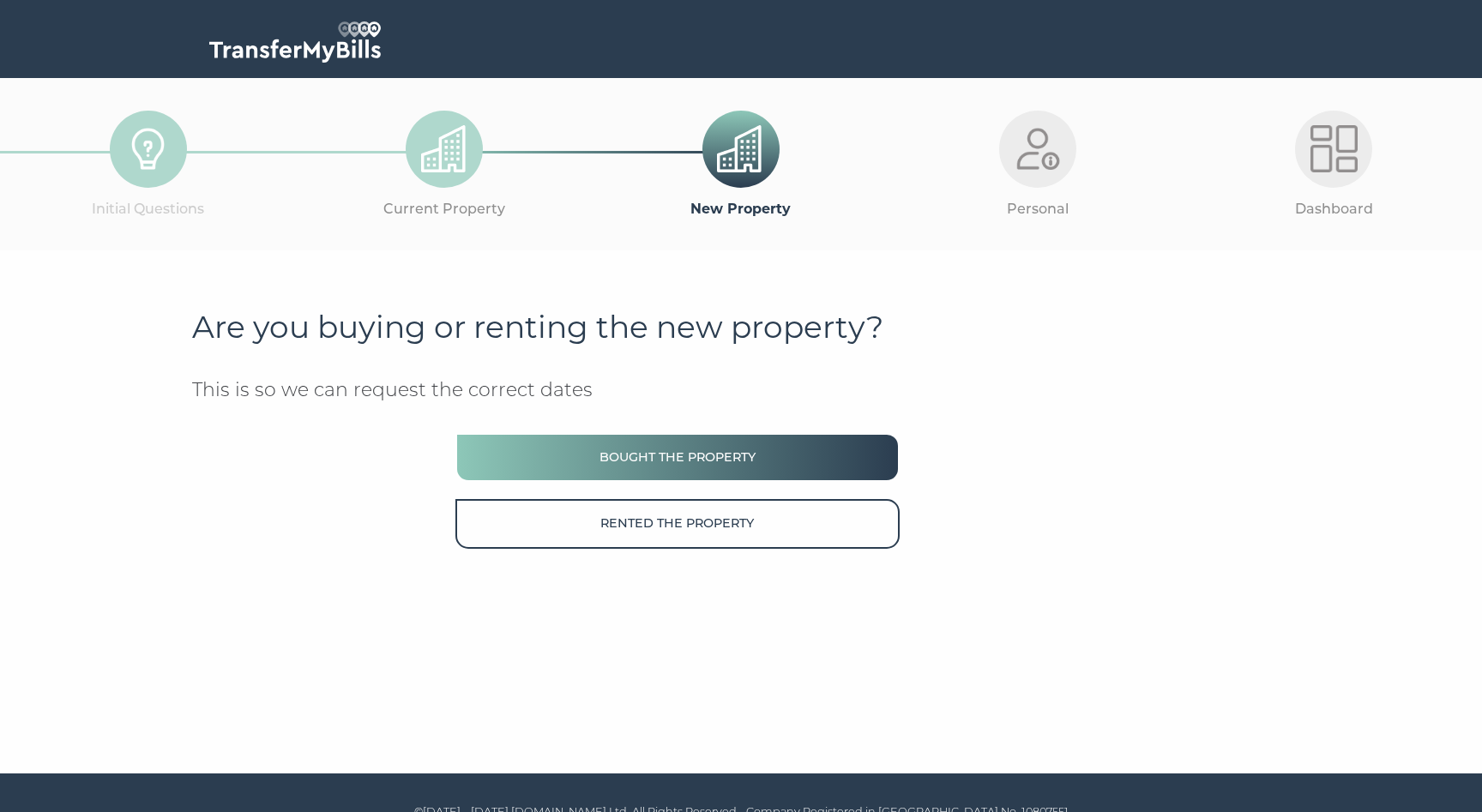
click at [577, 472] on button "Bought the property" at bounding box center [677, 457] width 444 height 49
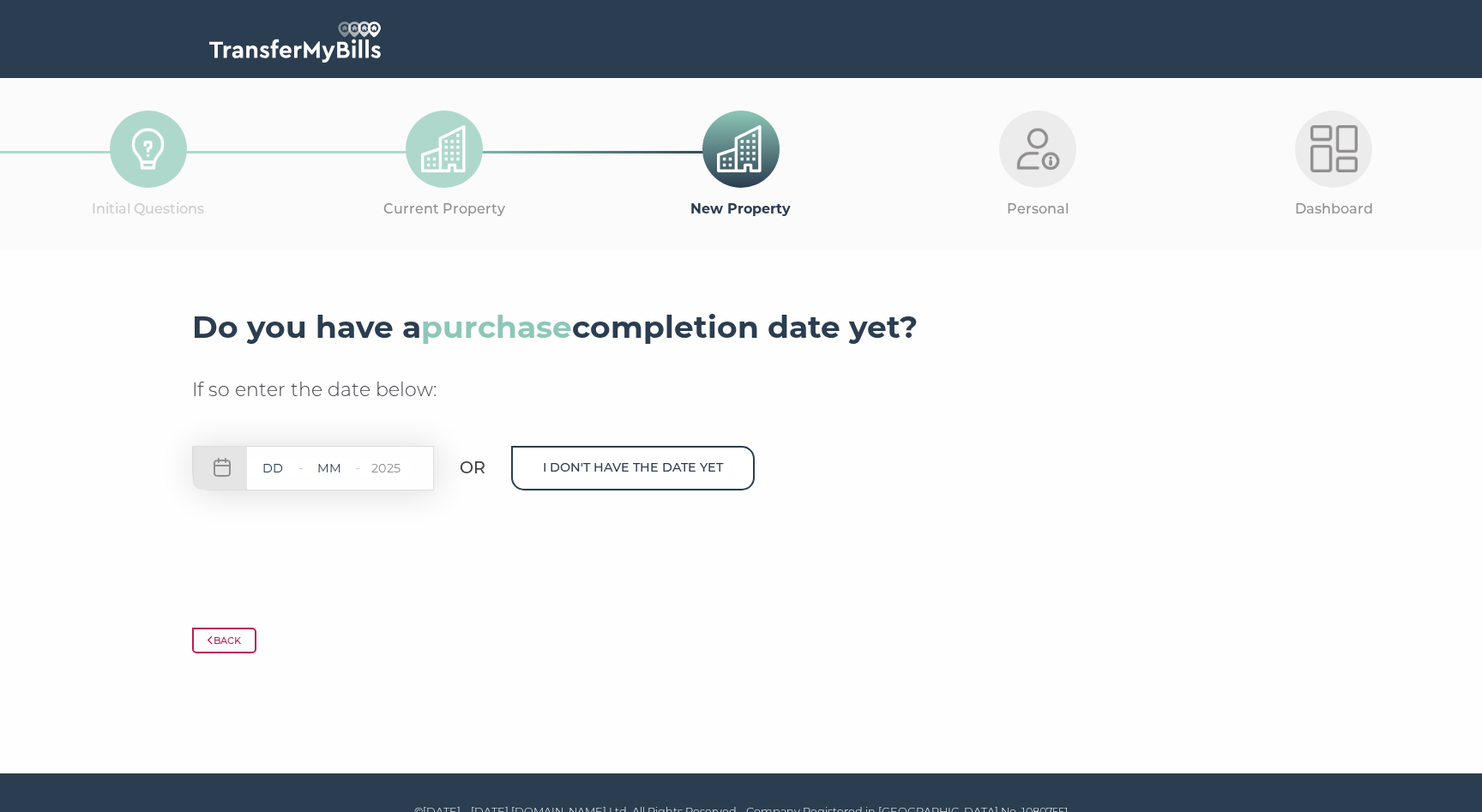
click at [285, 475] on input "text" at bounding box center [272, 468] width 51 height 21
type input "05"
click at [336, 483] on div "05 - - 2025" at bounding box center [313, 468] width 242 height 44
click at [336, 478] on div "05 - - 2025" at bounding box center [313, 468] width 242 height 44
click at [337, 471] on input "text" at bounding box center [328, 468] width 51 height 21
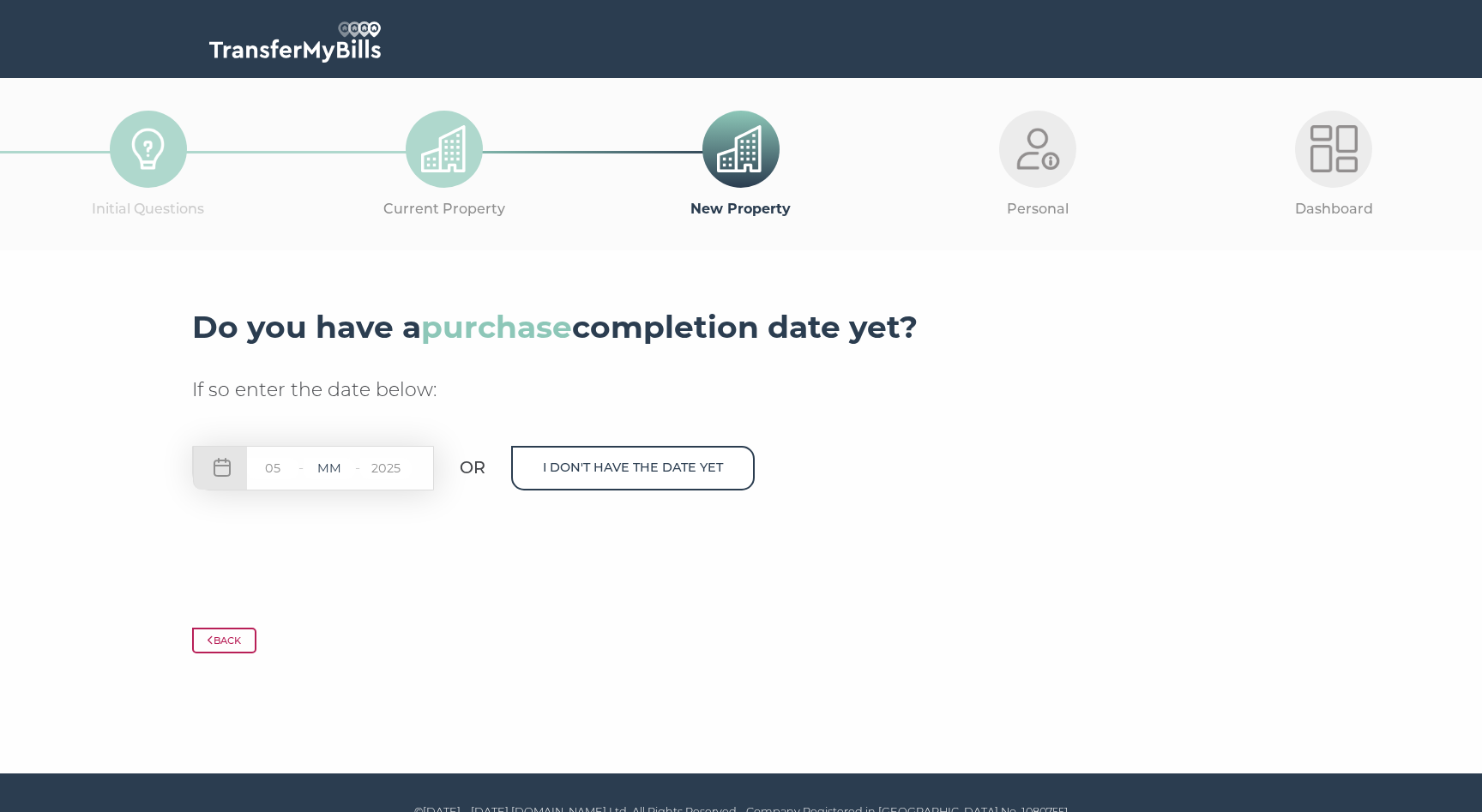
type input "09"
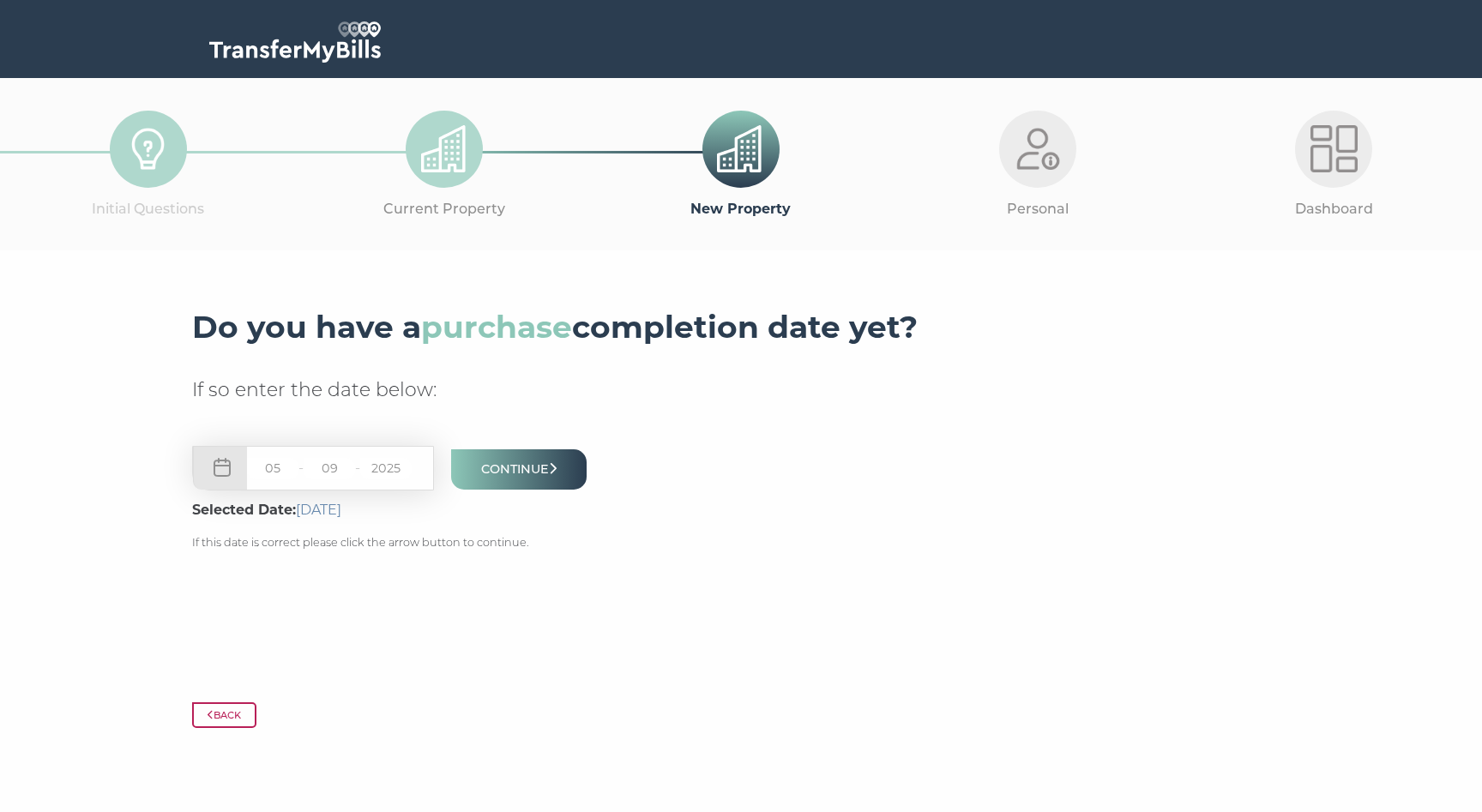
click at [392, 474] on input "2025" at bounding box center [385, 468] width 51 height 21
click at [522, 470] on button "Continue" at bounding box center [519, 469] width 135 height 40
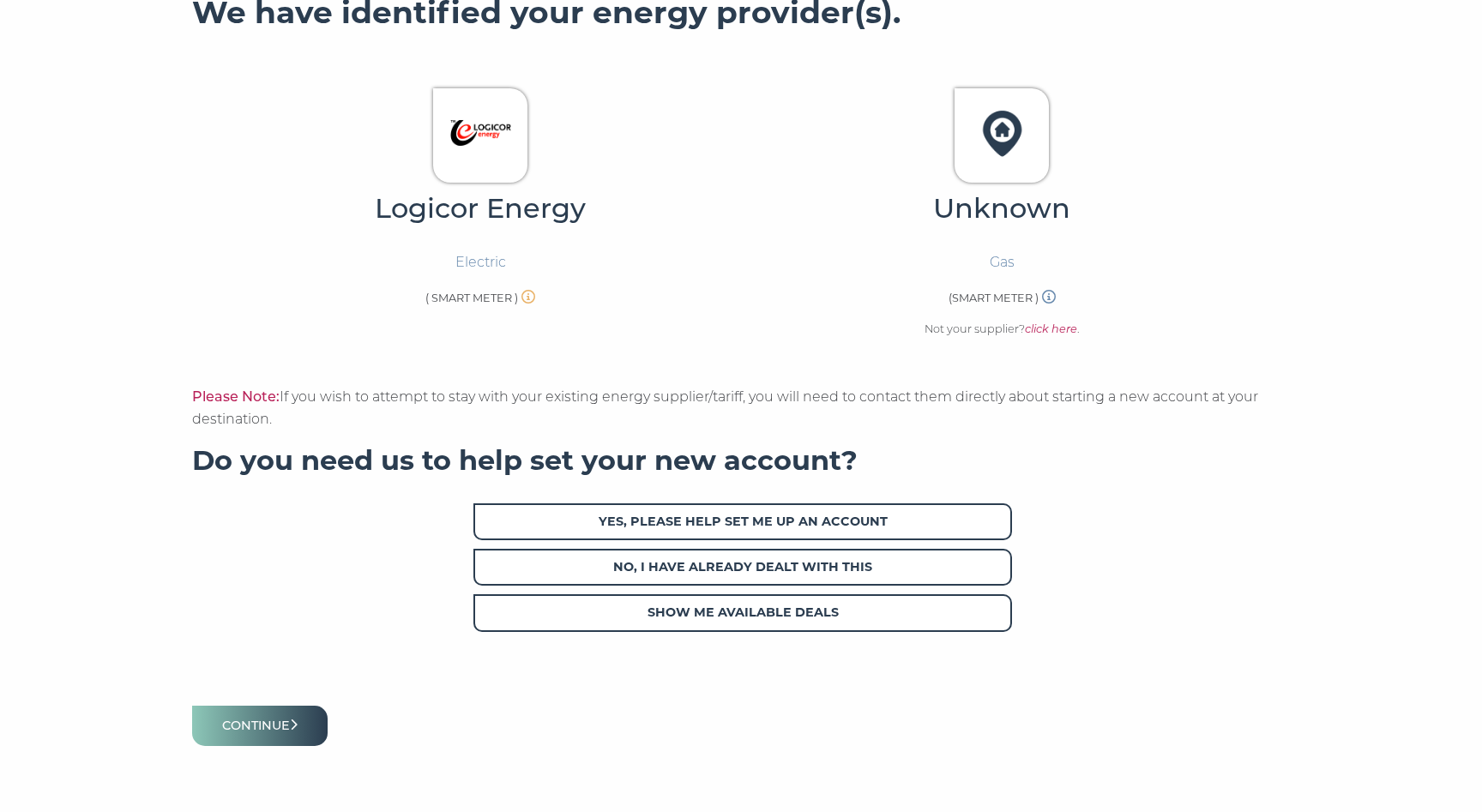
scroll to position [524, 0]
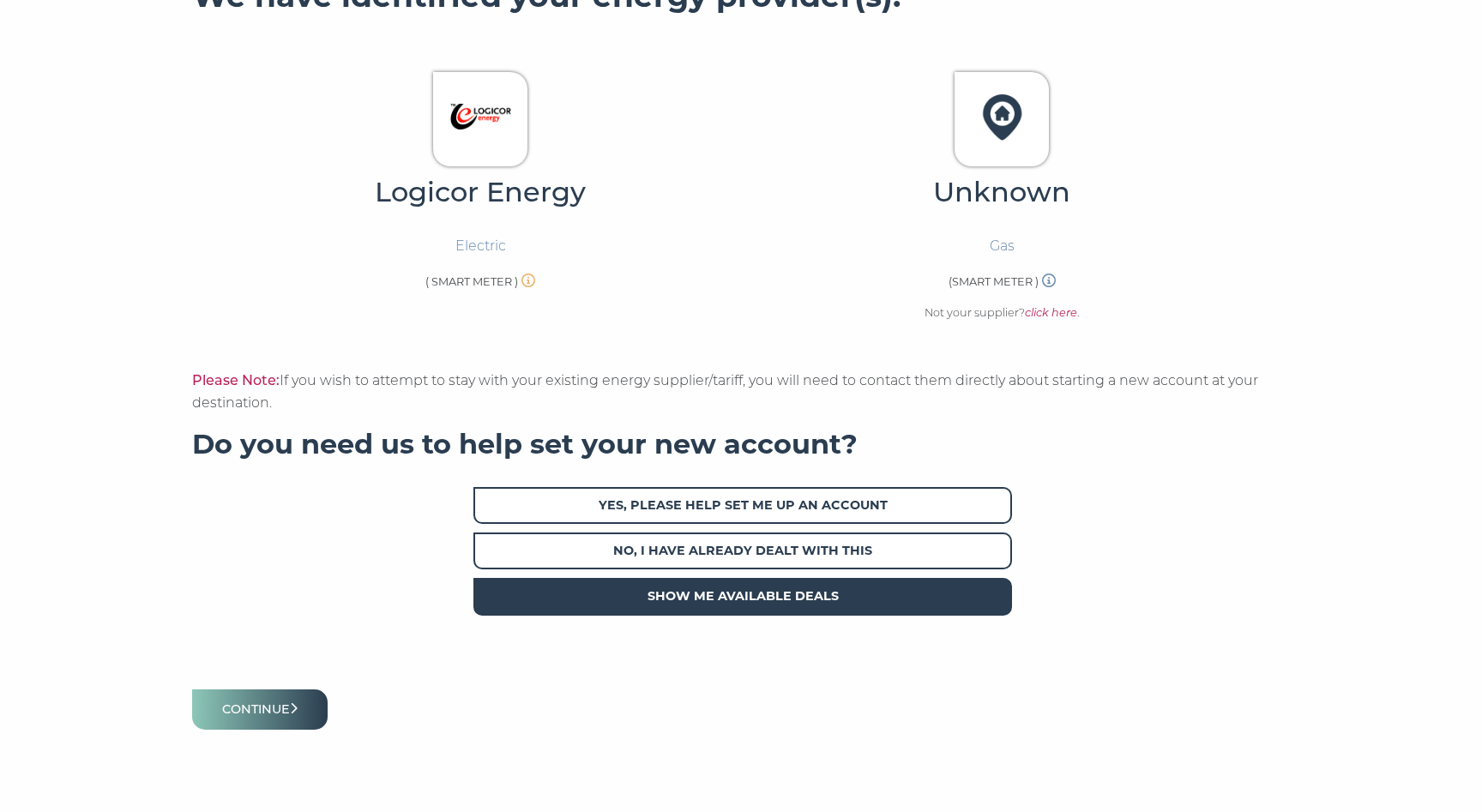
click at [696, 600] on span "Show me available deals" at bounding box center [743, 596] width 539 height 37
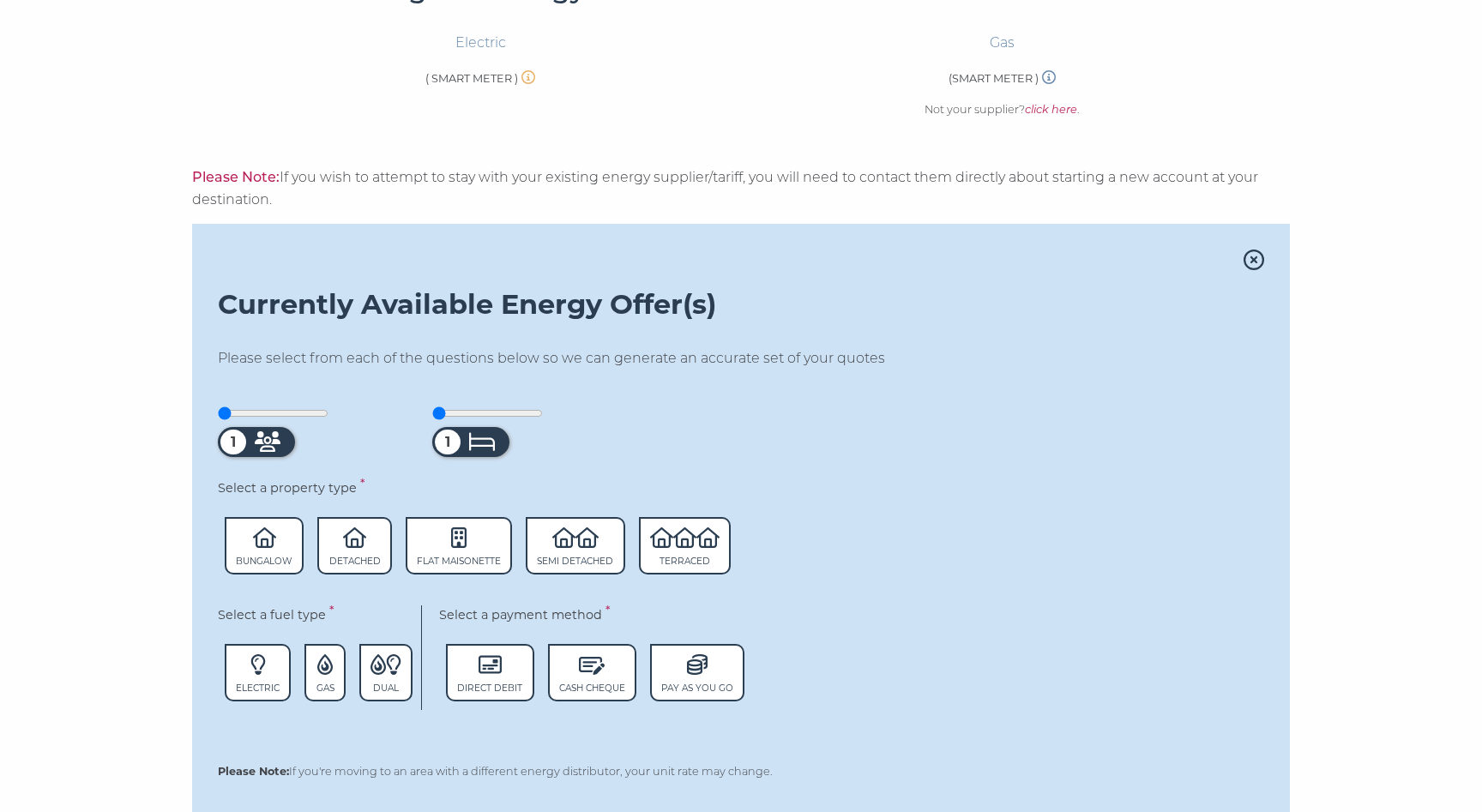
scroll to position [748, 0]
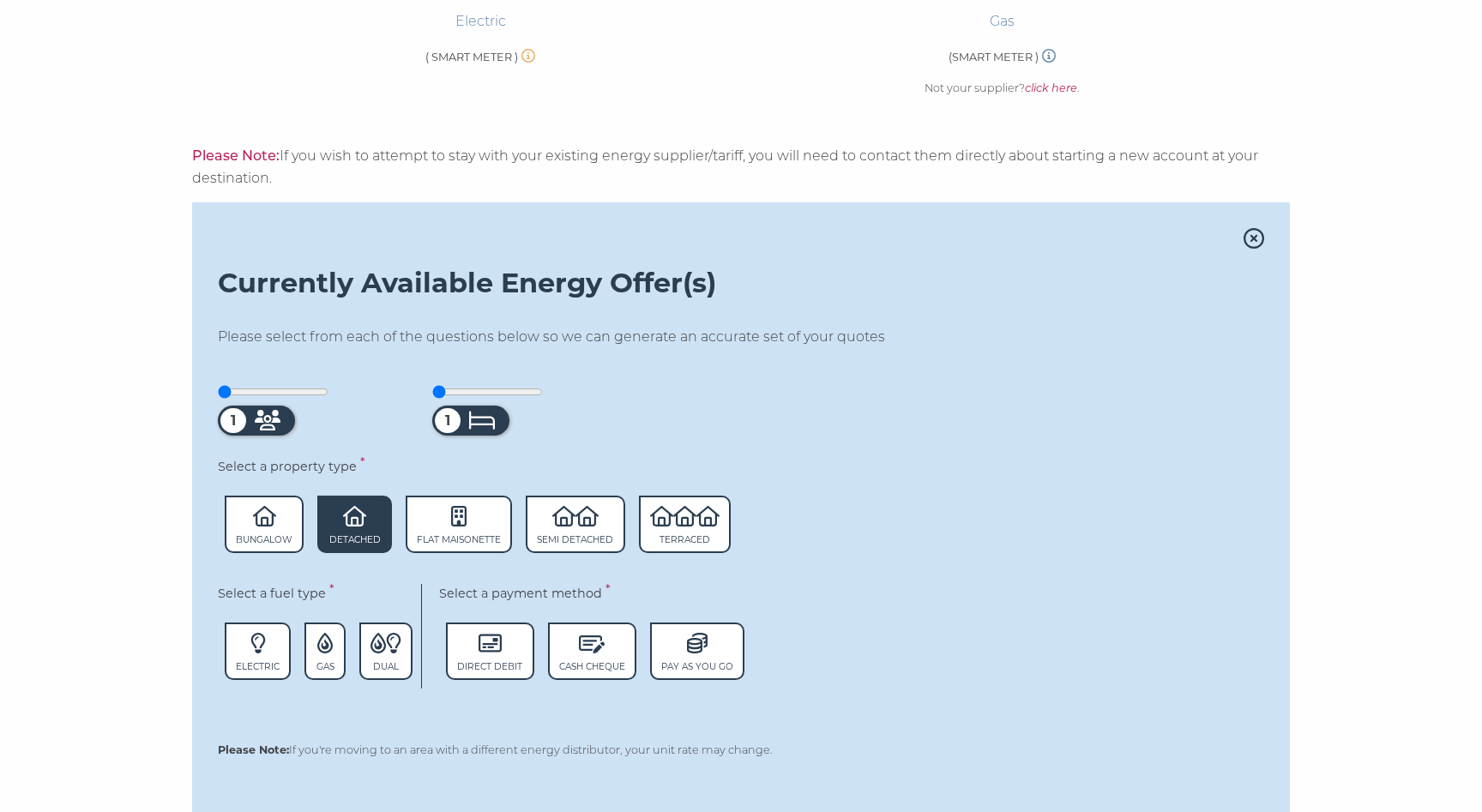
click at [371, 534] on span "Detached" at bounding box center [354, 539] width 51 height 11
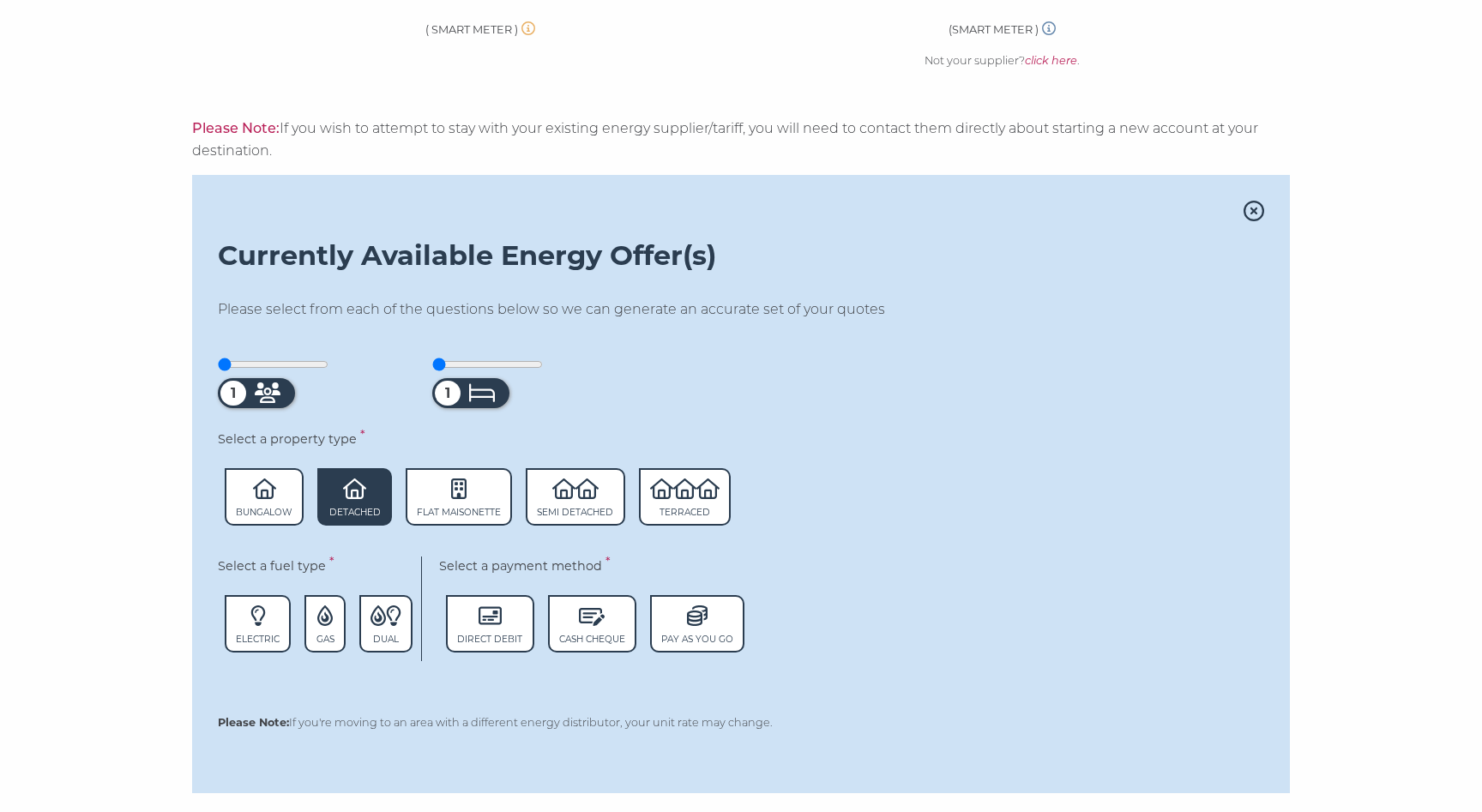
scroll to position [777, 0]
drag, startPoint x: 227, startPoint y: 365, endPoint x: 262, endPoint y: 362, distance: 35.1
type input "3"
click at [262, 362] on input "range" at bounding box center [273, 363] width 110 height 14
drag, startPoint x: 441, startPoint y: 360, endPoint x: 502, endPoint y: 362, distance: 61.0
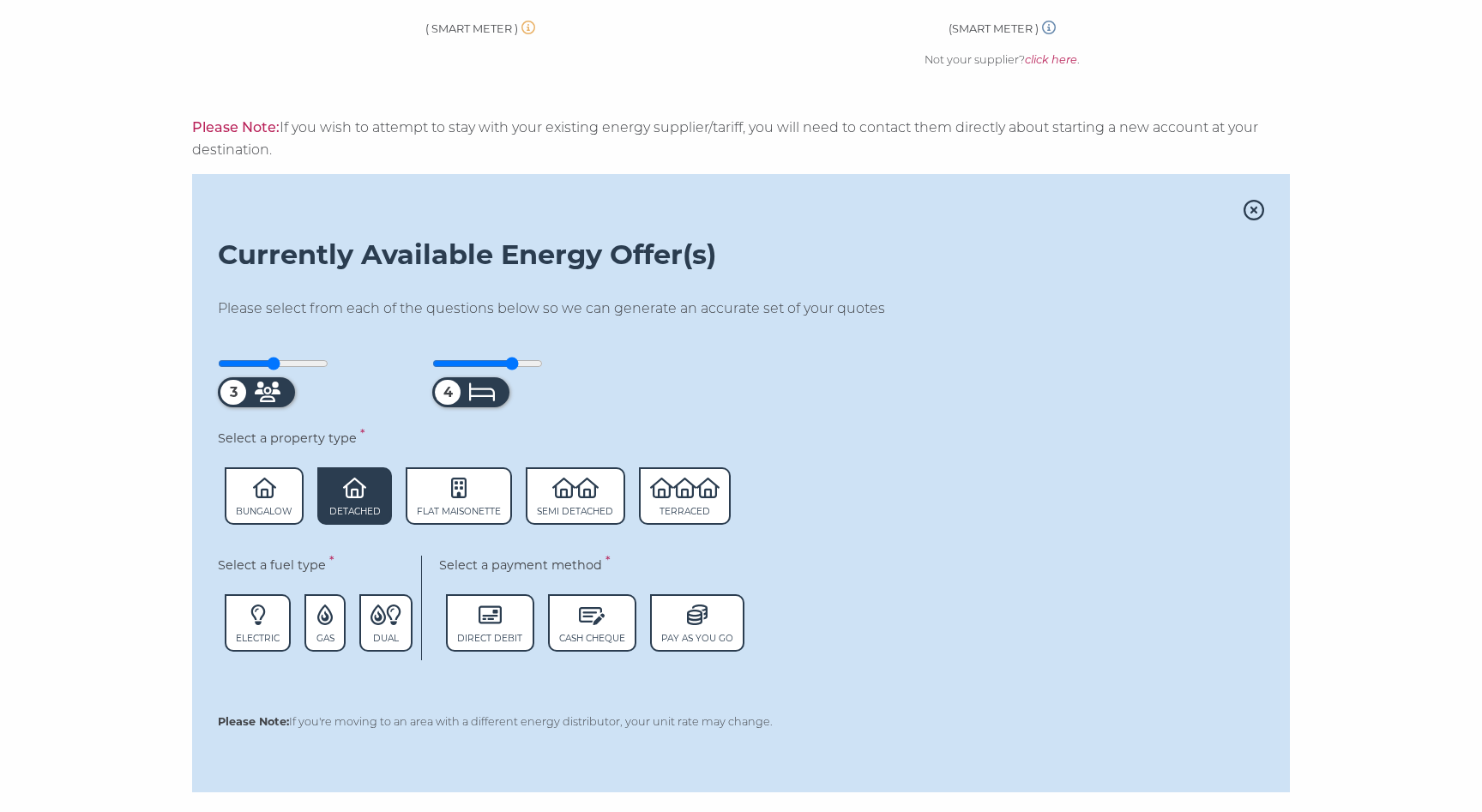
type input "4"
click at [502, 362] on input "range" at bounding box center [487, 363] width 110 height 14
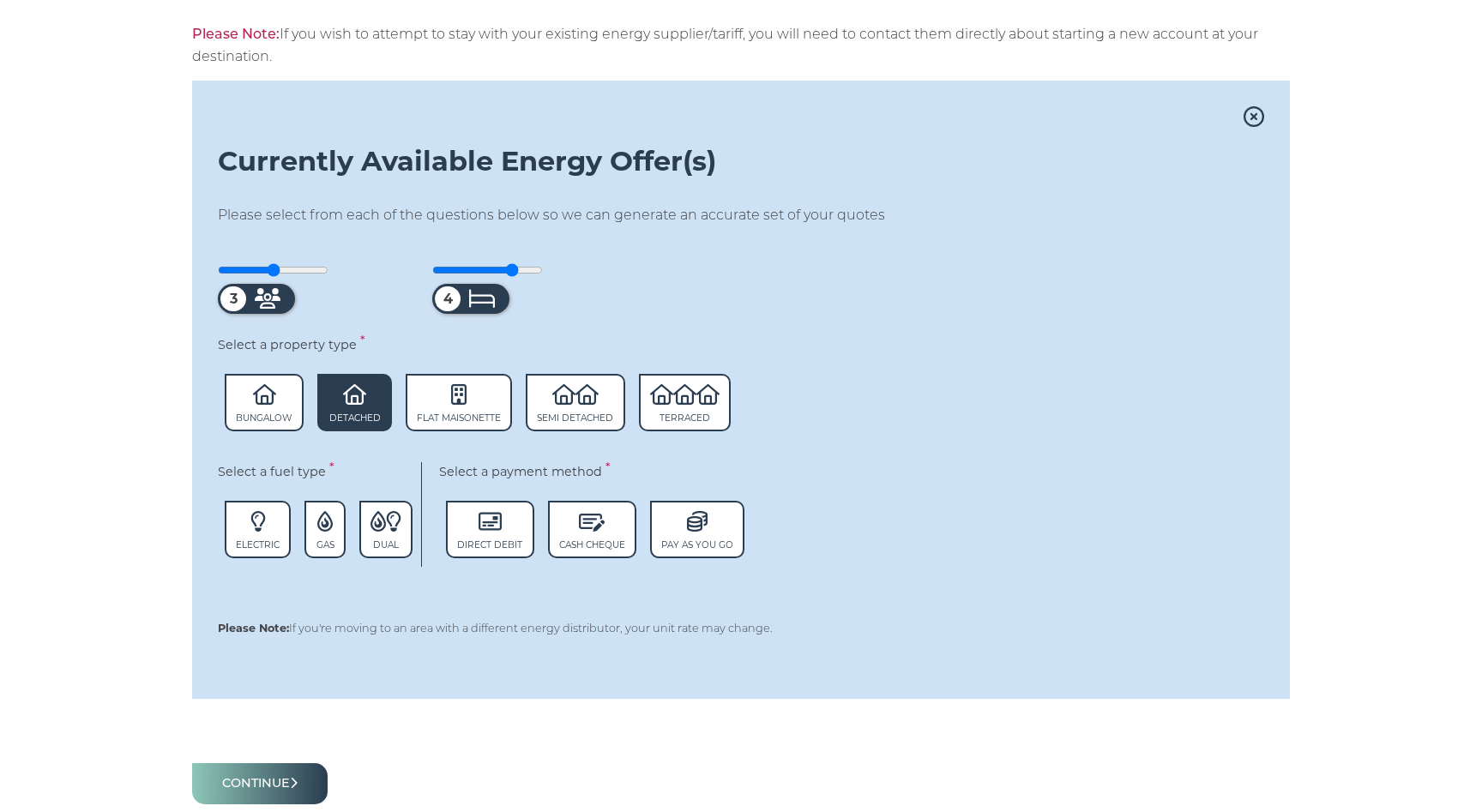
scroll to position [872, 0]
click at [313, 536] on span "Gas" at bounding box center [324, 527] width 40 height 58
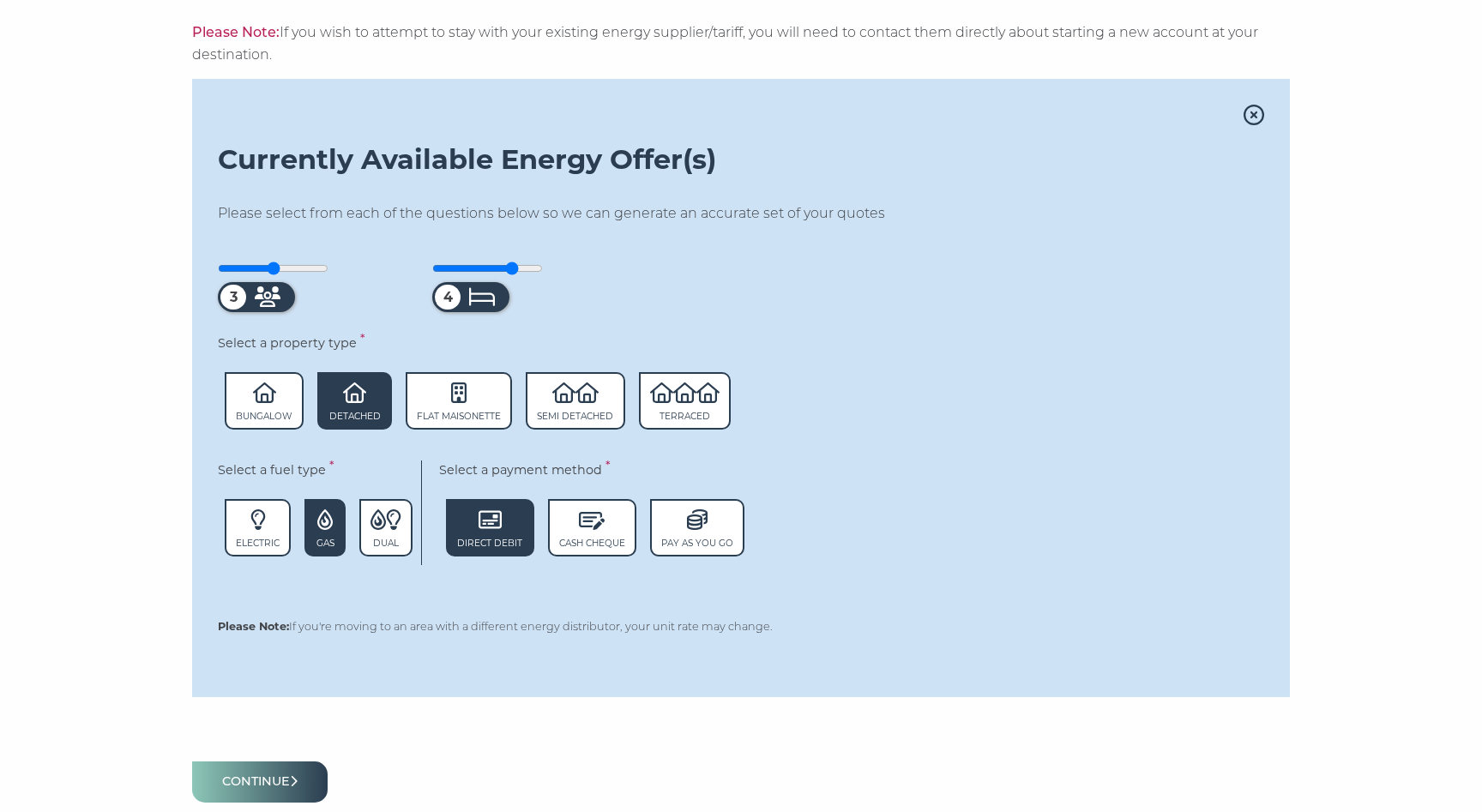
click at [458, 538] on span "Direct Debit" at bounding box center [490, 543] width 65 height 11
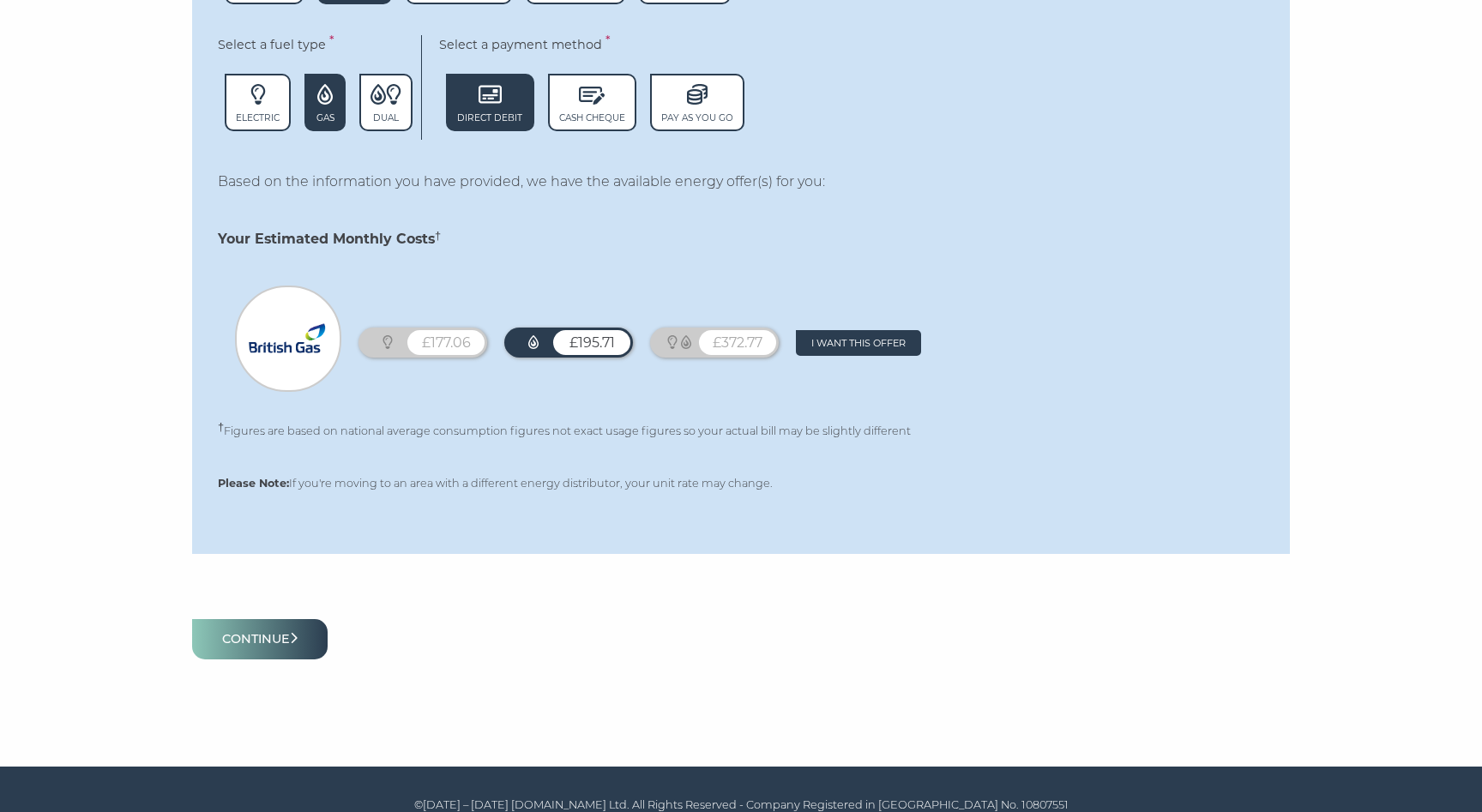
scroll to position [1316, 0]
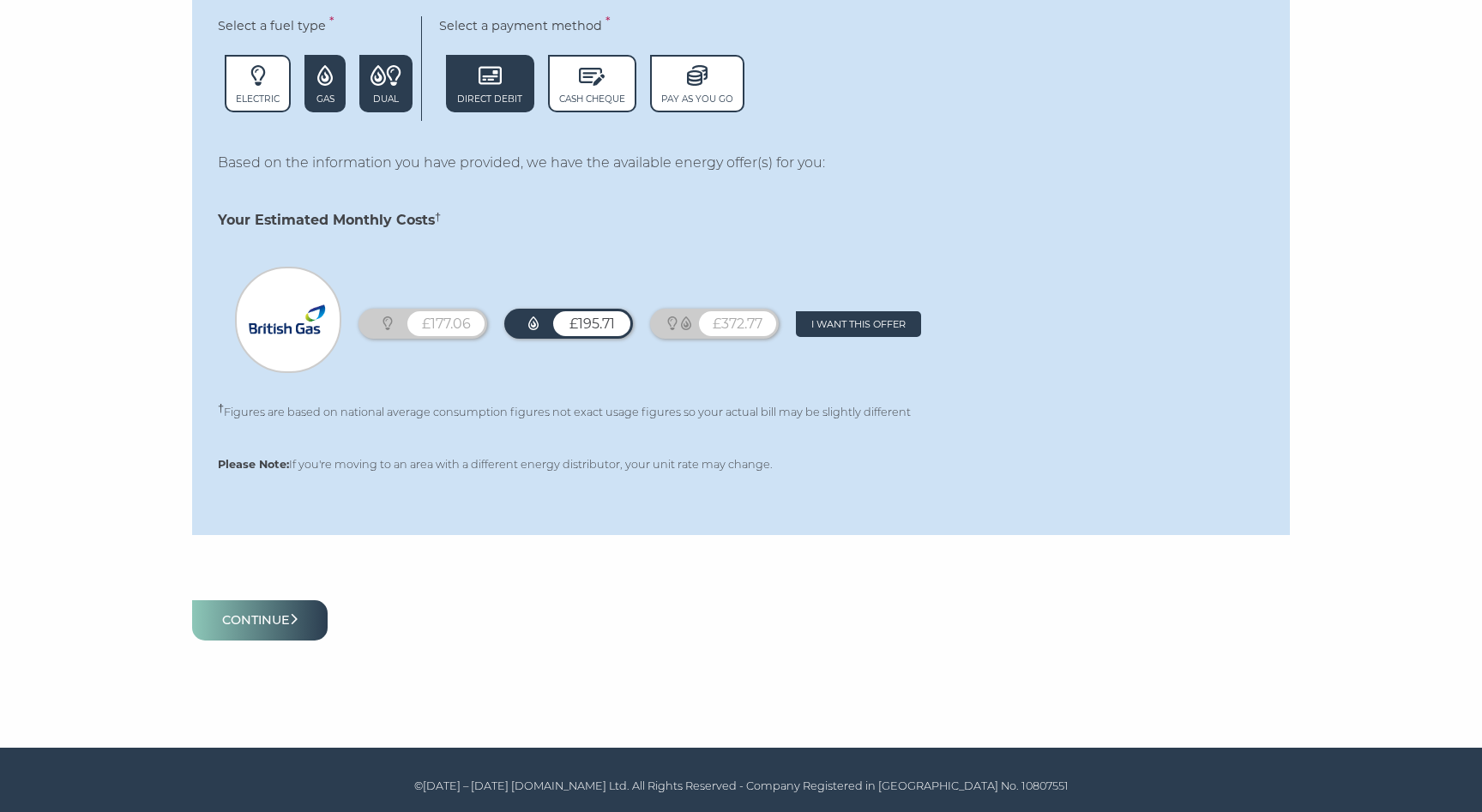
click at [393, 89] on span "Dual" at bounding box center [386, 83] width 53 height 58
click at [333, 83] on icon at bounding box center [325, 75] width 16 height 20
click at [375, 88] on span "Dual" at bounding box center [386, 83] width 53 height 58
click at [330, 81] on icon at bounding box center [325, 75] width 16 height 20
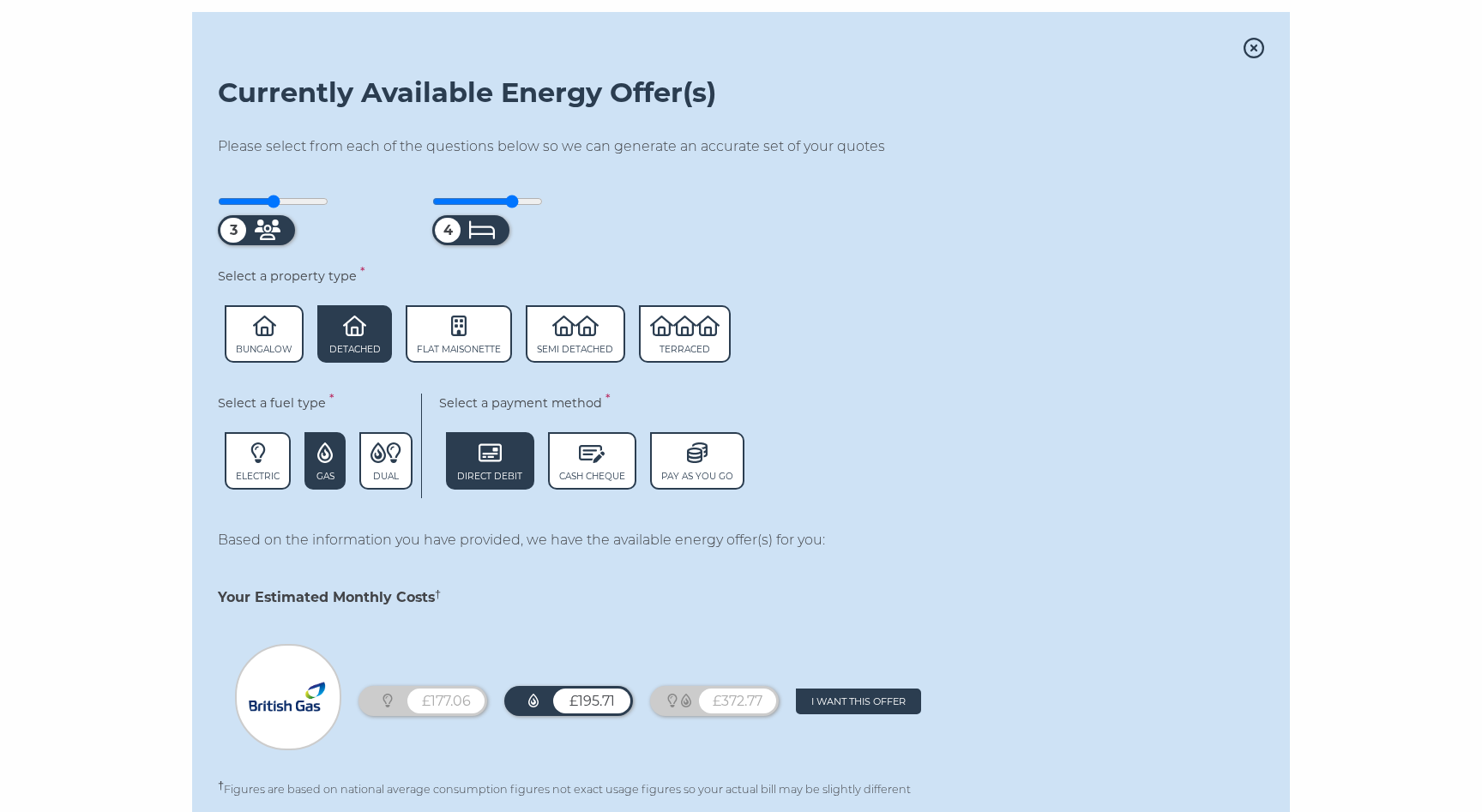
scroll to position [931, 0]
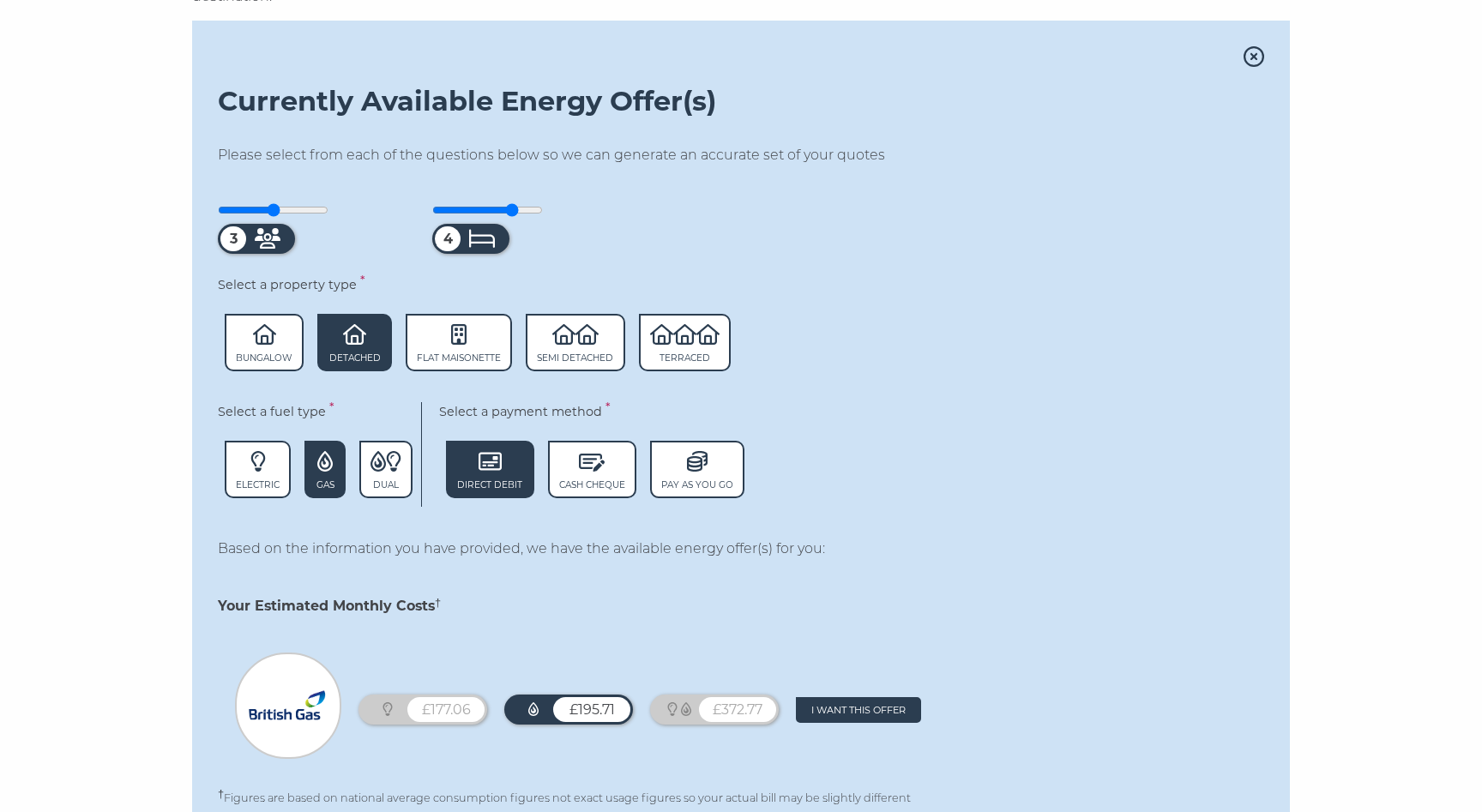
click at [1252, 51] on icon at bounding box center [1254, 57] width 20 height 20
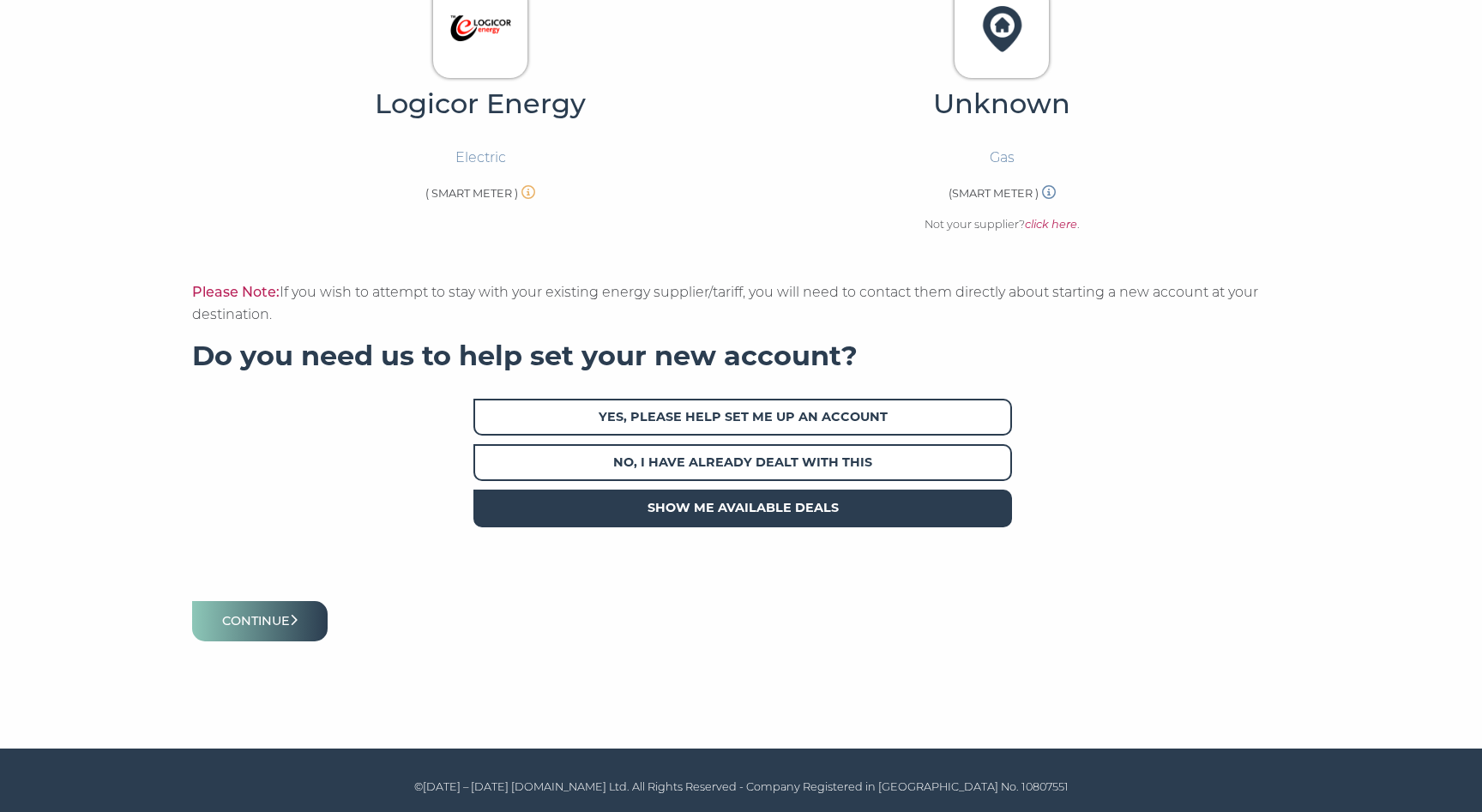
click at [913, 498] on span "Show me available deals" at bounding box center [743, 508] width 539 height 37
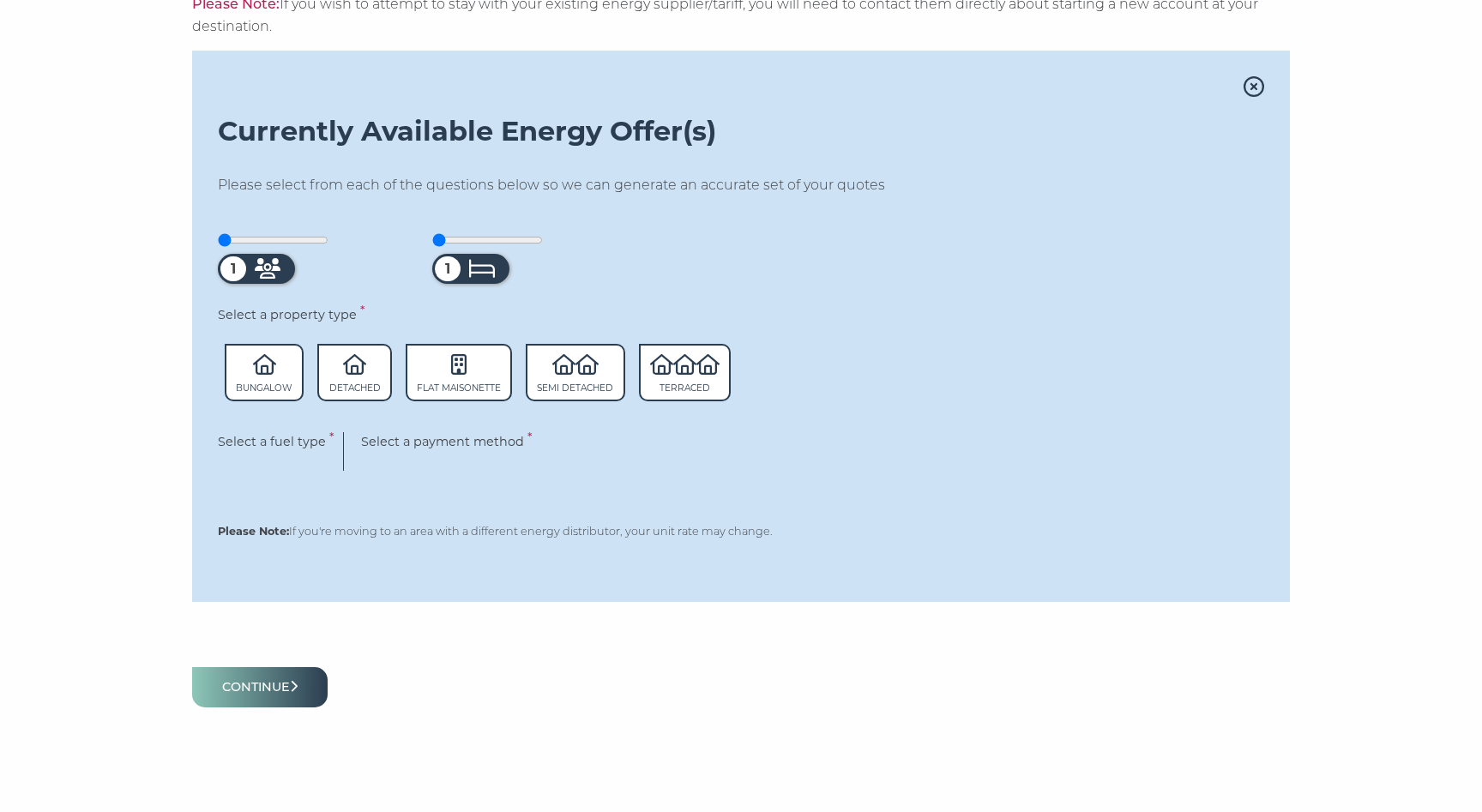
scroll to position [931, 0]
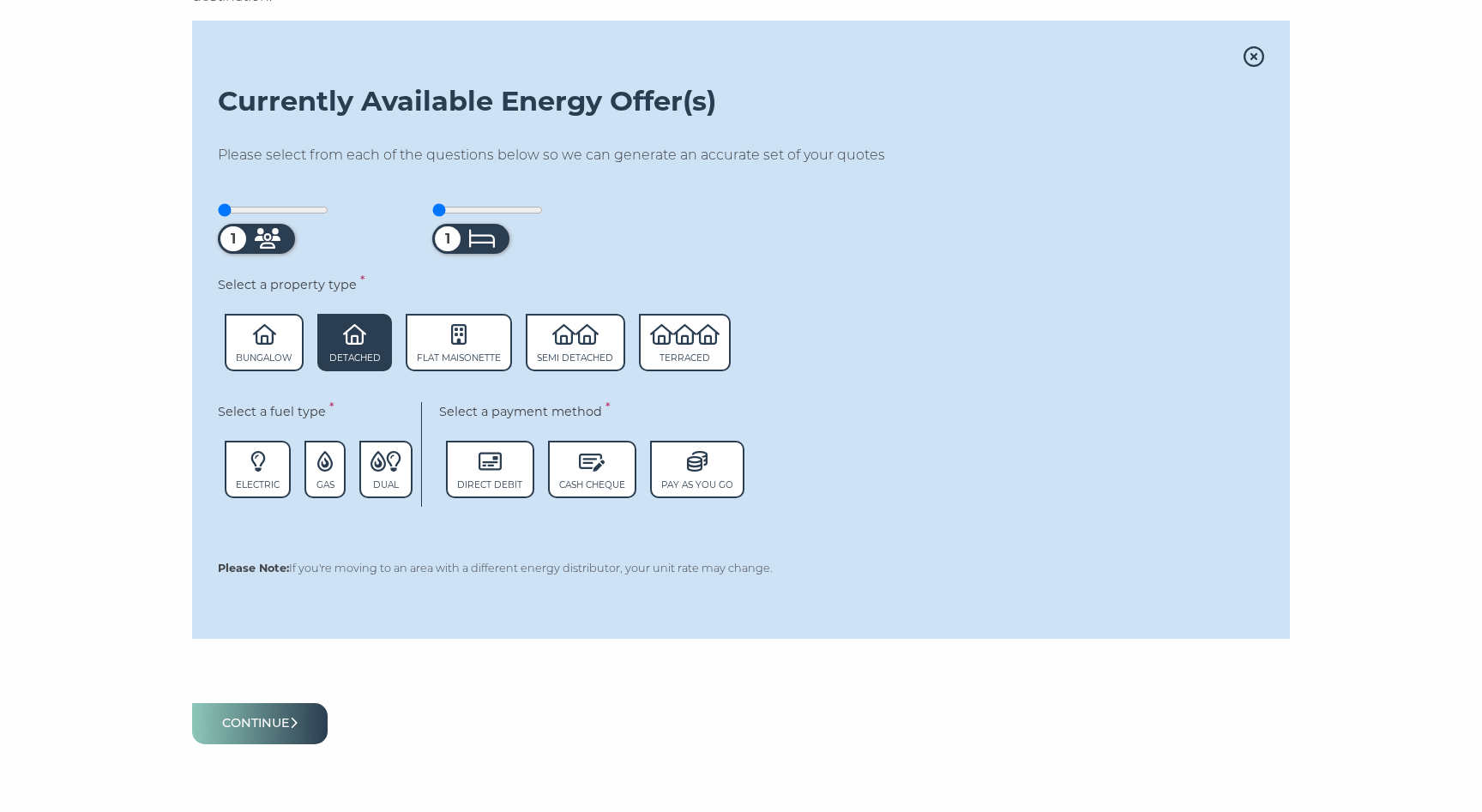
click at [370, 357] on span "Detached" at bounding box center [354, 358] width 51 height 11
click at [1256, 62] on icon at bounding box center [1254, 57] width 20 height 20
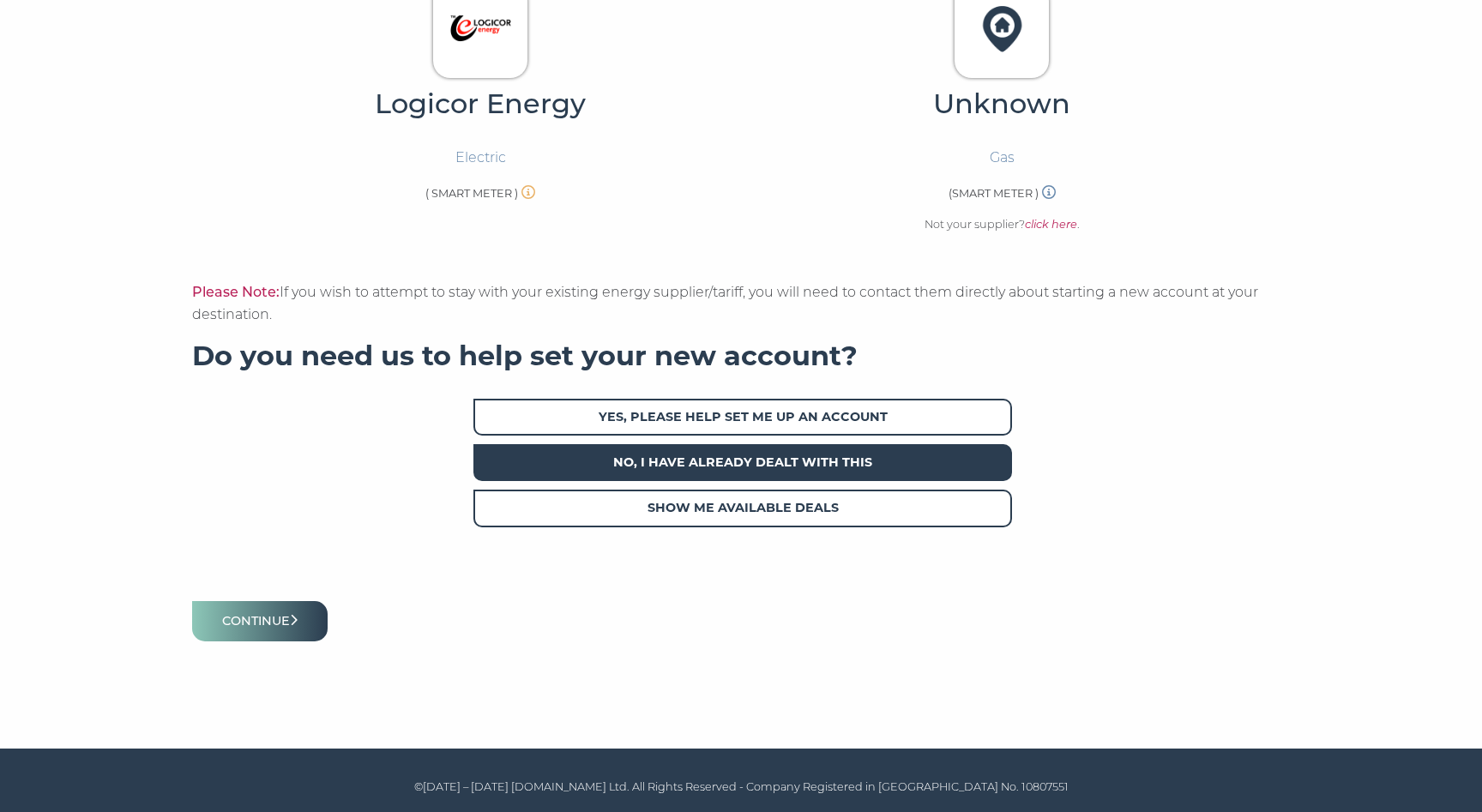
click at [797, 463] on span "No, I have already dealt with this" at bounding box center [743, 463] width 539 height 37
click at [303, 634] on button "Continue" at bounding box center [260, 620] width 135 height 40
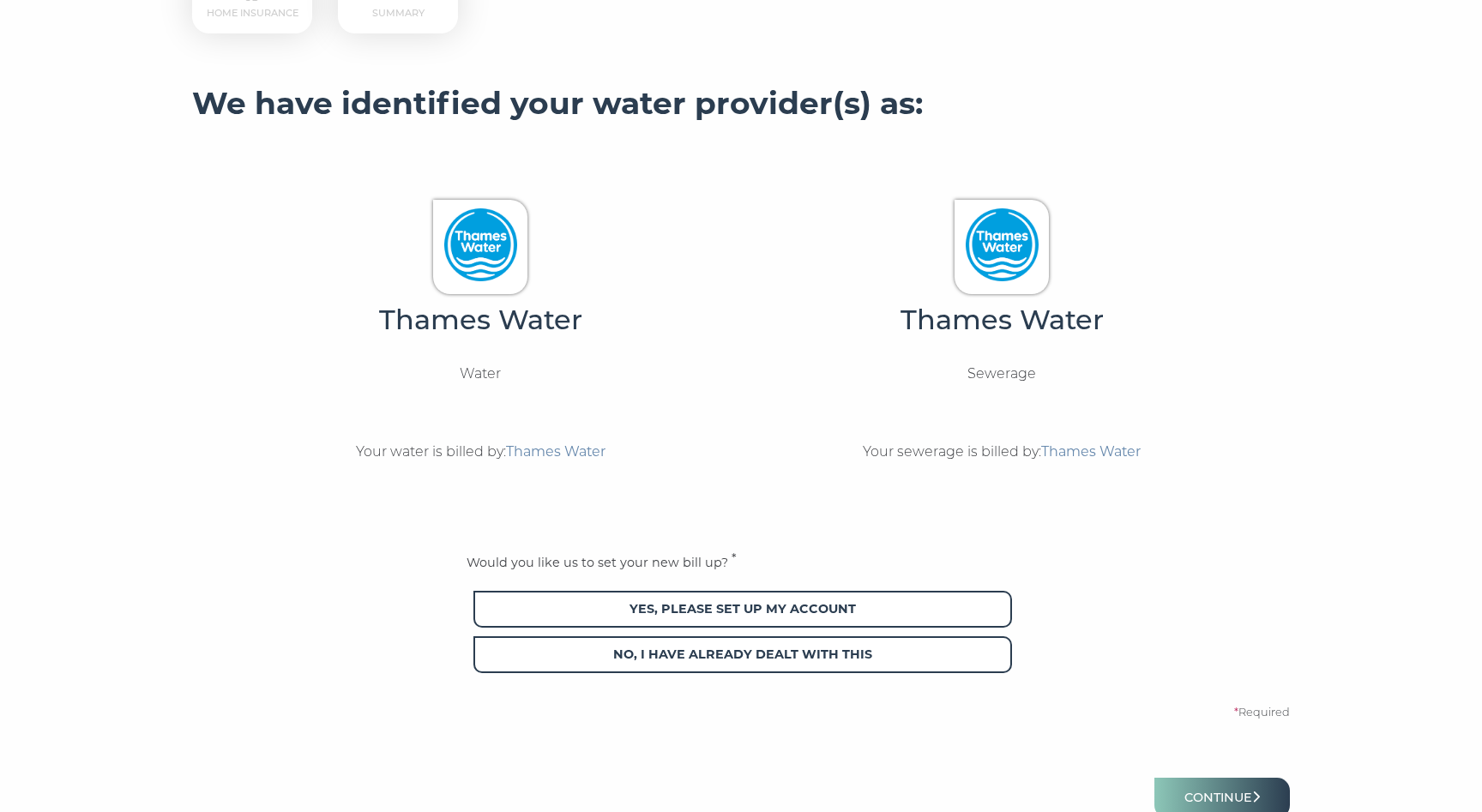
scroll to position [431, 0]
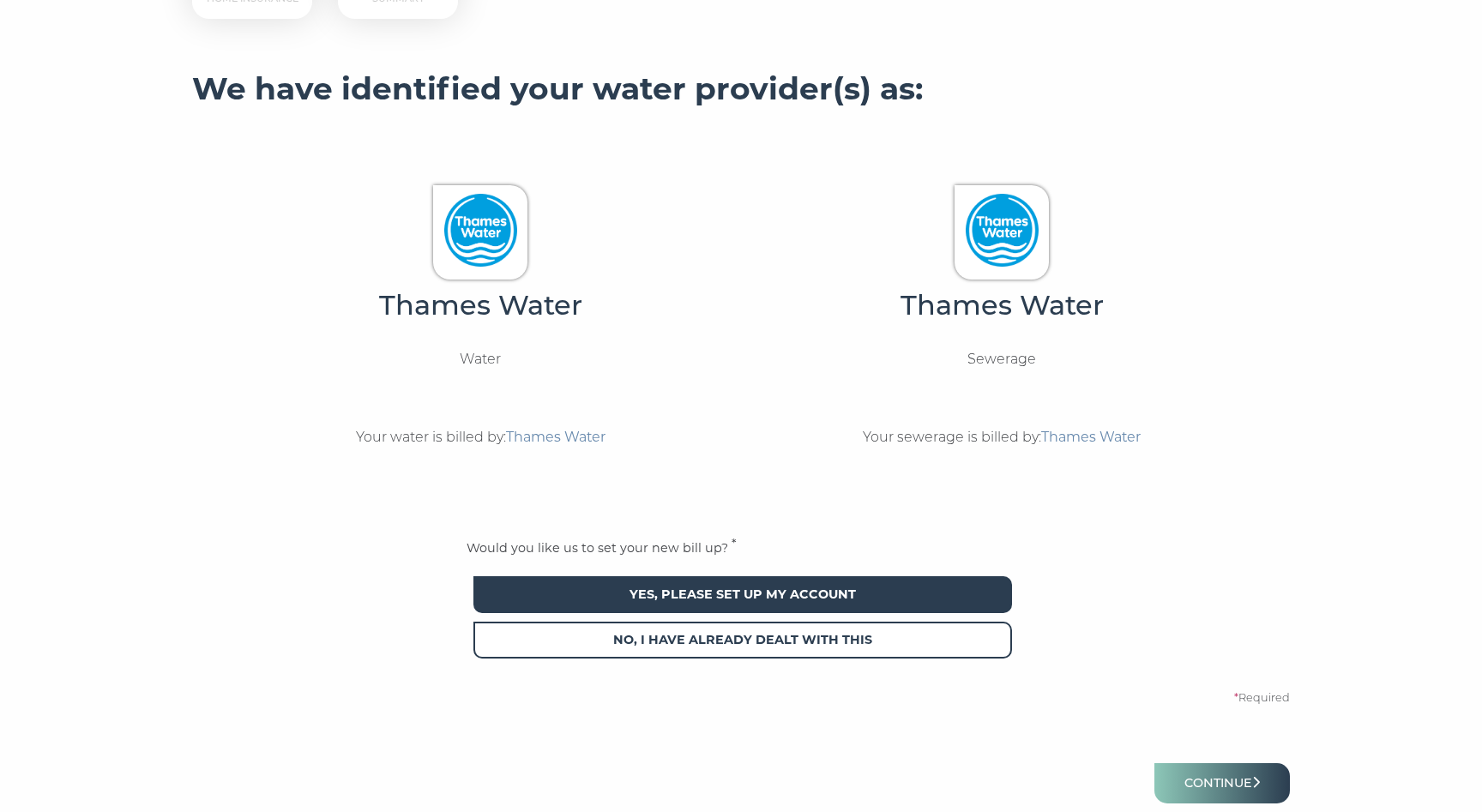
click at [977, 609] on span "Yes, please set up my account" at bounding box center [743, 595] width 539 height 37
click at [974, 601] on span "Yes, please set up my account" at bounding box center [743, 595] width 539 height 37
click at [965, 599] on span "Yes, please set up my account" at bounding box center [743, 595] width 539 height 37
click at [1209, 798] on button "Continue" at bounding box center [1222, 782] width 135 height 40
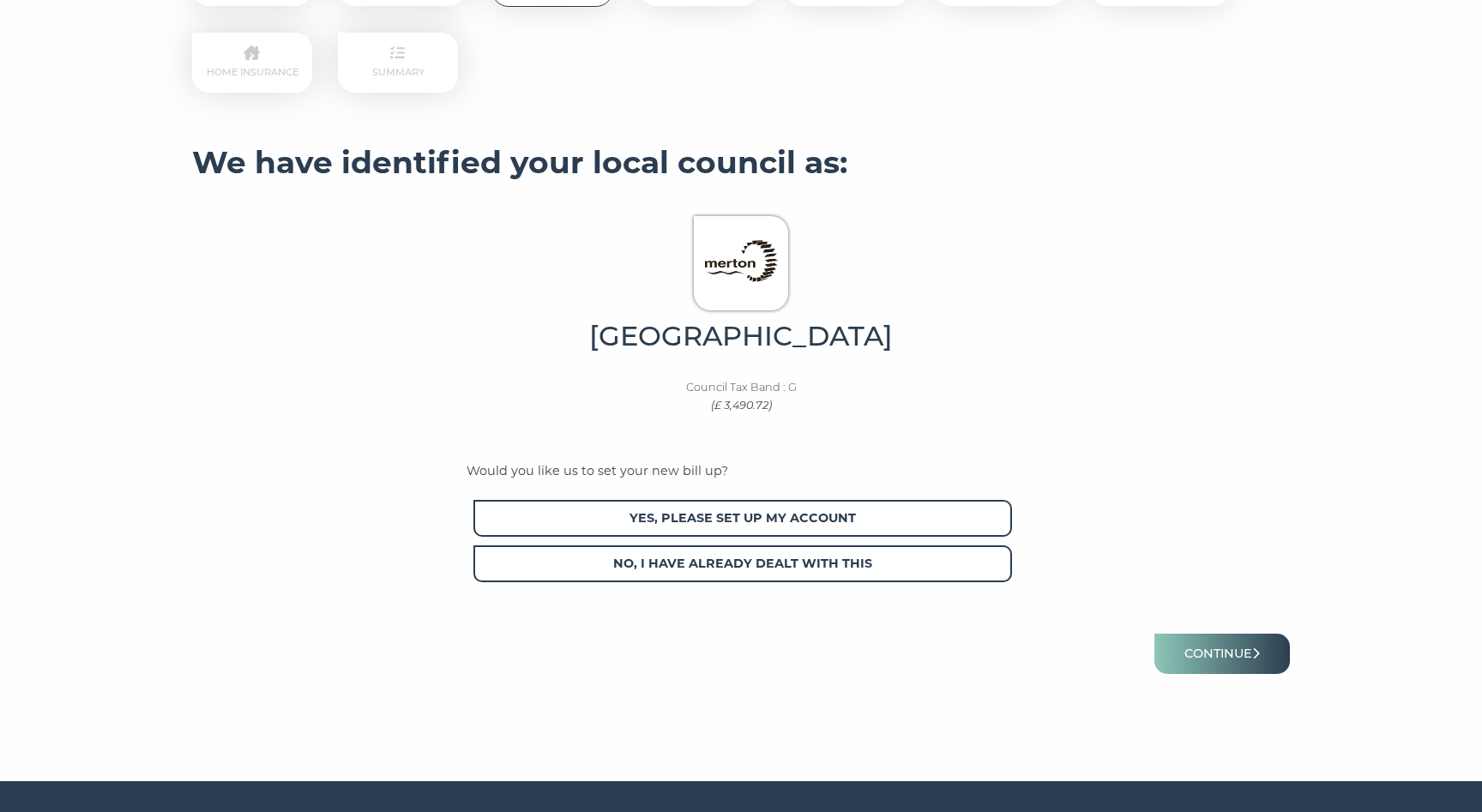
scroll to position [371, 0]
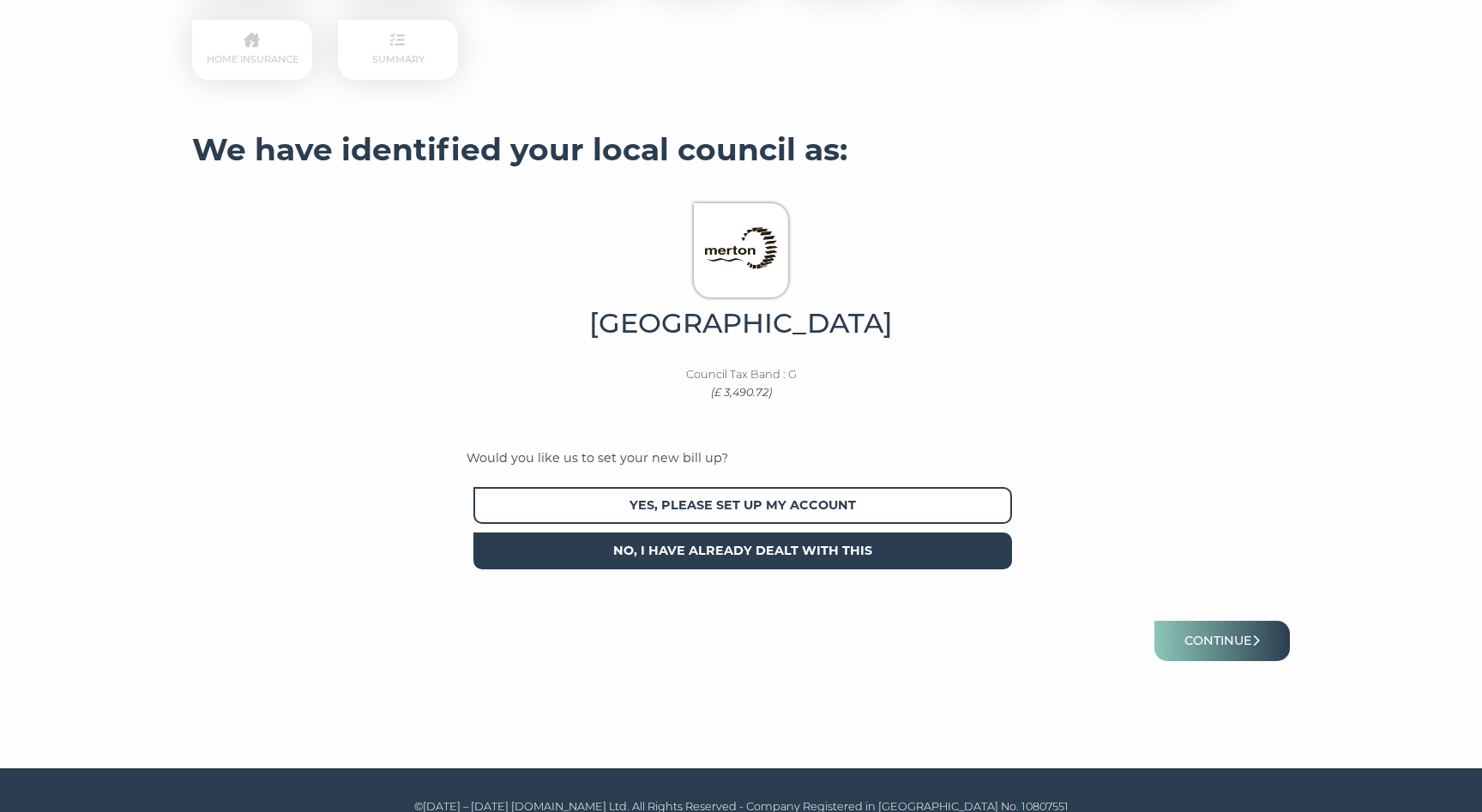
click at [895, 550] on span "No, I have already dealt with this" at bounding box center [743, 551] width 539 height 37
click at [1220, 649] on button "Continue" at bounding box center [1222, 641] width 135 height 40
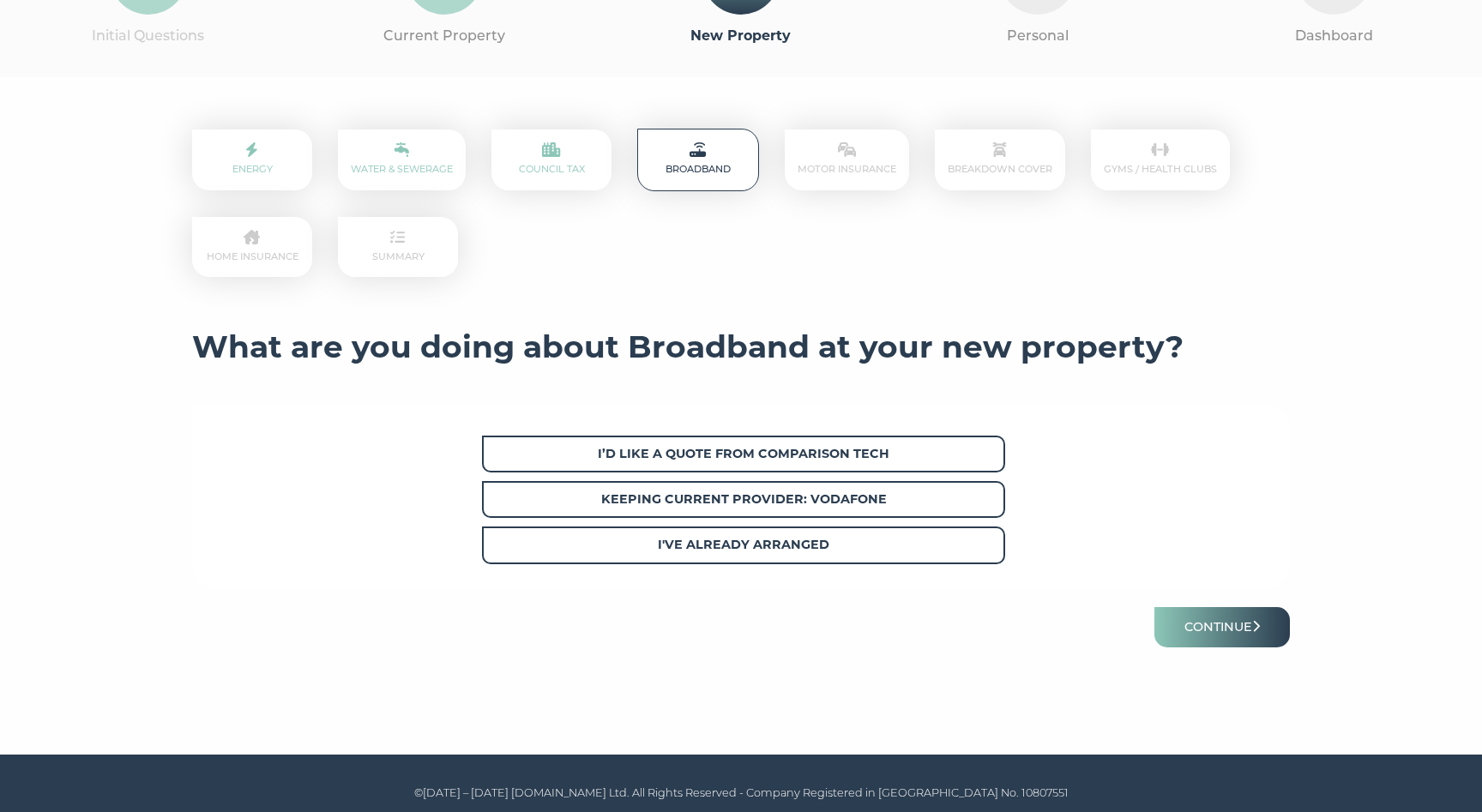
scroll to position [181, 0]
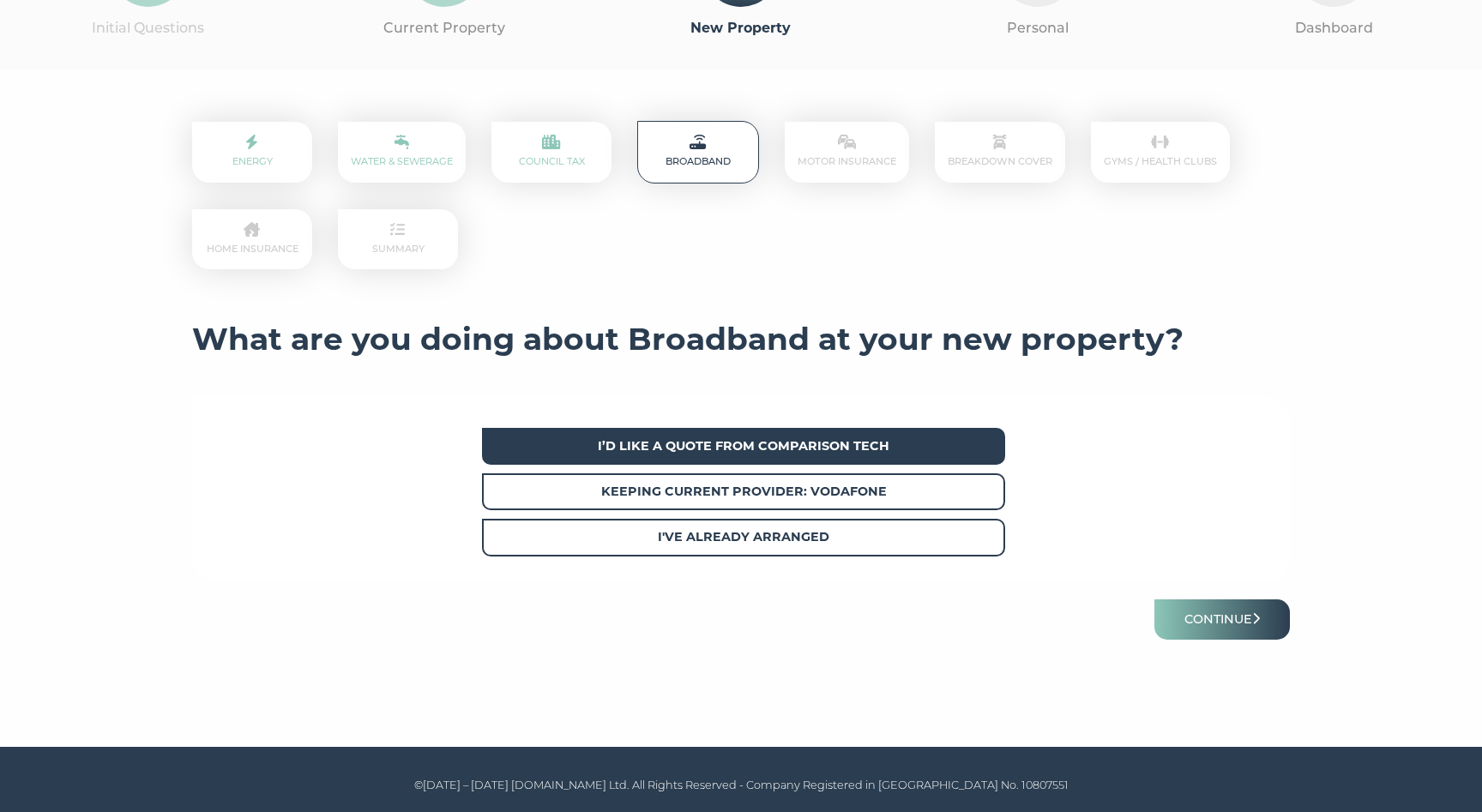
click at [947, 449] on span "I’d like a quote from Comparison Tech" at bounding box center [744, 447] width 523 height 37
drag, startPoint x: 934, startPoint y: 448, endPoint x: 945, endPoint y: 446, distance: 11.2
click at [945, 446] on span "I’d like a quote from Comparison Tech" at bounding box center [744, 447] width 523 height 37
click at [886, 445] on strong "I’d like a quote from Comparison Tech" at bounding box center [744, 446] width 291 height 16
click at [1238, 615] on button "Continue" at bounding box center [1222, 619] width 135 height 40
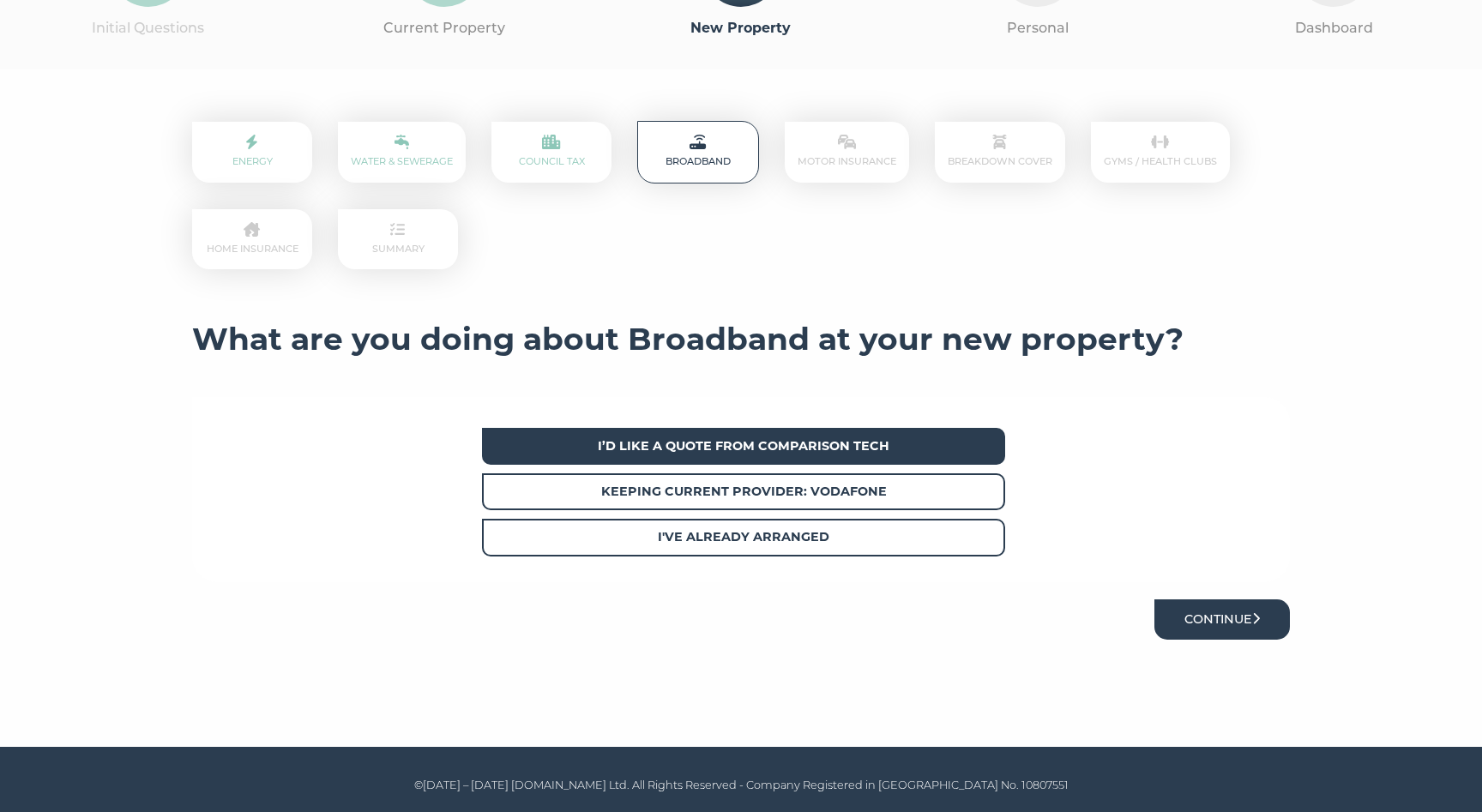
scroll to position [0, 0]
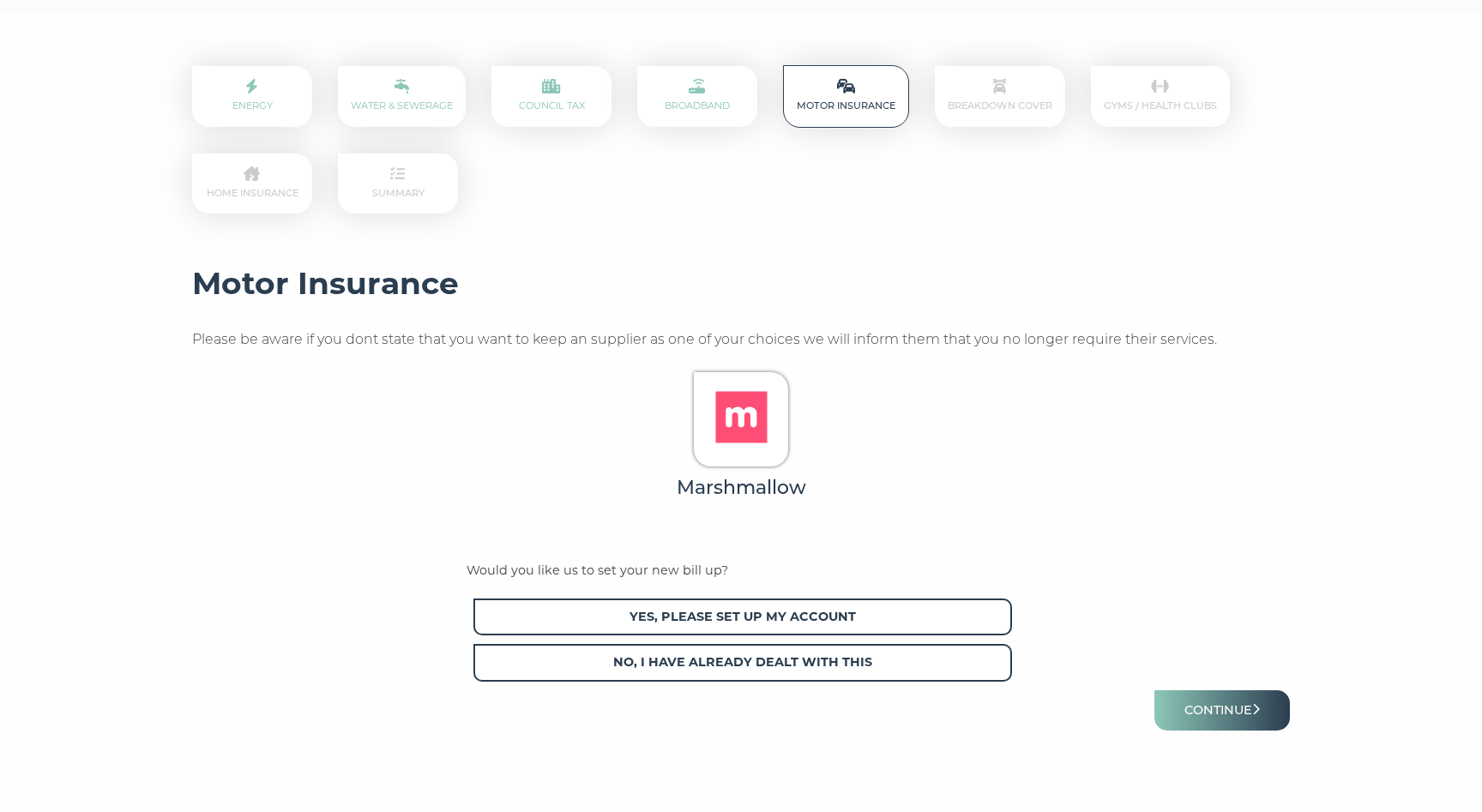
scroll to position [237, 0]
drag, startPoint x: 1057, startPoint y: 340, endPoint x: 1189, endPoint y: 345, distance: 132.1
click at [1189, 345] on p "Please be aware if you dont state that you want to keep an supplier as one of y…" at bounding box center [741, 338] width 1098 height 22
drag, startPoint x: 362, startPoint y: 338, endPoint x: 577, endPoint y: 337, distance: 215.0
click at [577, 337] on p "Please be aware if you dont state that you want to keep an supplier as one of y…" at bounding box center [741, 338] width 1098 height 22
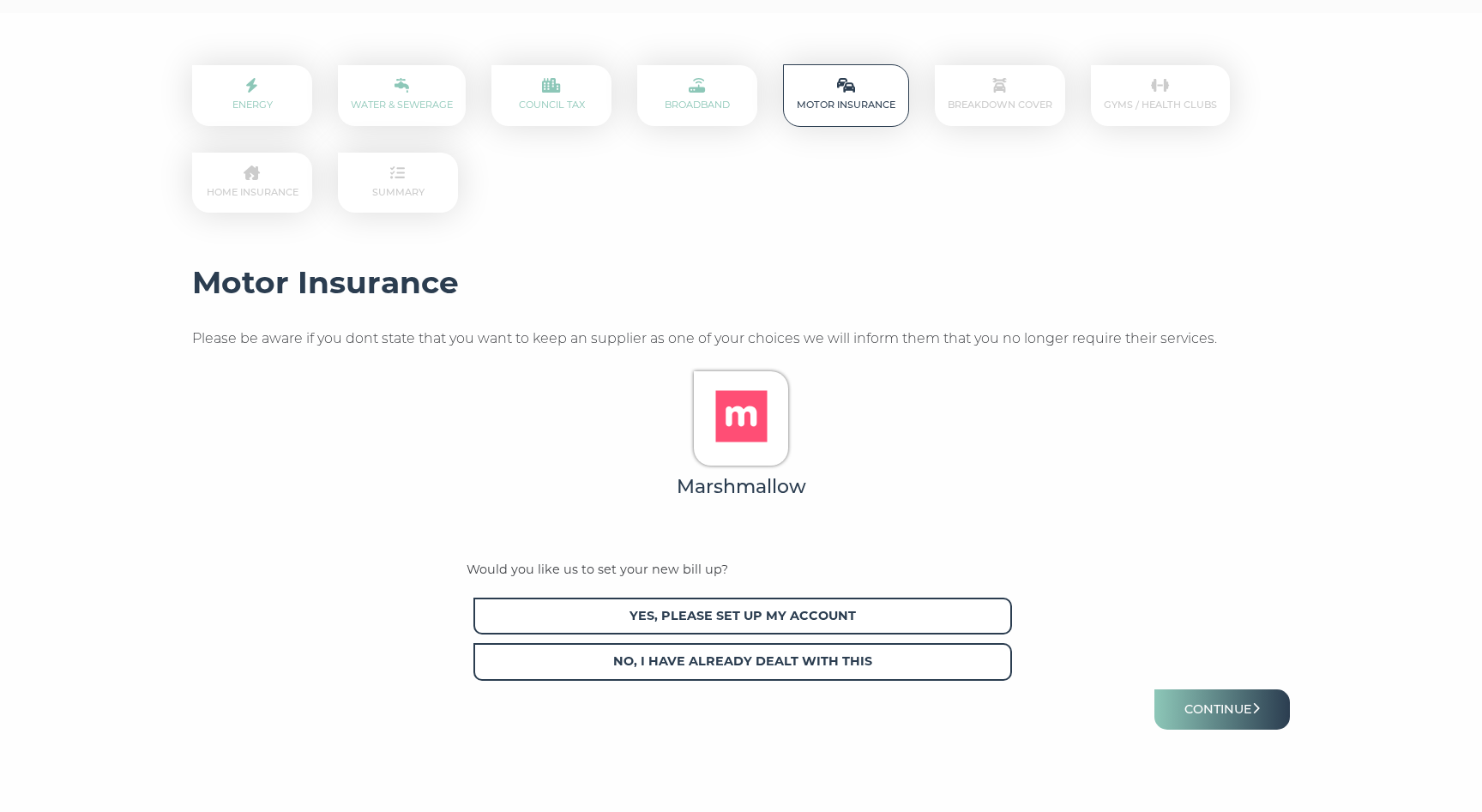
click at [1108, 337] on p "Please be aware if you dont state that you want to keep an supplier as one of y…" at bounding box center [741, 338] width 1098 height 22
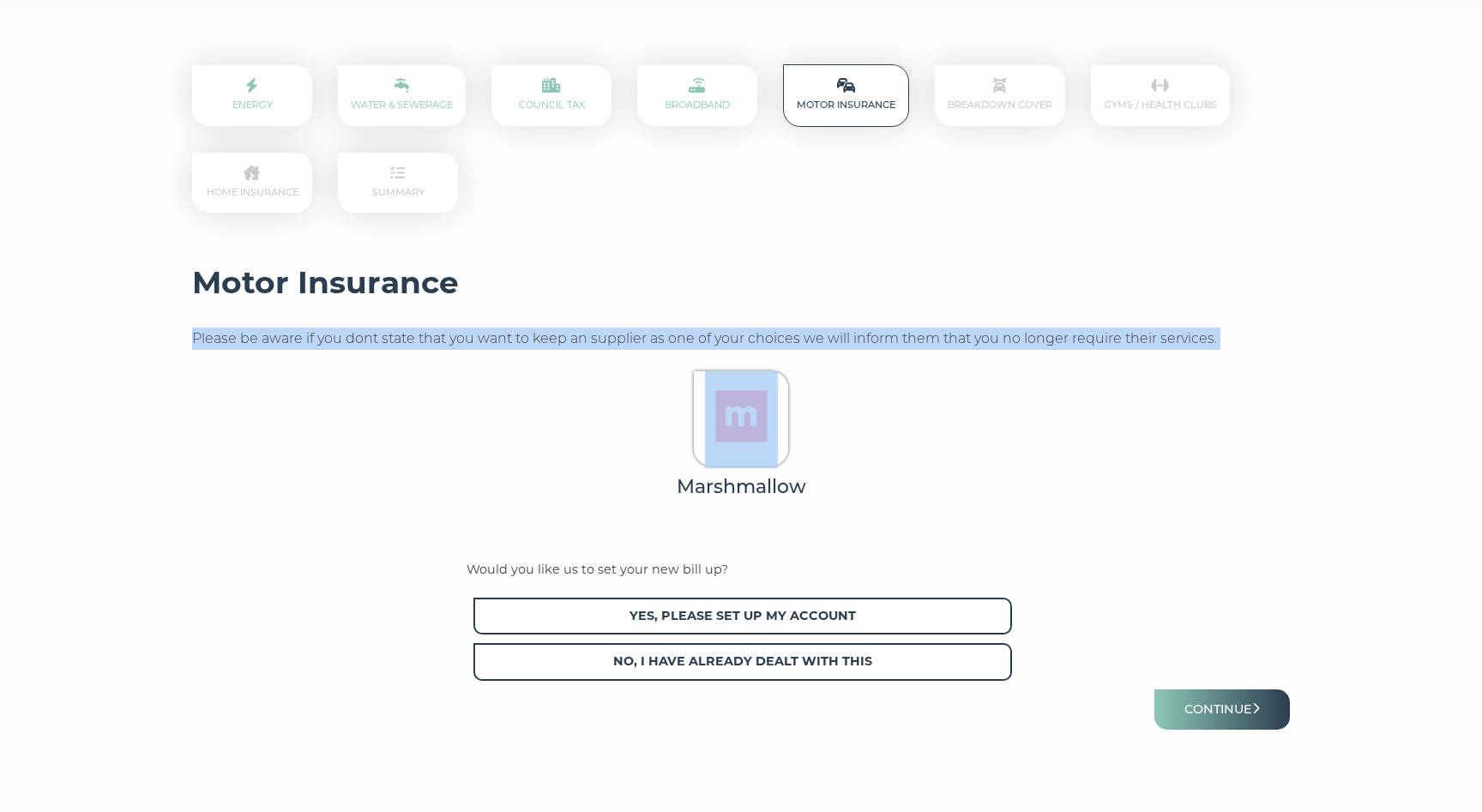
click at [1108, 337] on p "Please be aware if you dont state that you want to keep an supplier as one of y…" at bounding box center [741, 338] width 1098 height 22
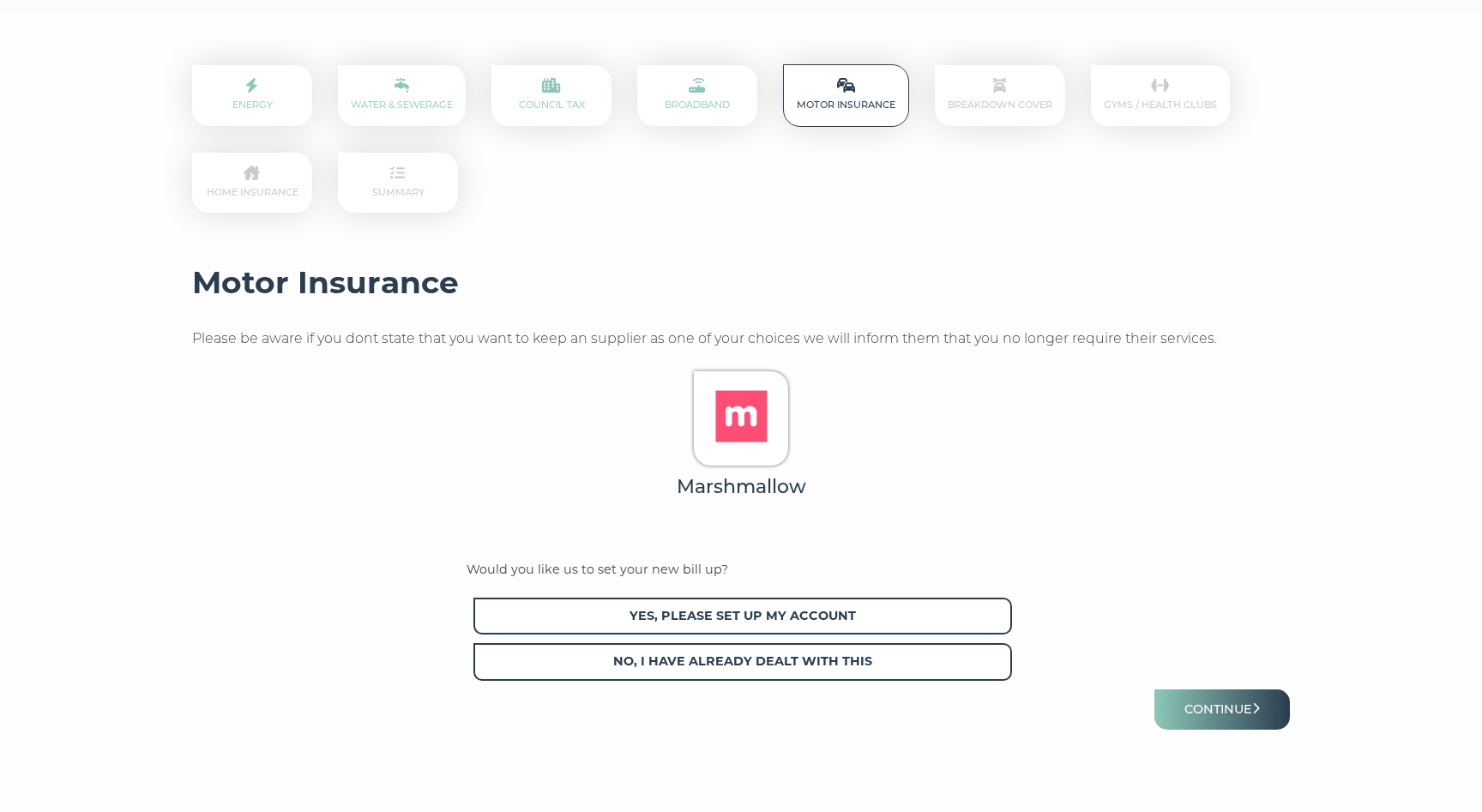
click at [1101, 401] on div "Marshmallow" at bounding box center [741, 457] width 1043 height 171
click at [745, 419] on img at bounding box center [741, 416] width 73 height 73
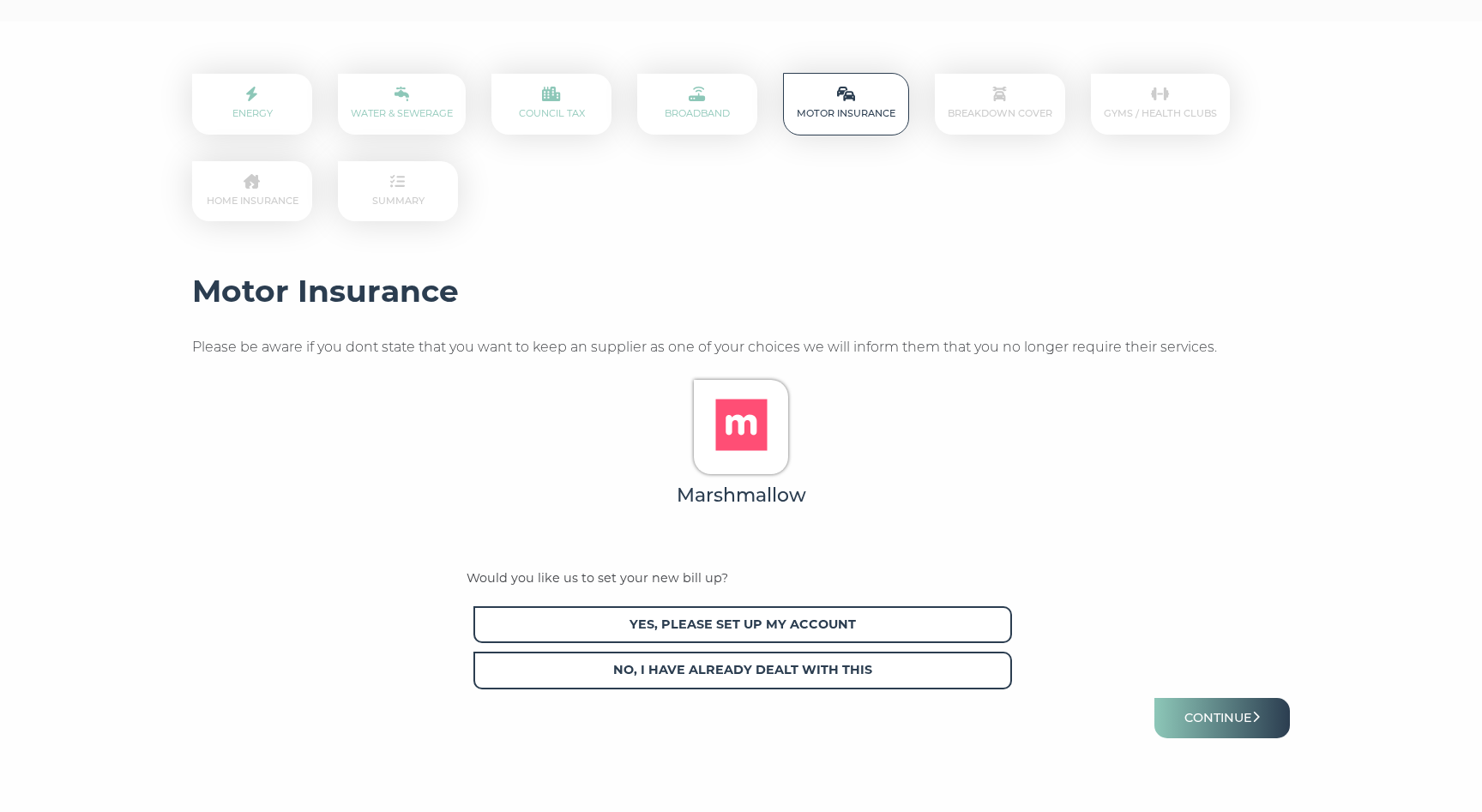
scroll to position [231, 0]
click at [1259, 712] on icon "submit" at bounding box center [1256, 715] width 7 height 12
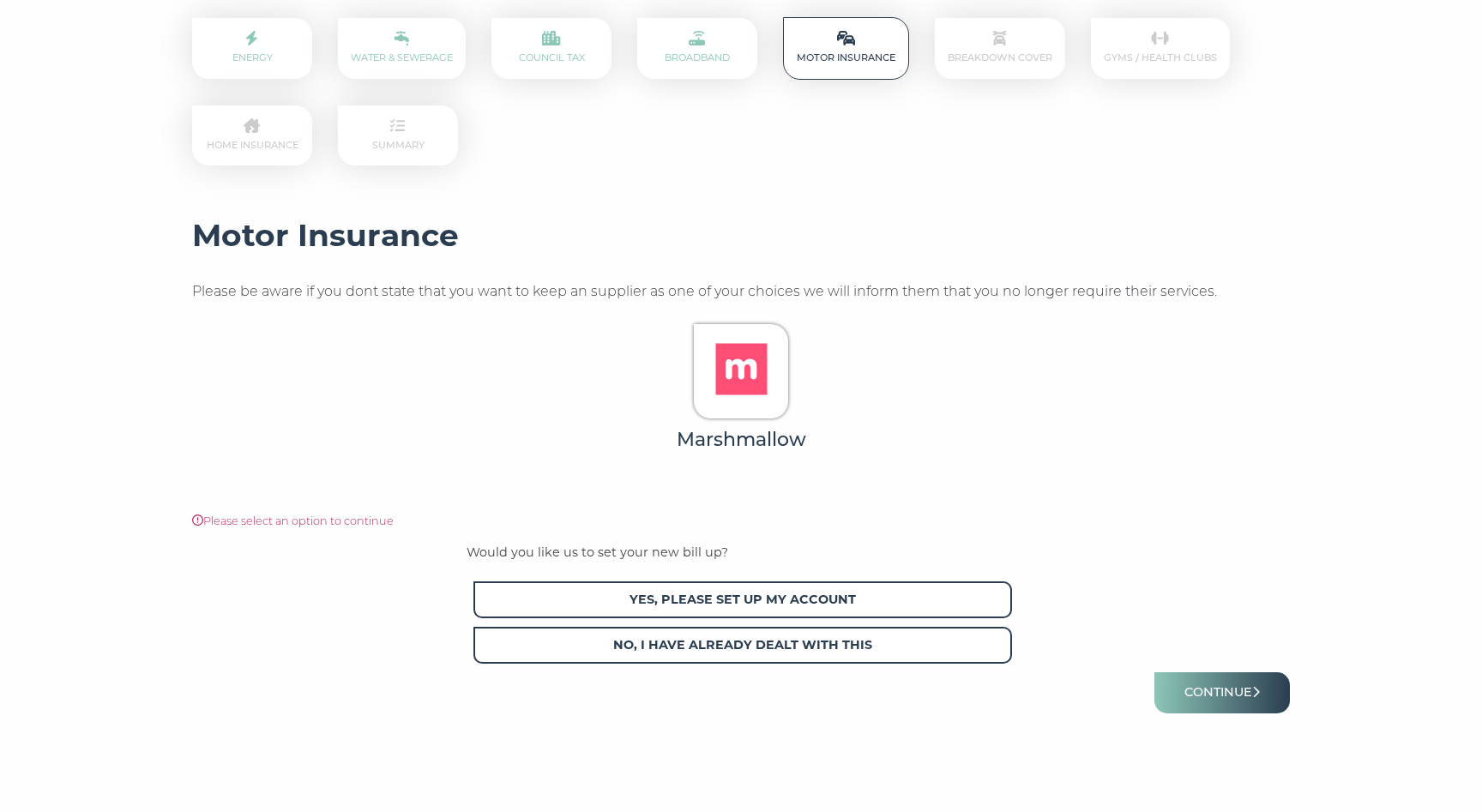
scroll to position [285, 0]
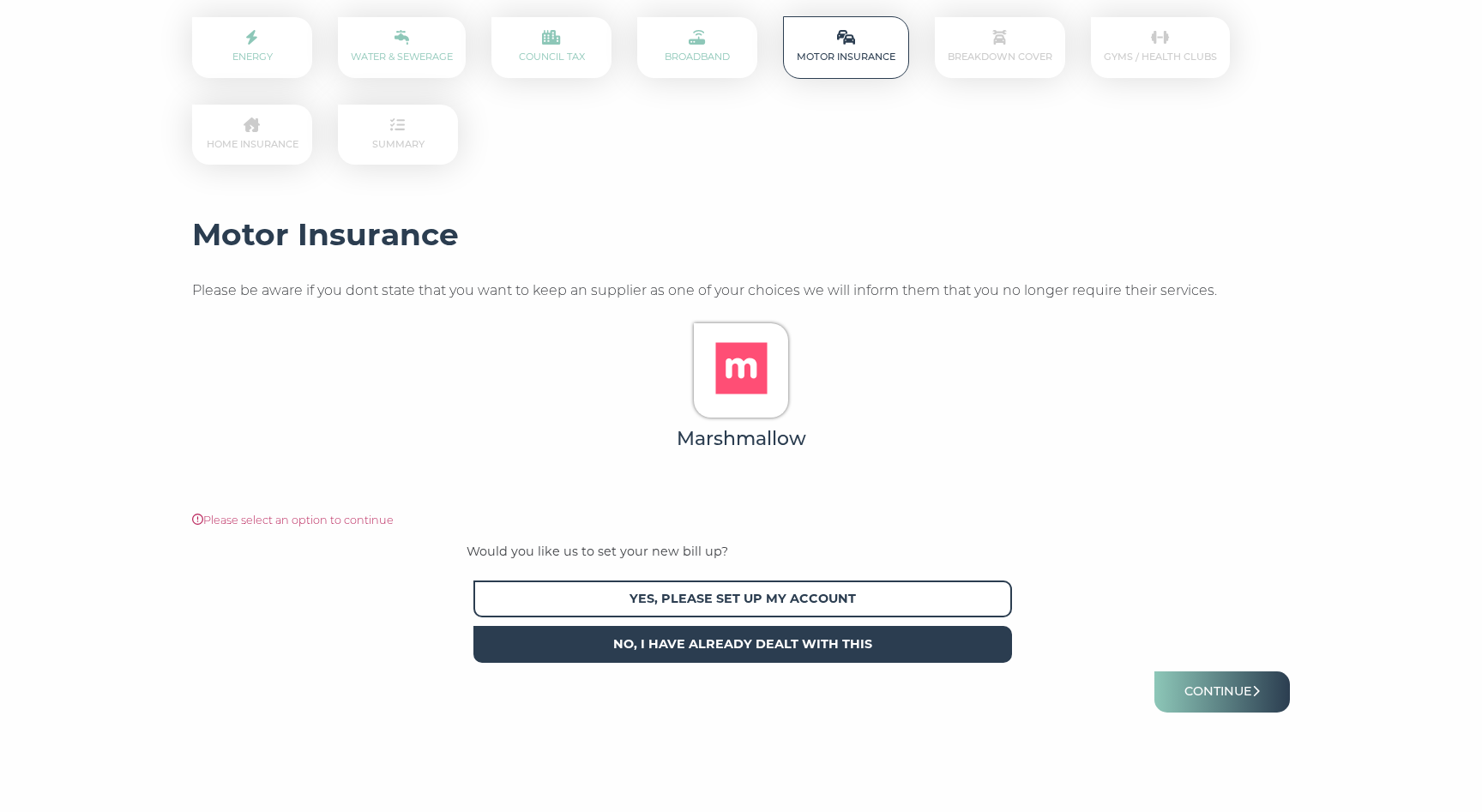
click at [886, 637] on span "No, I have already dealt with this" at bounding box center [743, 644] width 539 height 37
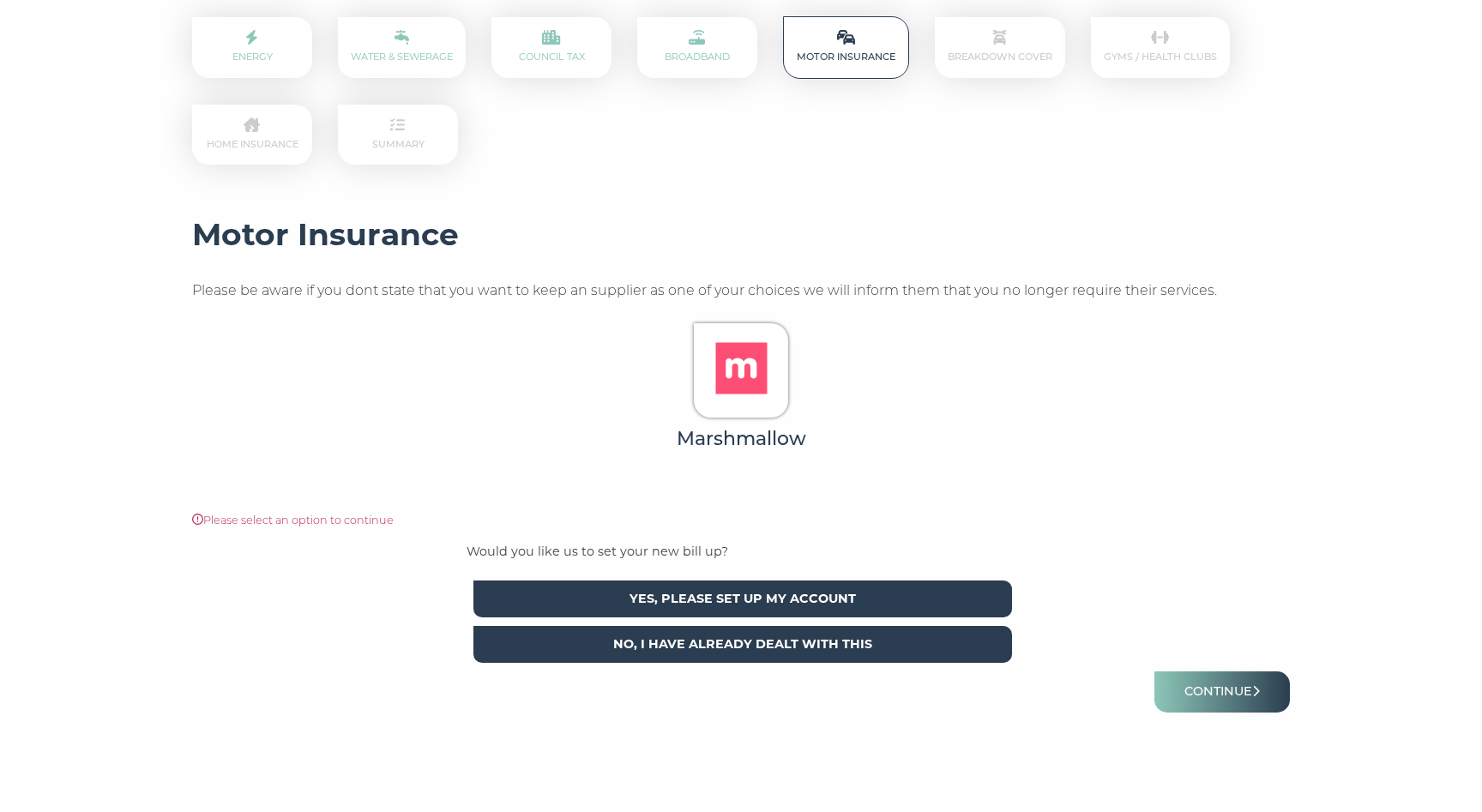
click at [986, 603] on span "Yes, please set up my account" at bounding box center [743, 599] width 539 height 37
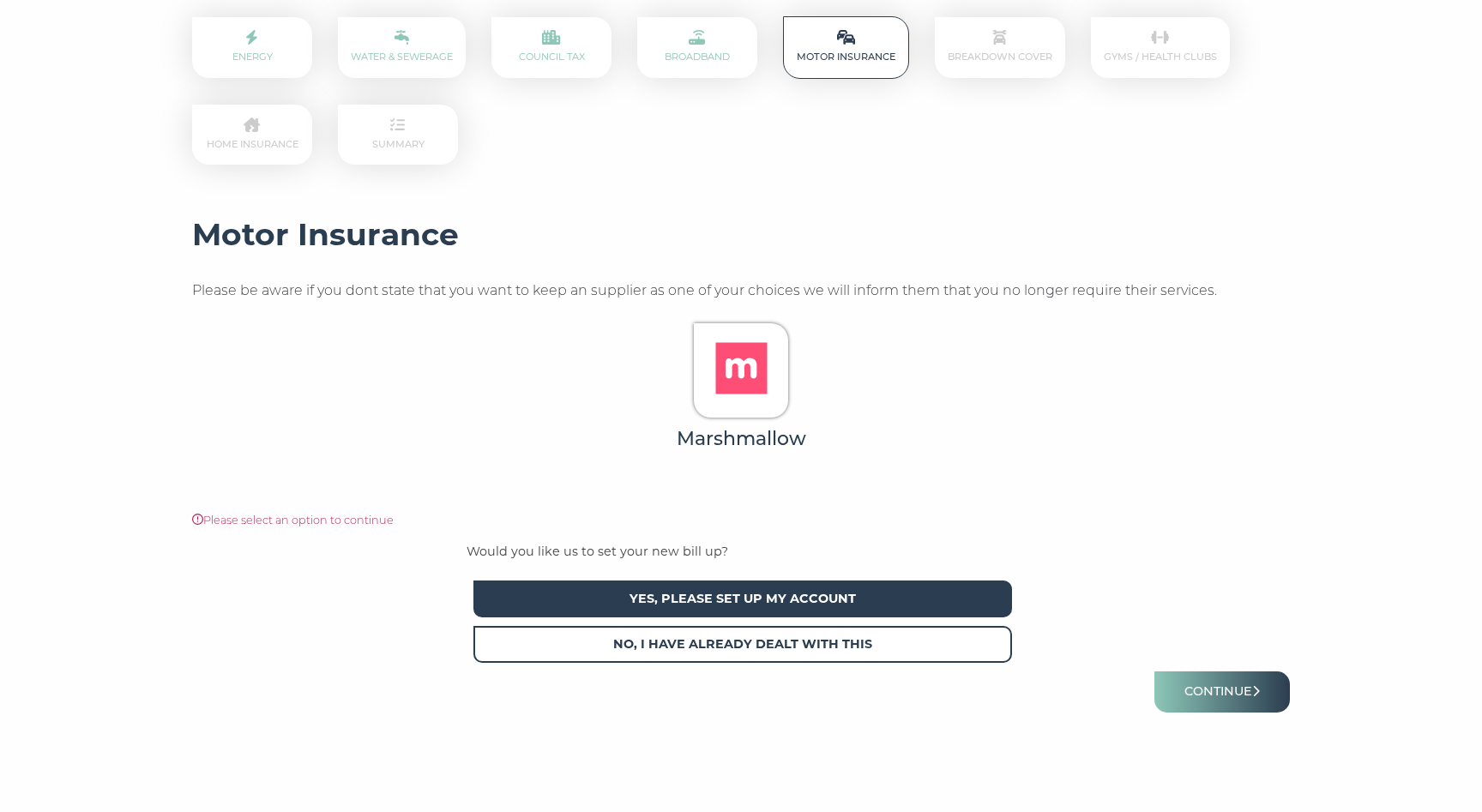
click at [1098, 542] on div "Would you like us to set your new bill up? Yes, please set up my account No, I …" at bounding box center [741, 607] width 1098 height 130
click at [881, 340] on div "Marshmallow" at bounding box center [741, 409] width 527 height 171
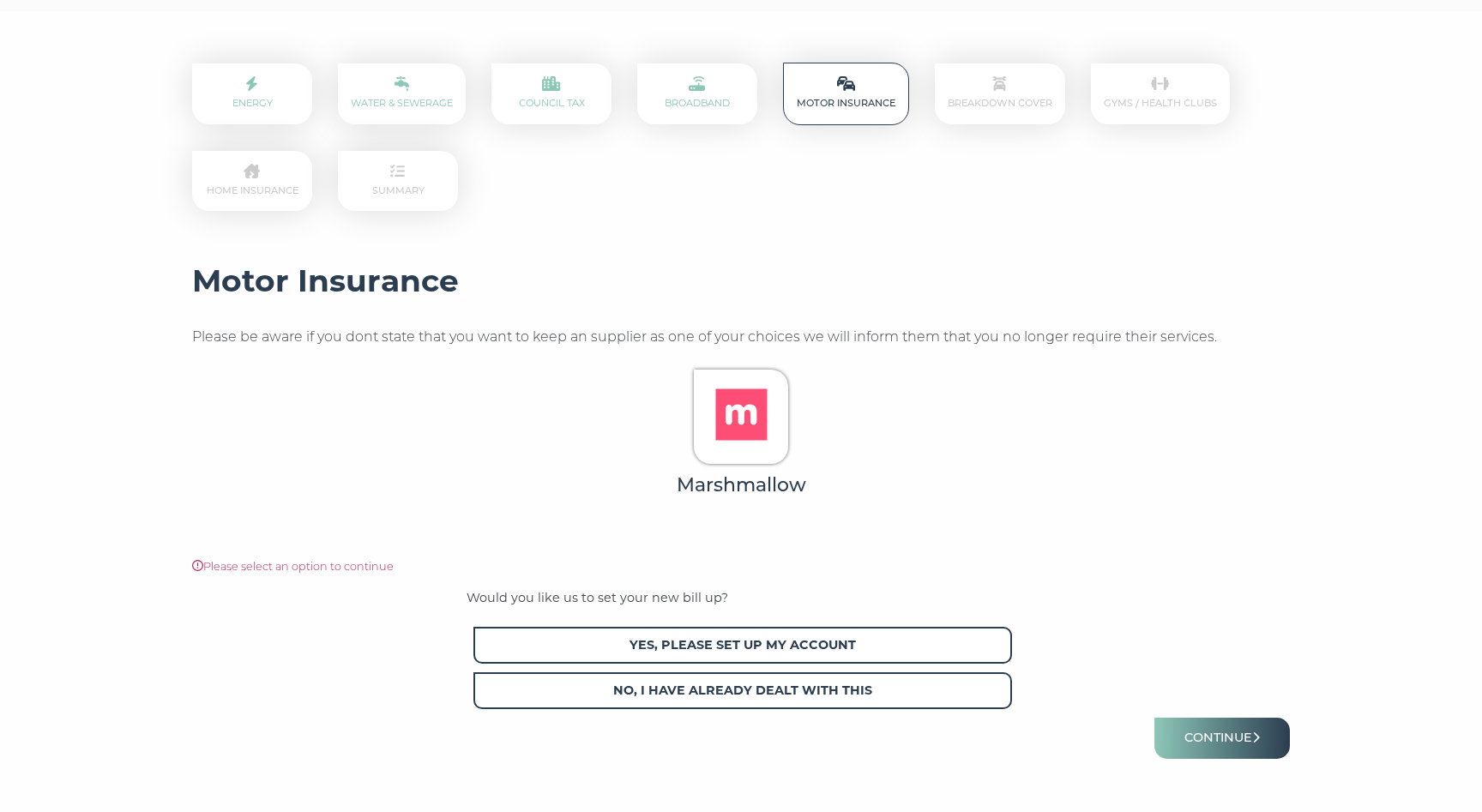
scroll to position [357, 0]
